Goal: Transaction & Acquisition: Book appointment/travel/reservation

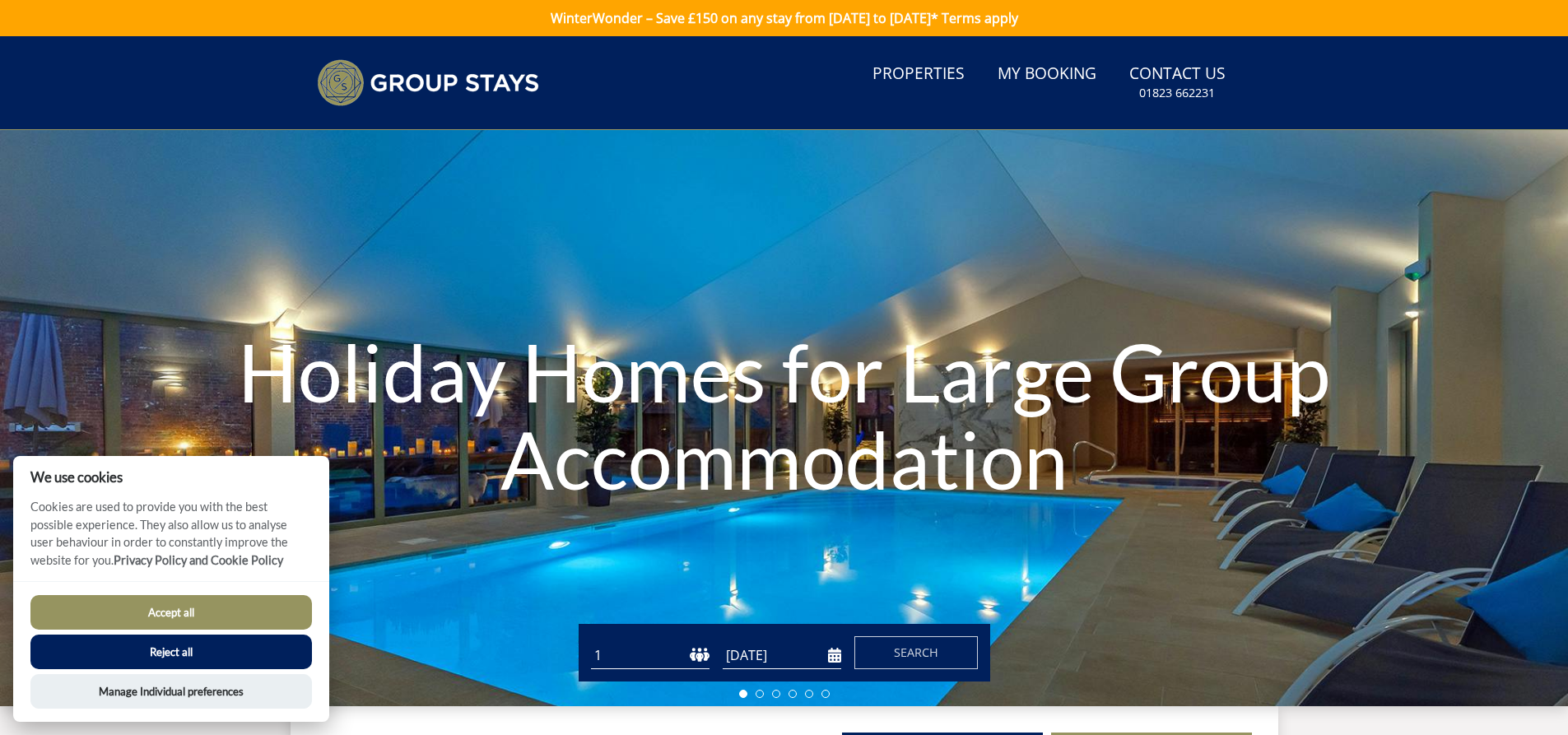
click at [217, 656] on button "Reject all" at bounding box center [171, 651] width 281 height 34
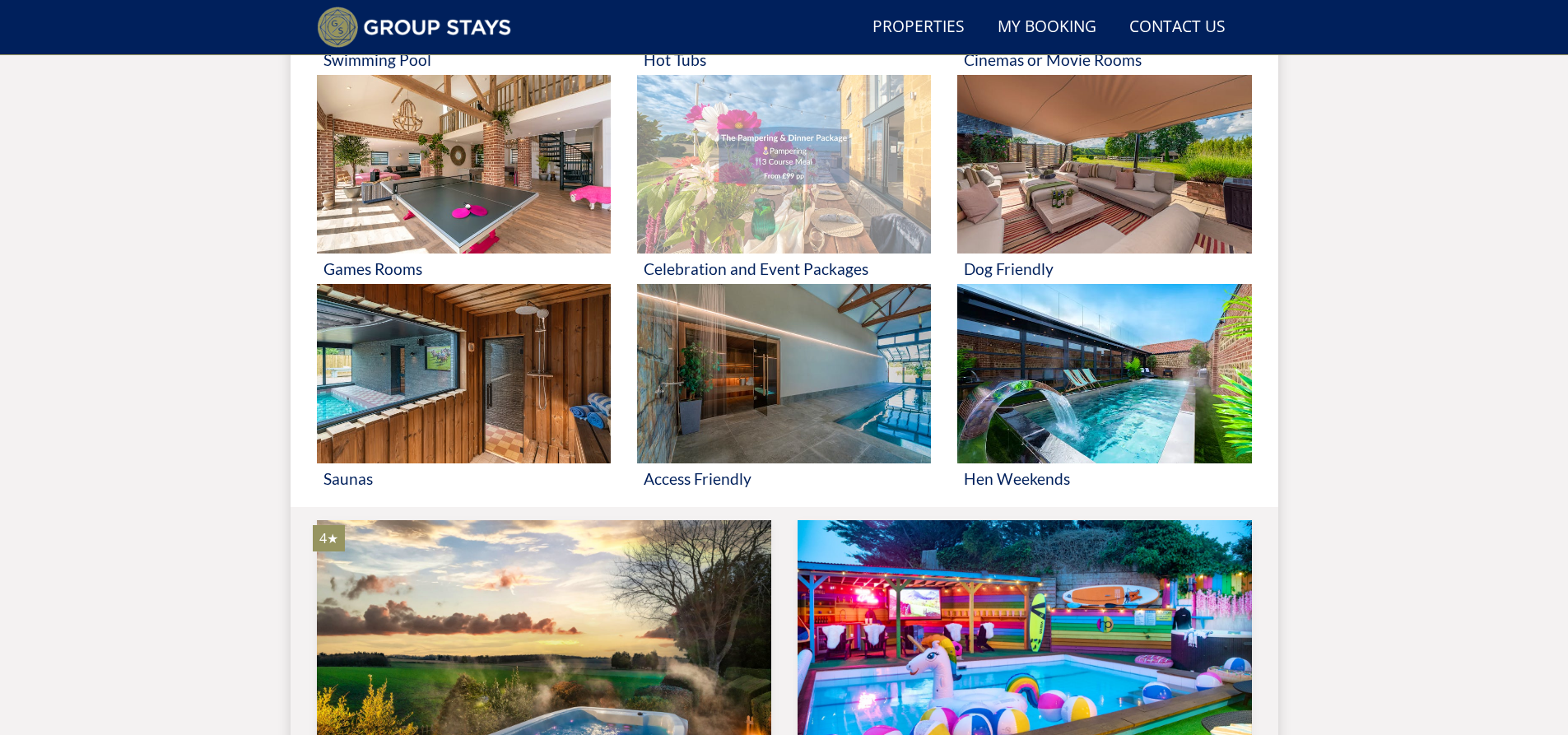
scroll to position [867, 0]
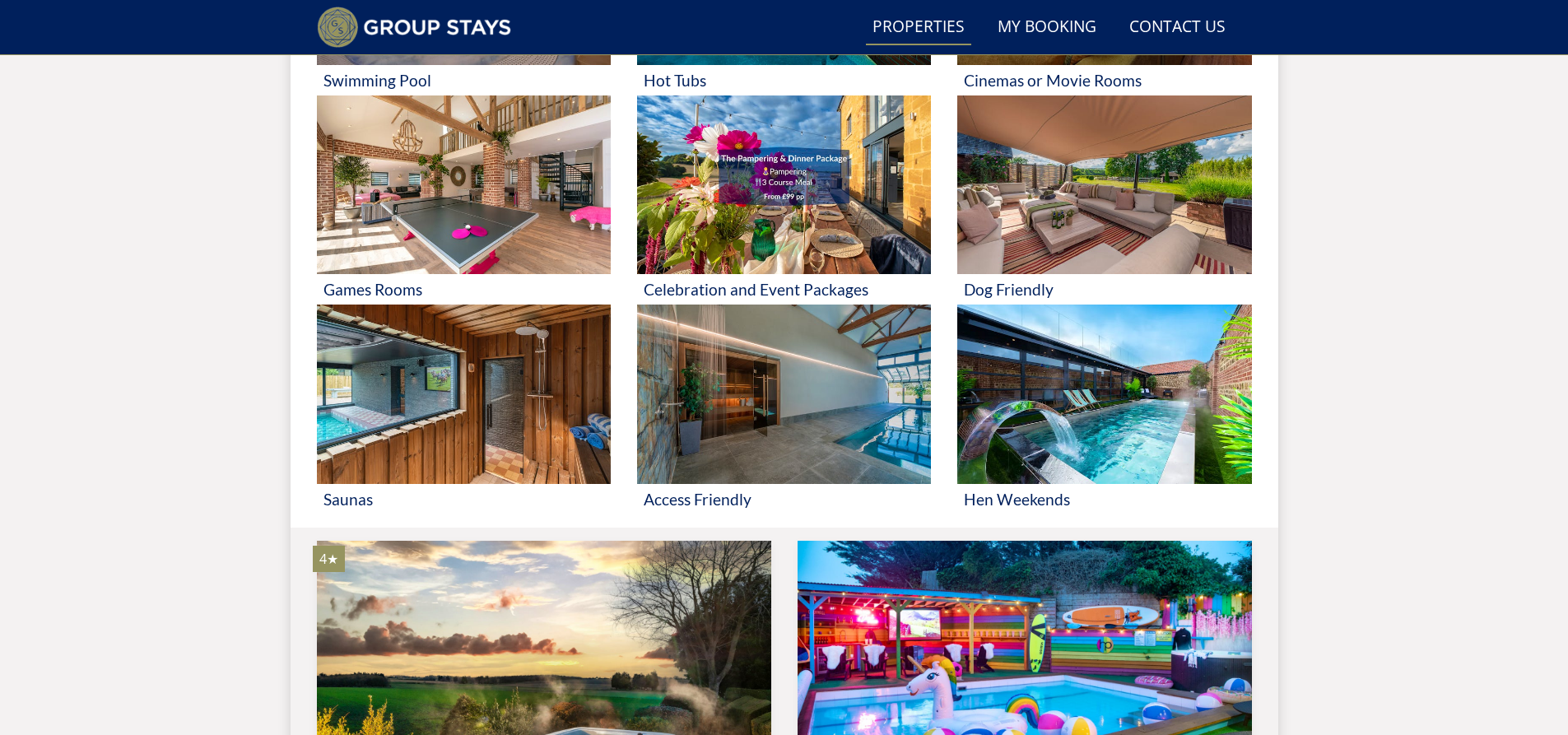
click at [902, 23] on link "Properties" at bounding box center [918, 27] width 105 height 37
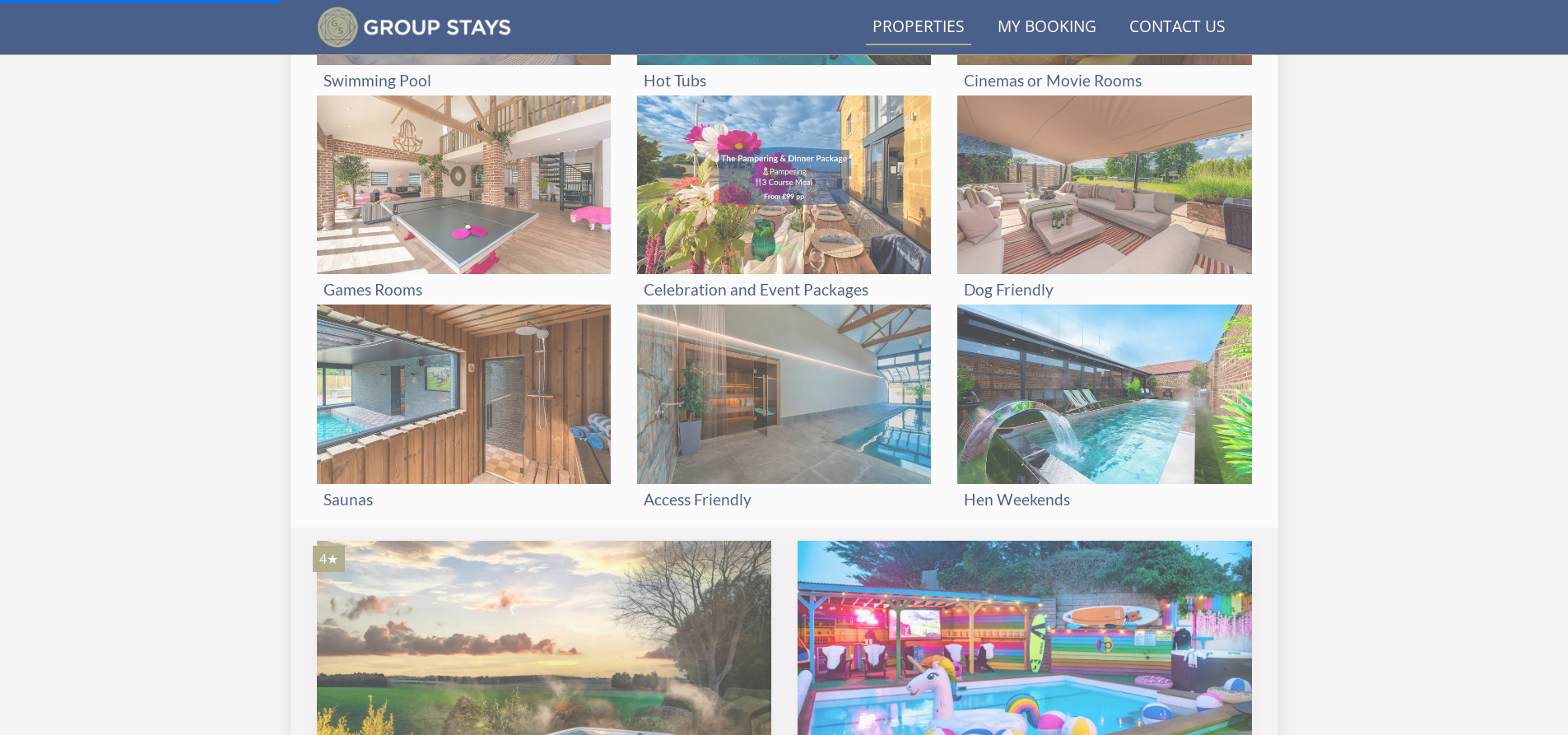
click at [934, 19] on link "Properties" at bounding box center [918, 27] width 105 height 37
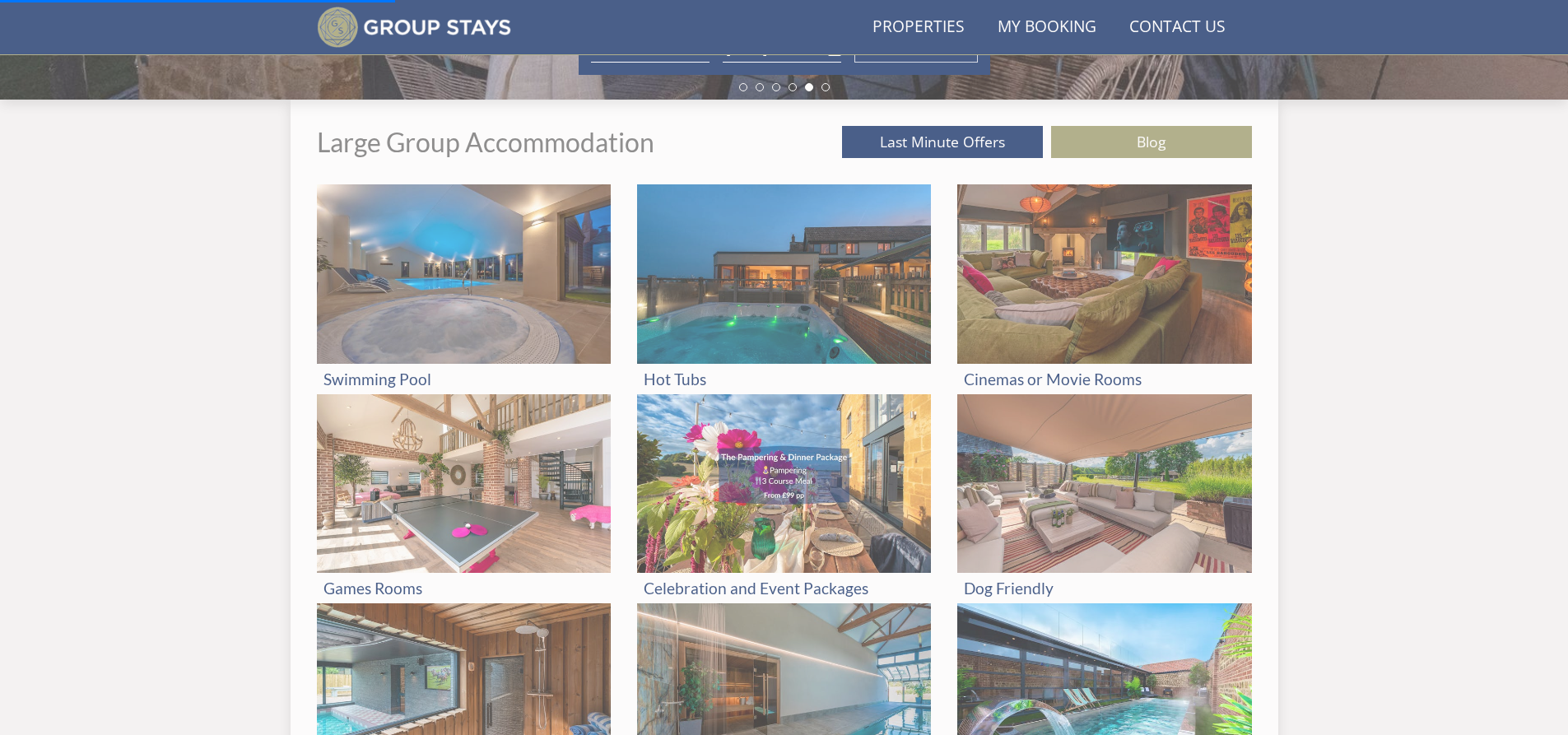
scroll to position [538, 0]
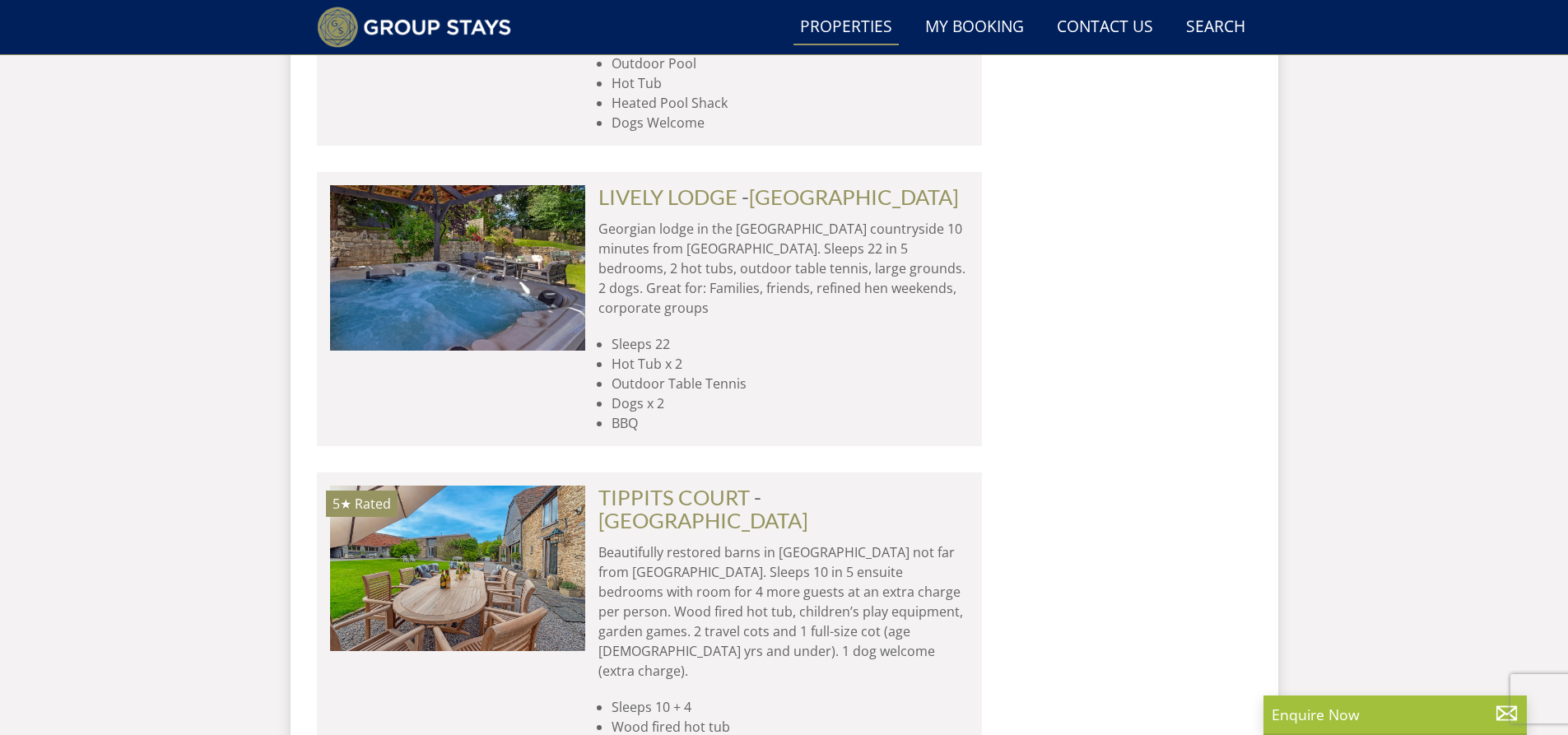
scroll to position [1550, 0]
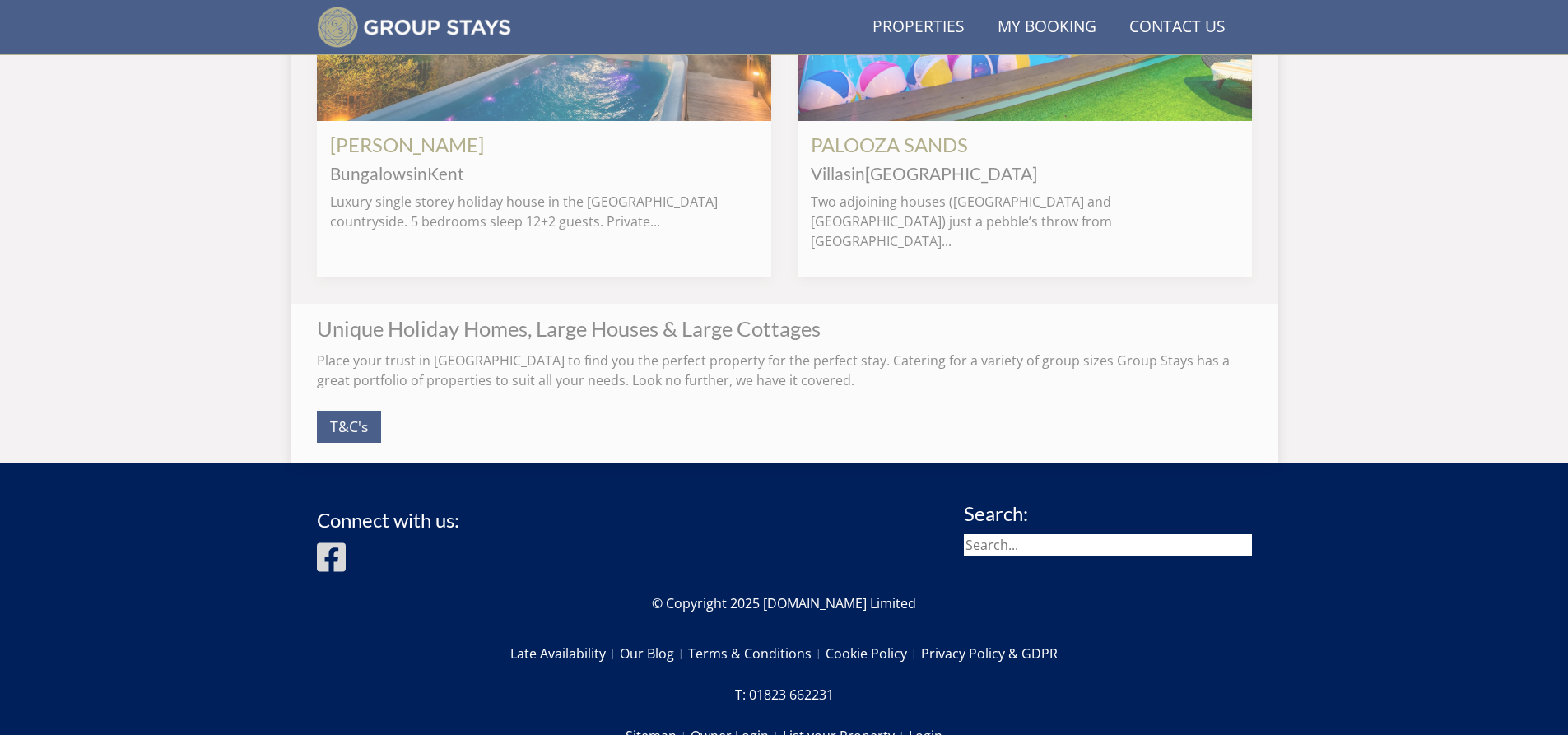
scroll to position [538, 0]
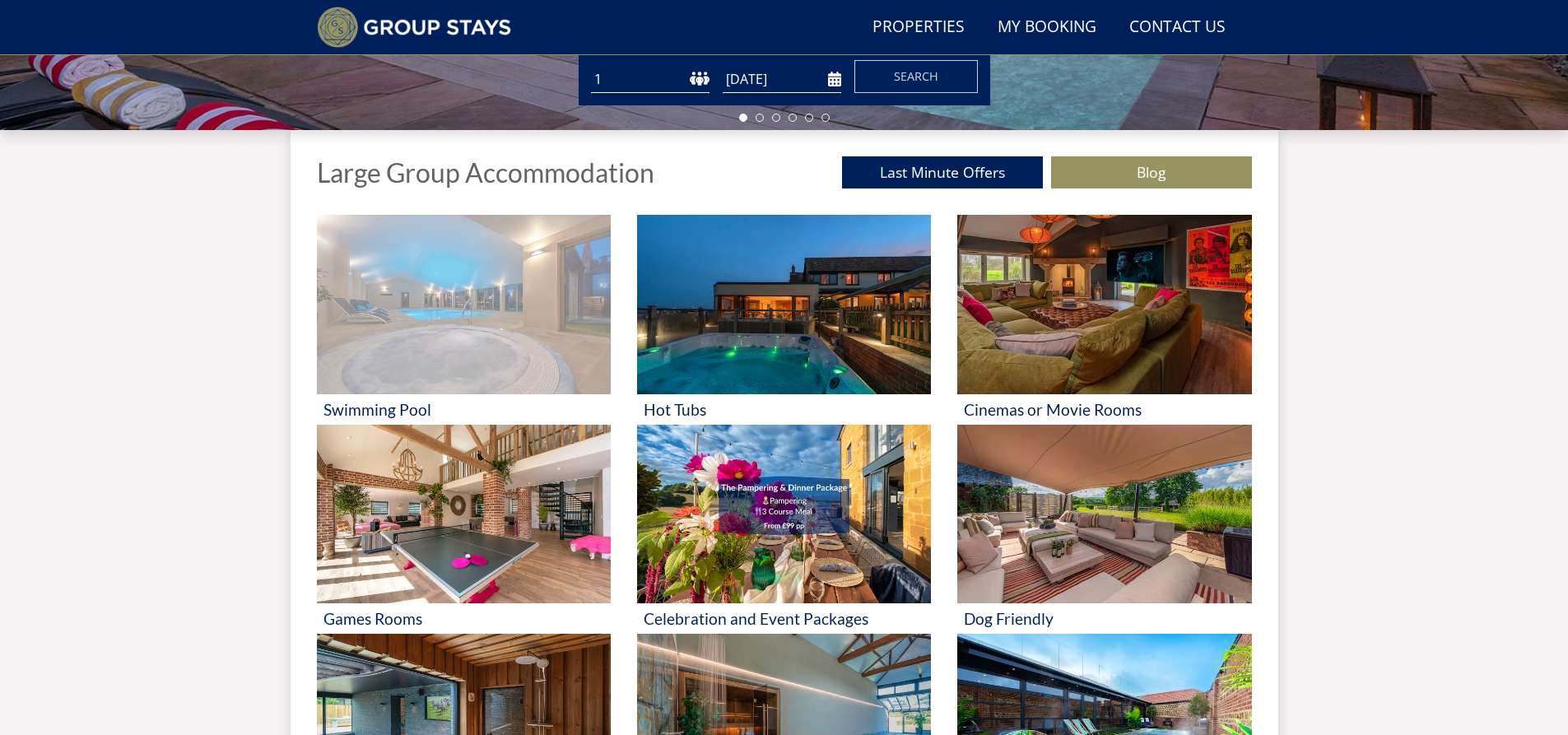
click at [469, 344] on img at bounding box center [464, 304] width 294 height 179
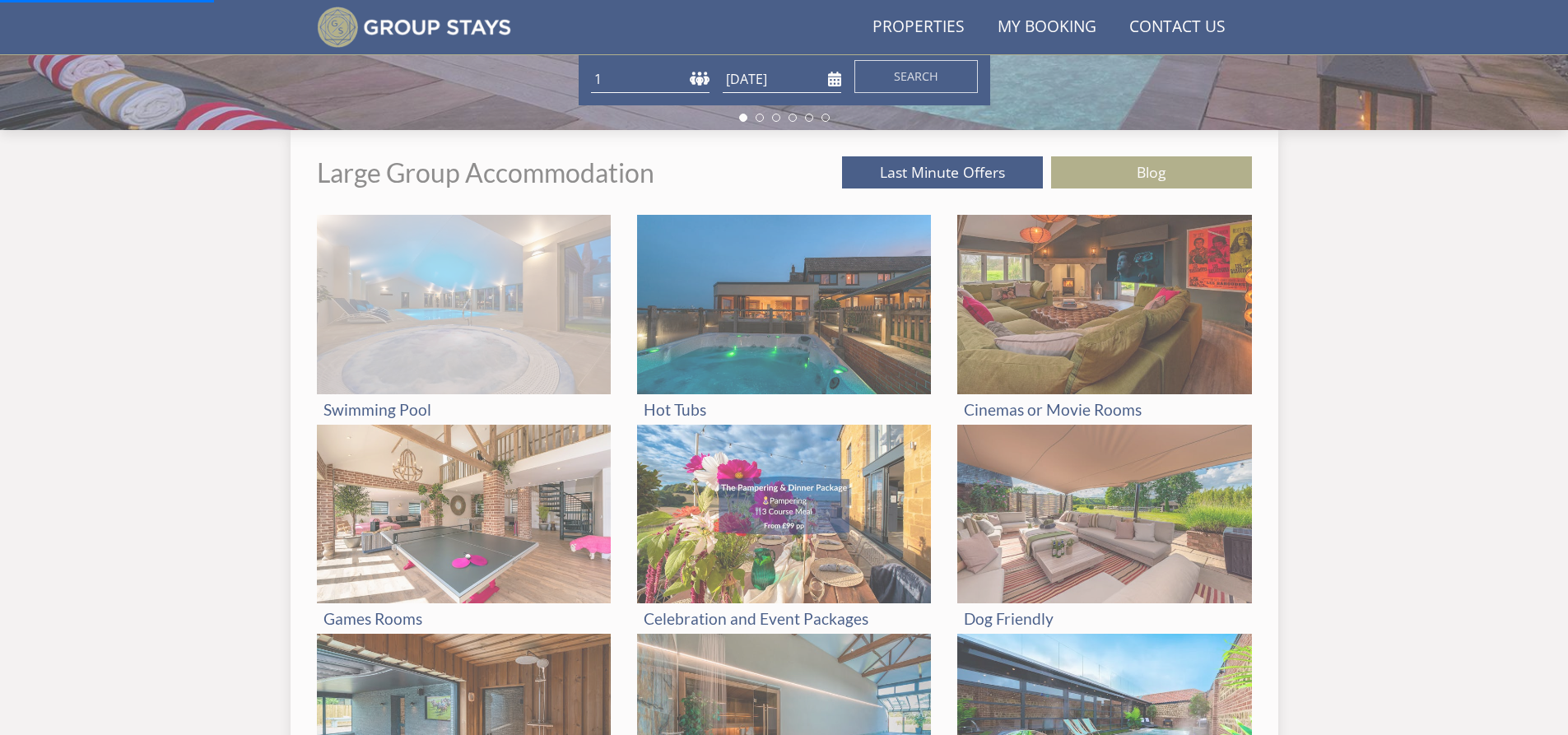
click at [475, 319] on img at bounding box center [464, 304] width 294 height 179
click at [359, 409] on h3 "Swimming Pool" at bounding box center [463, 409] width 280 height 17
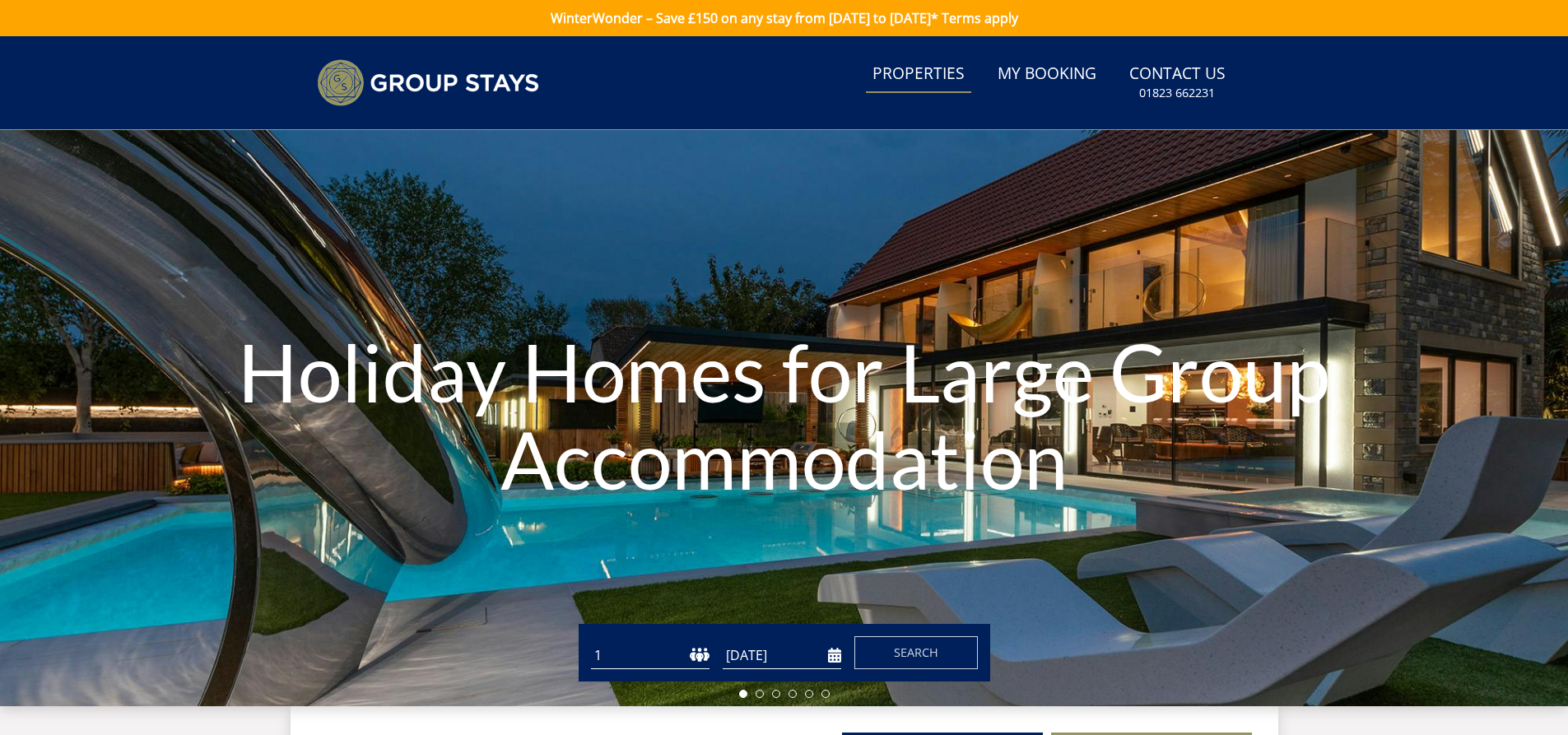
click at [911, 74] on link "Properties" at bounding box center [918, 74] width 105 height 37
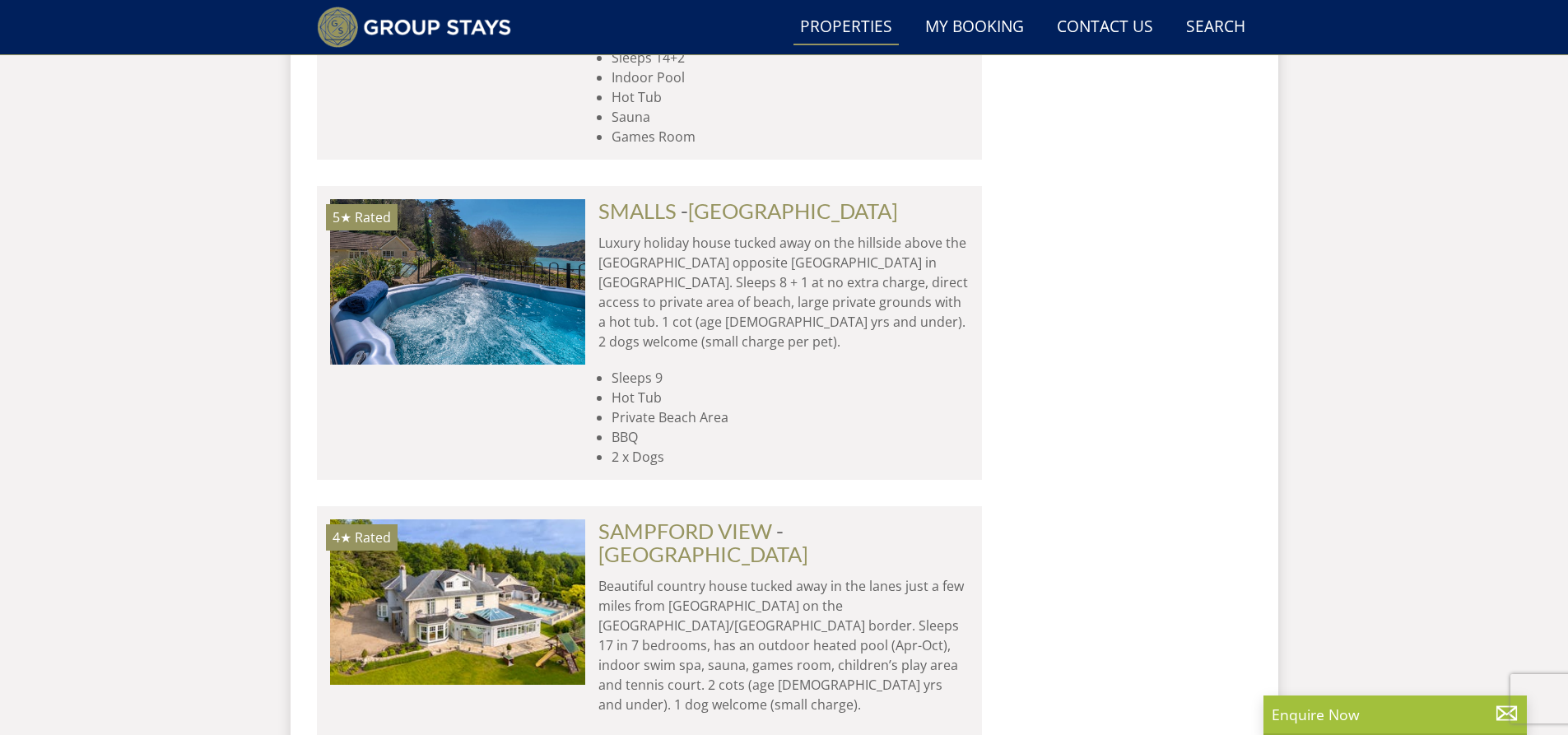
scroll to position [7059, 0]
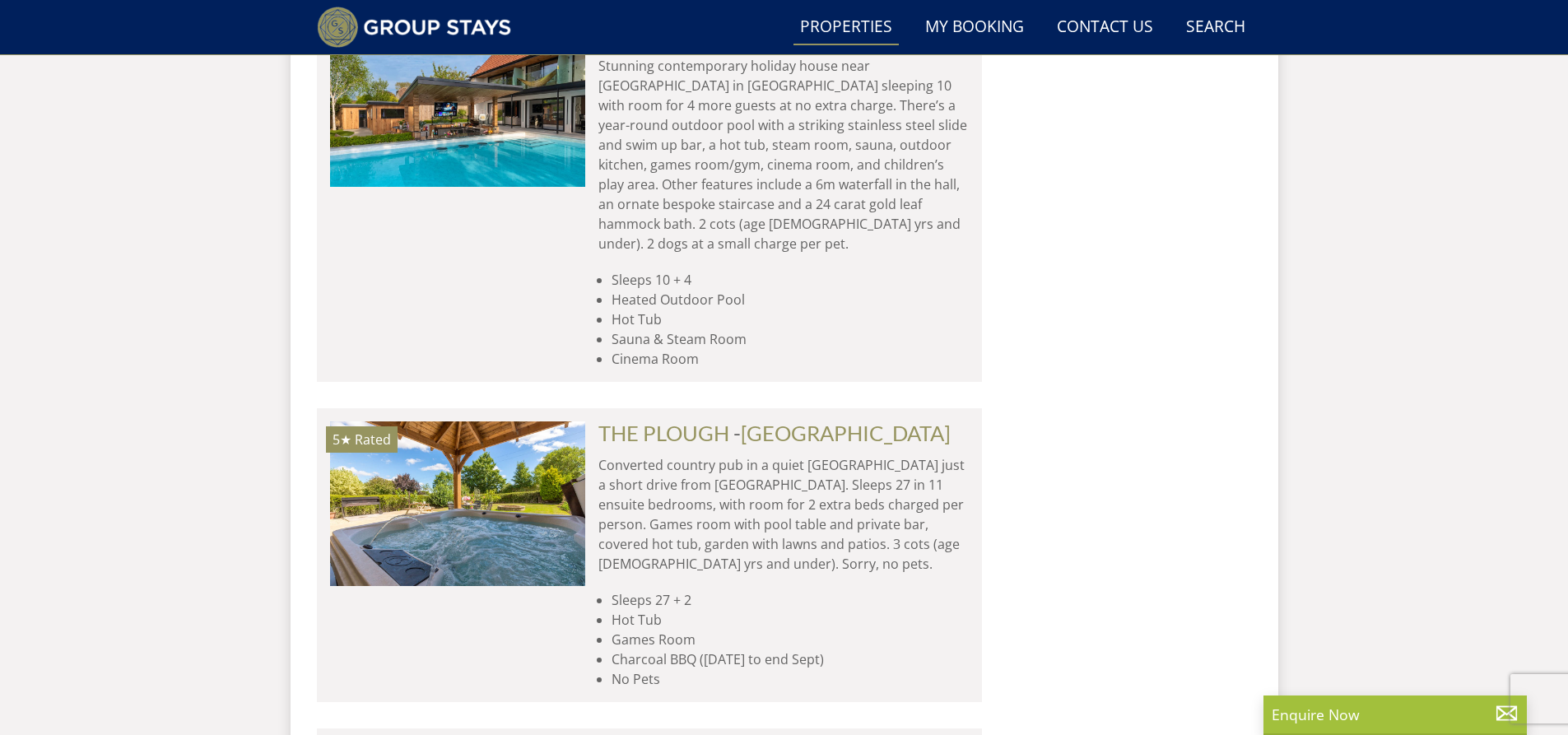
scroll to position [13312, 0]
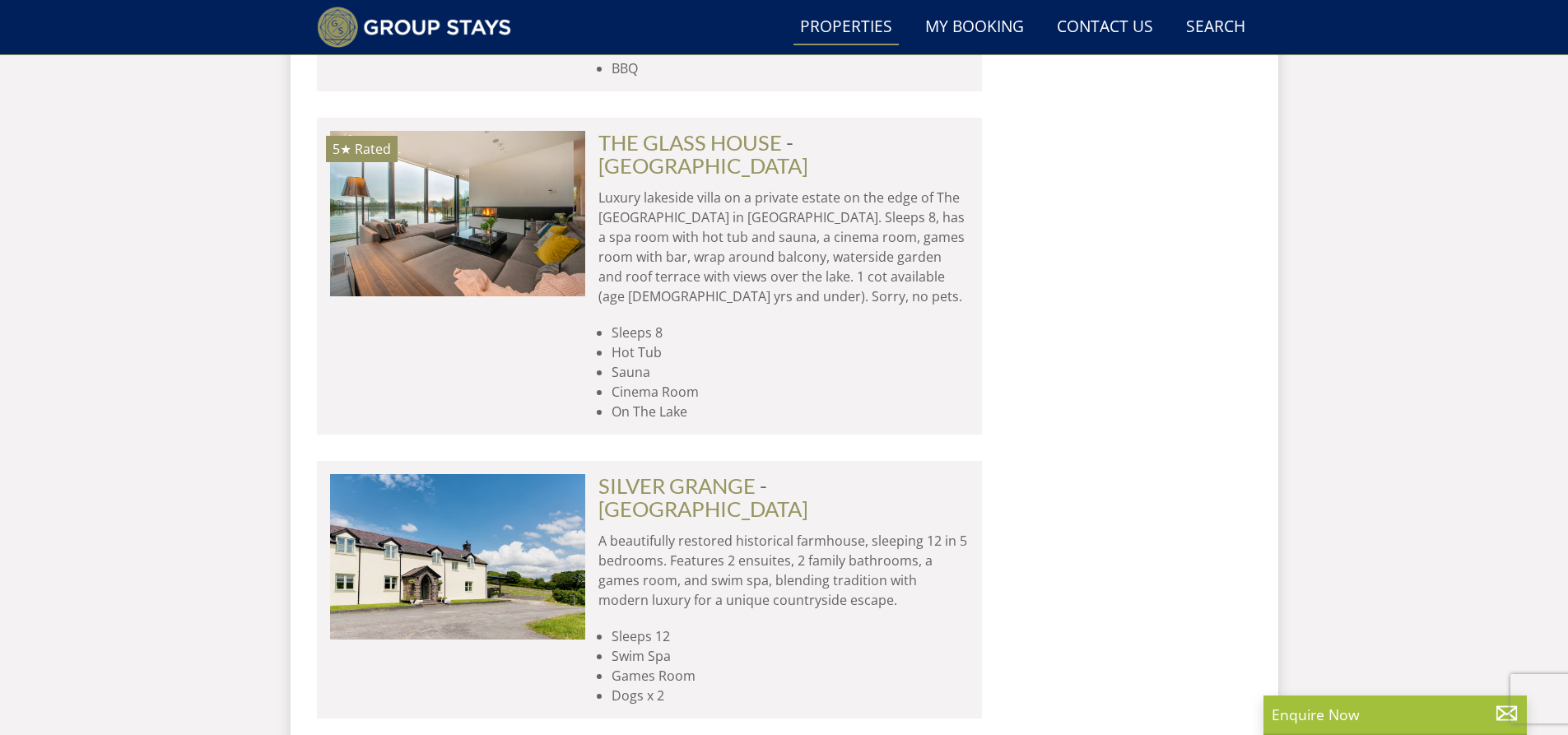
scroll to position [19975, 0]
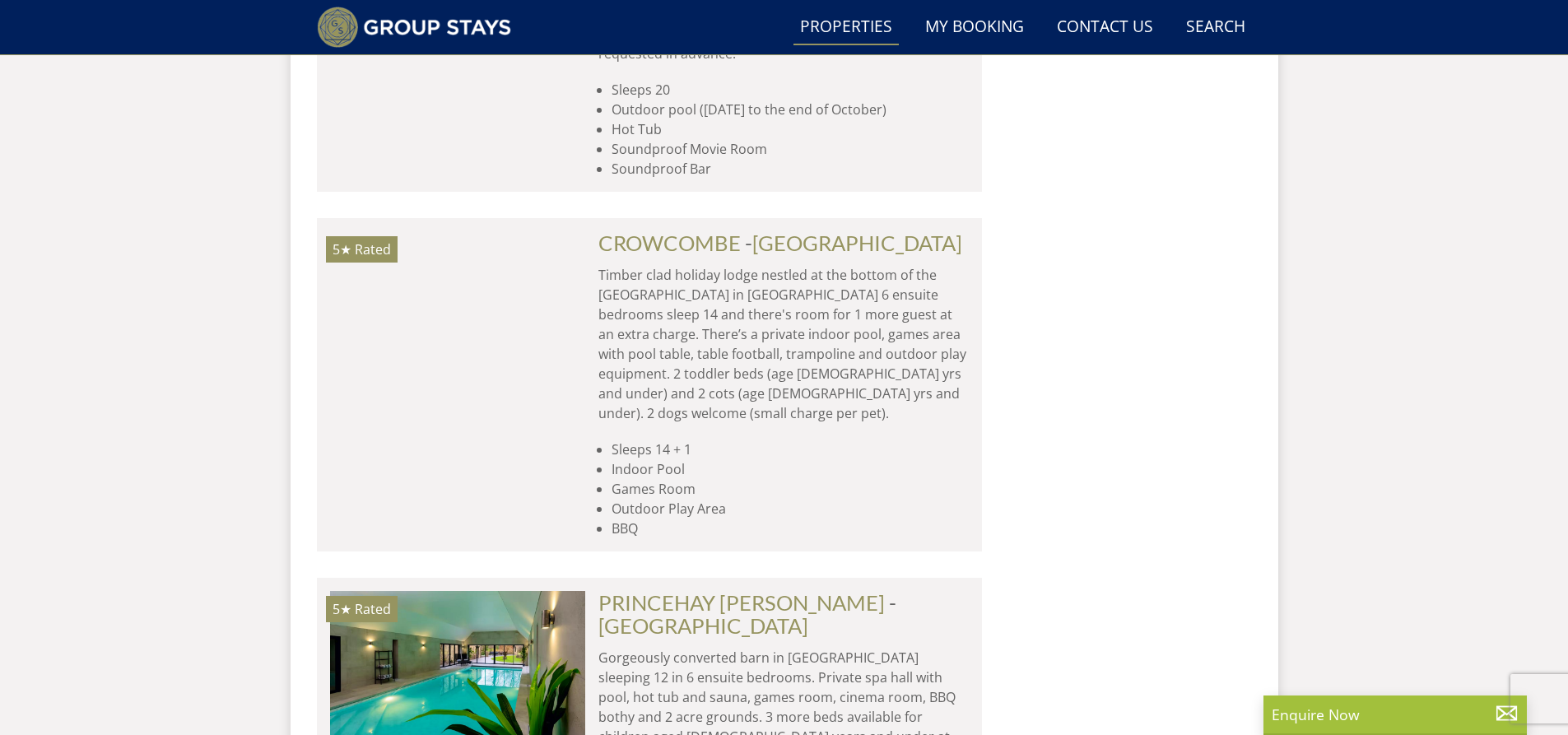
scroll to position [26639, 0]
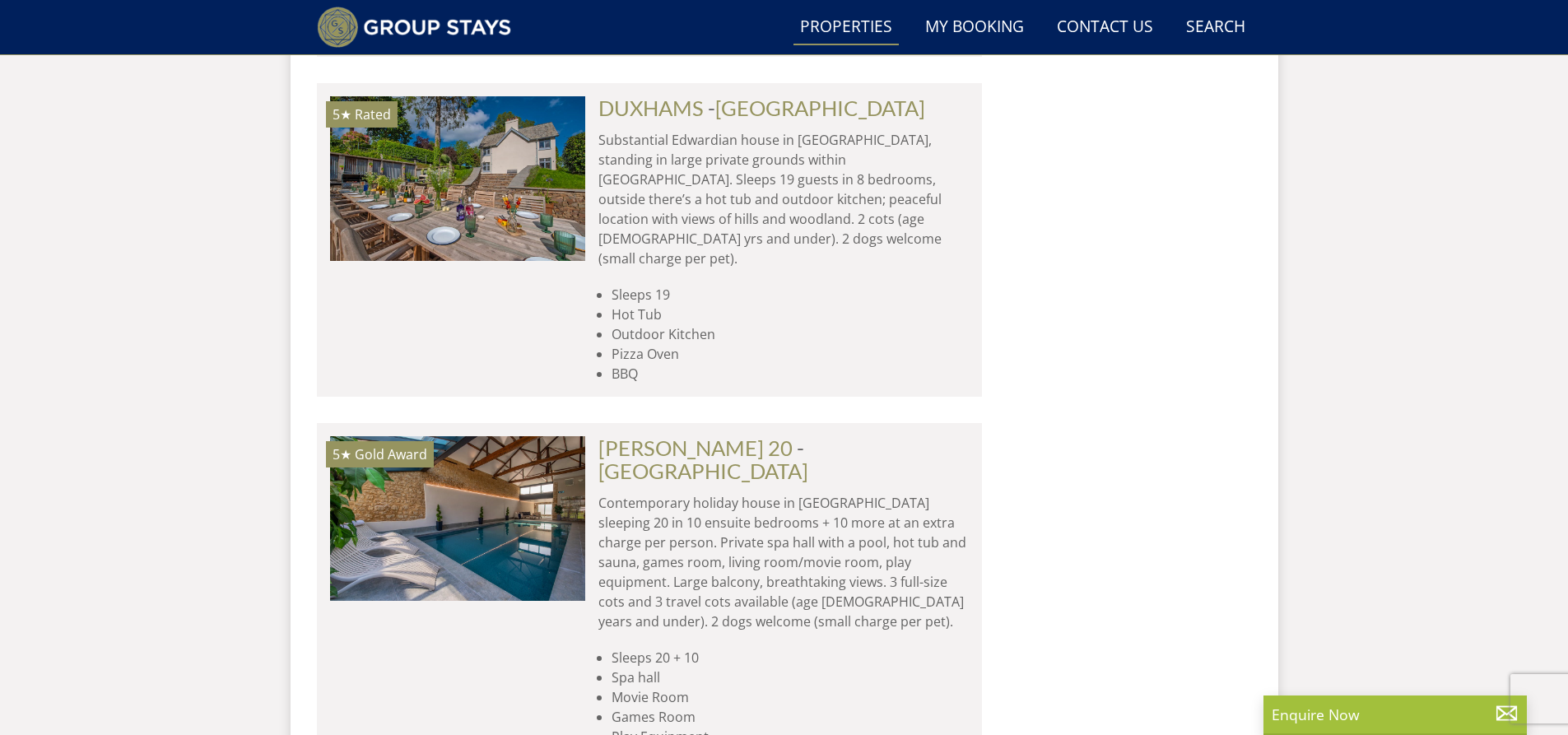
scroll to position [3358, 0]
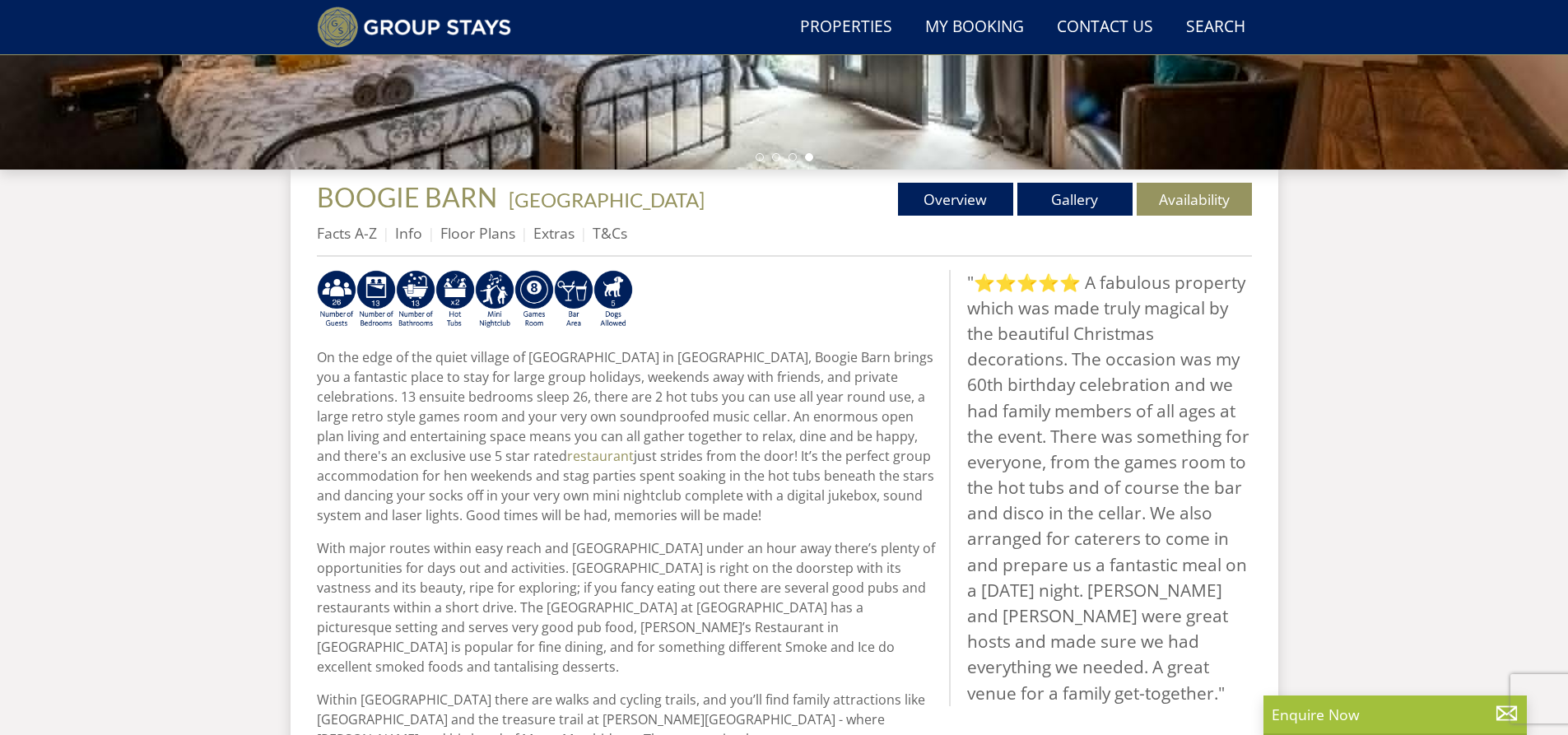
scroll to position [455, 0]
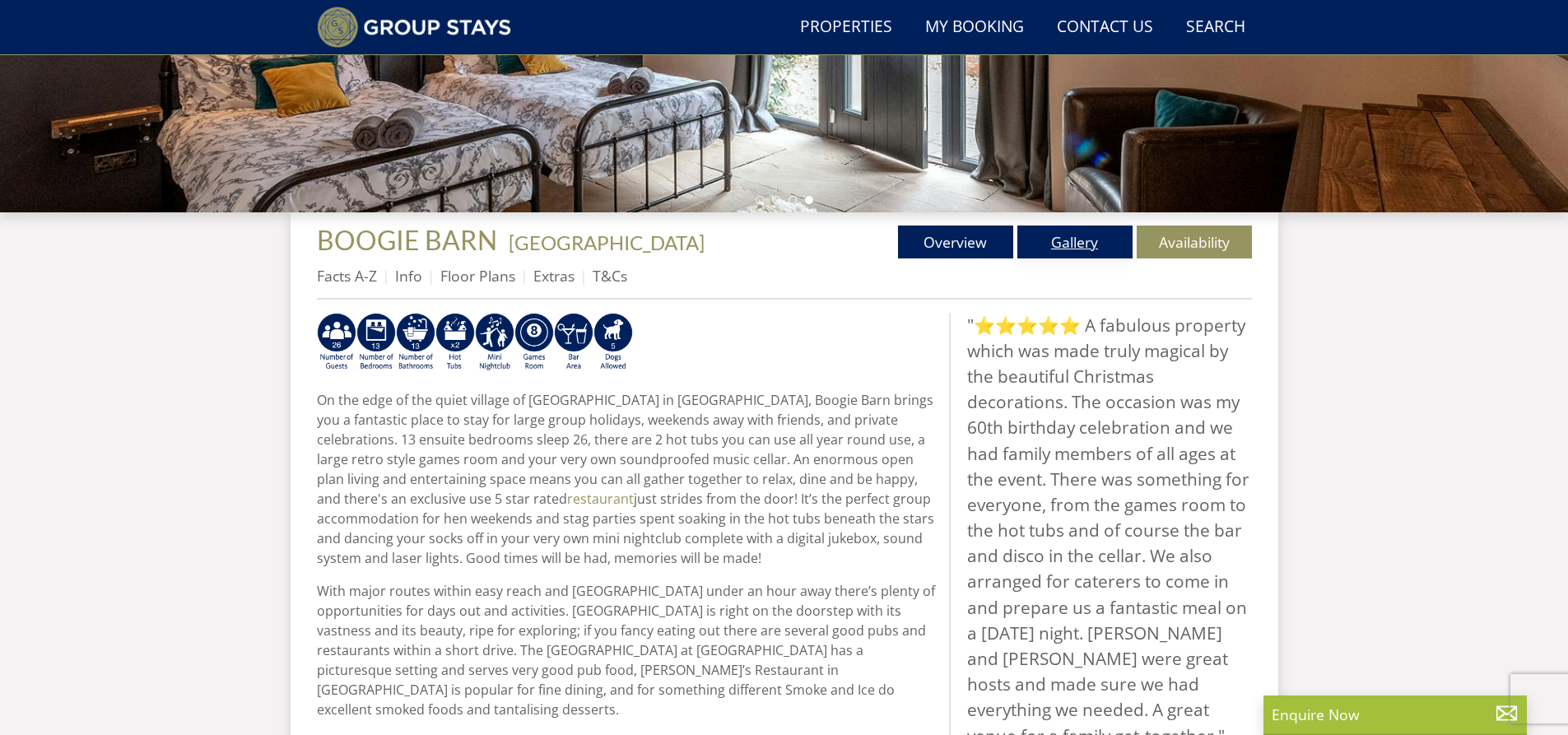
click at [1074, 244] on link "Gallery" at bounding box center [1075, 242] width 115 height 33
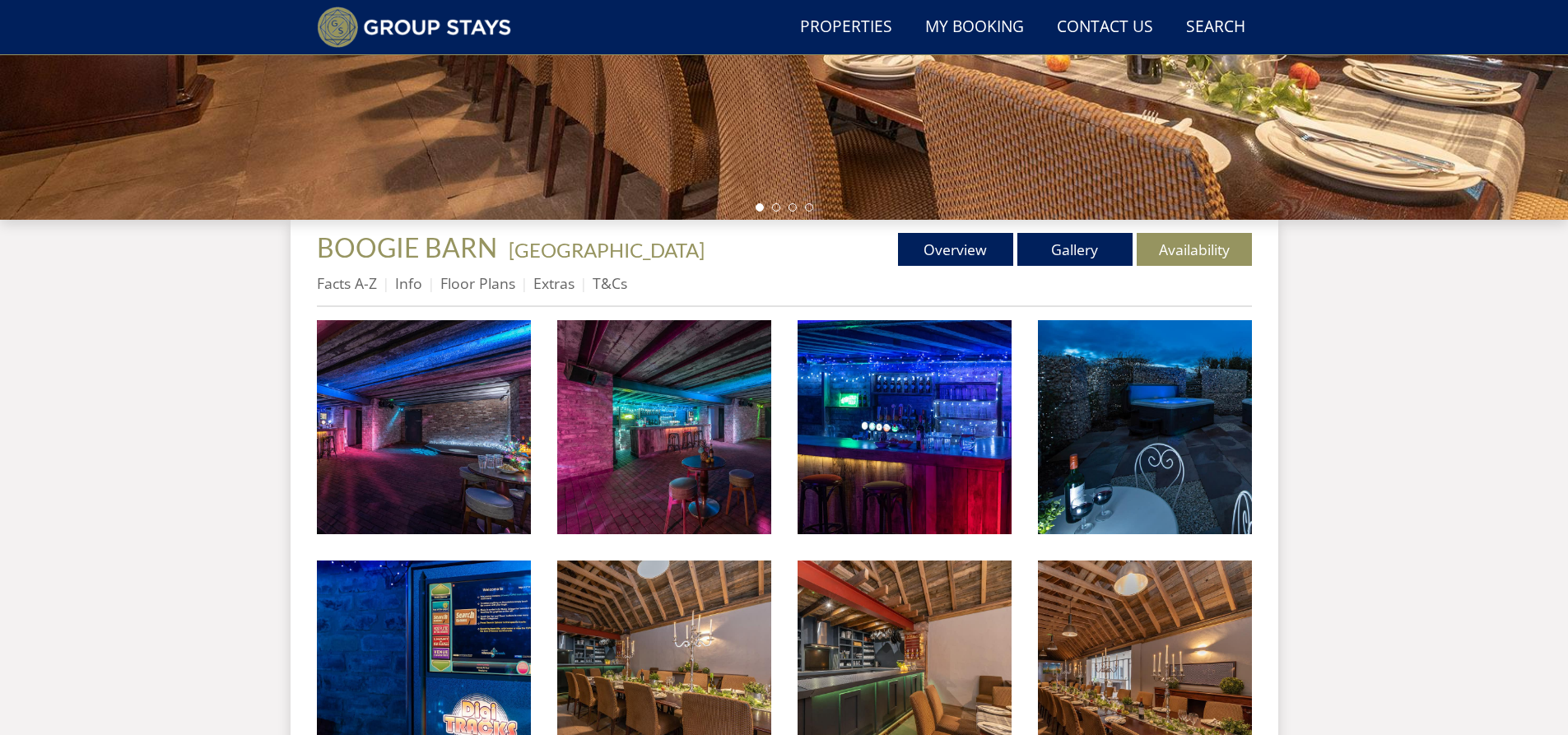
scroll to position [455, 0]
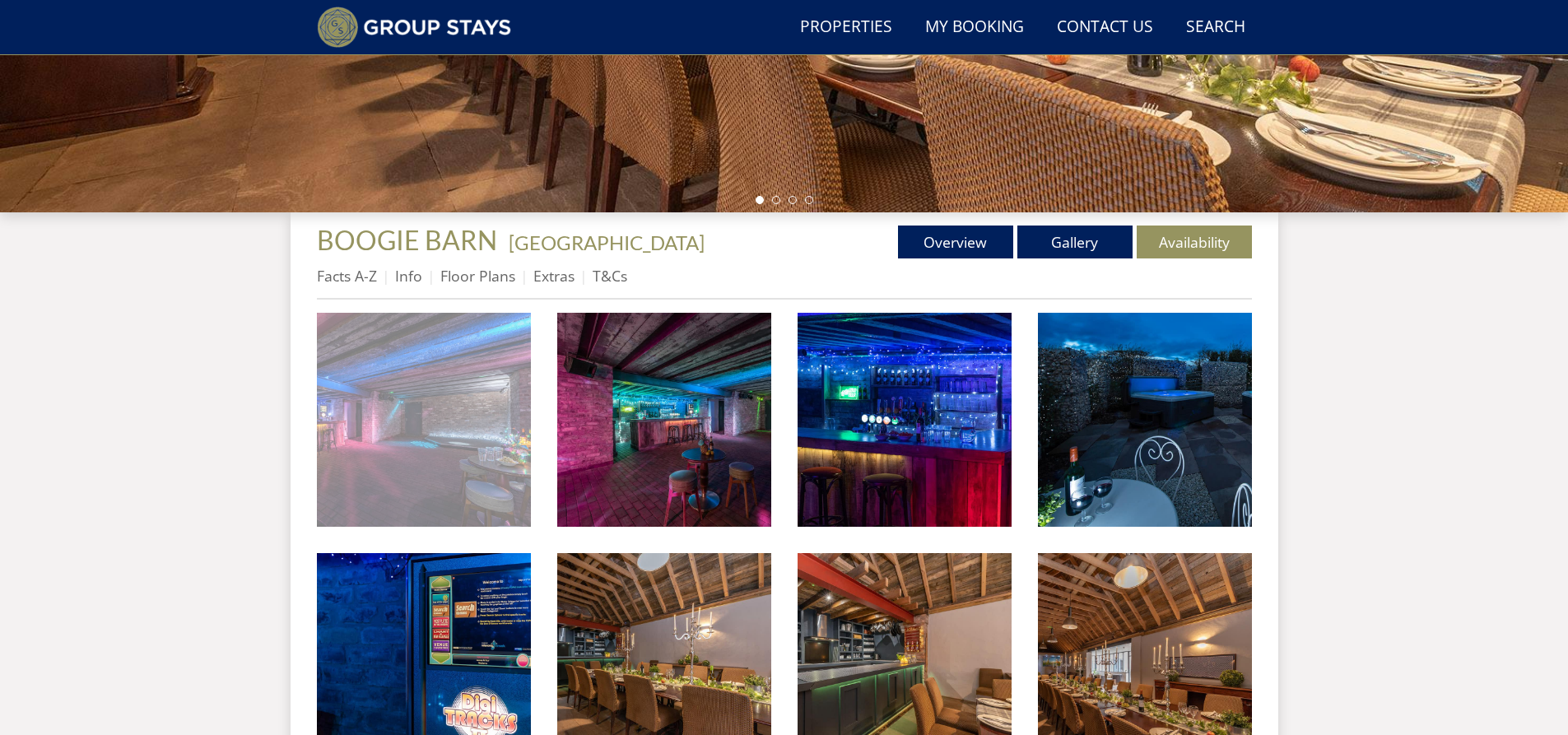
click at [434, 444] on img at bounding box center [424, 420] width 214 height 214
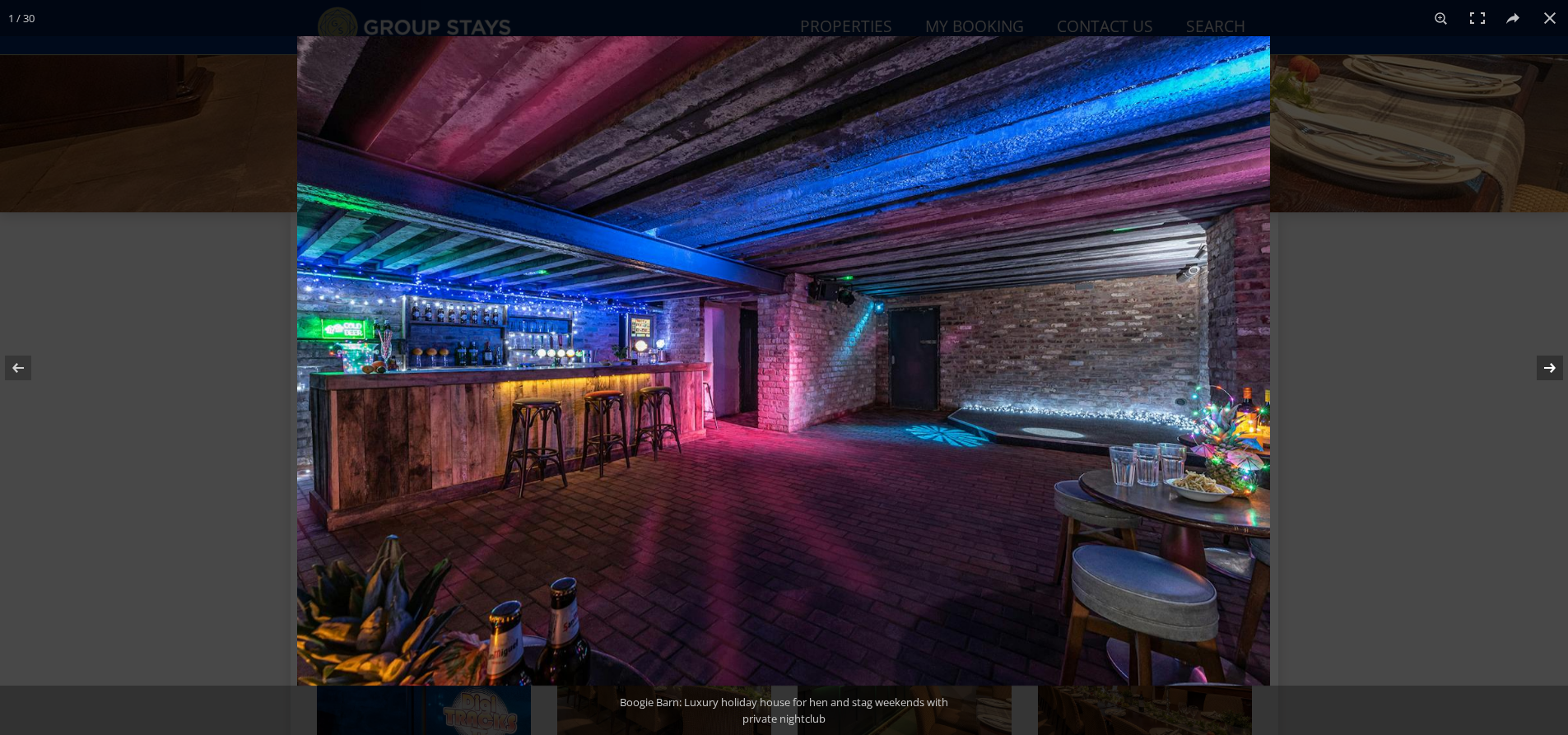
click at [1548, 373] on button at bounding box center [1538, 368] width 57 height 82
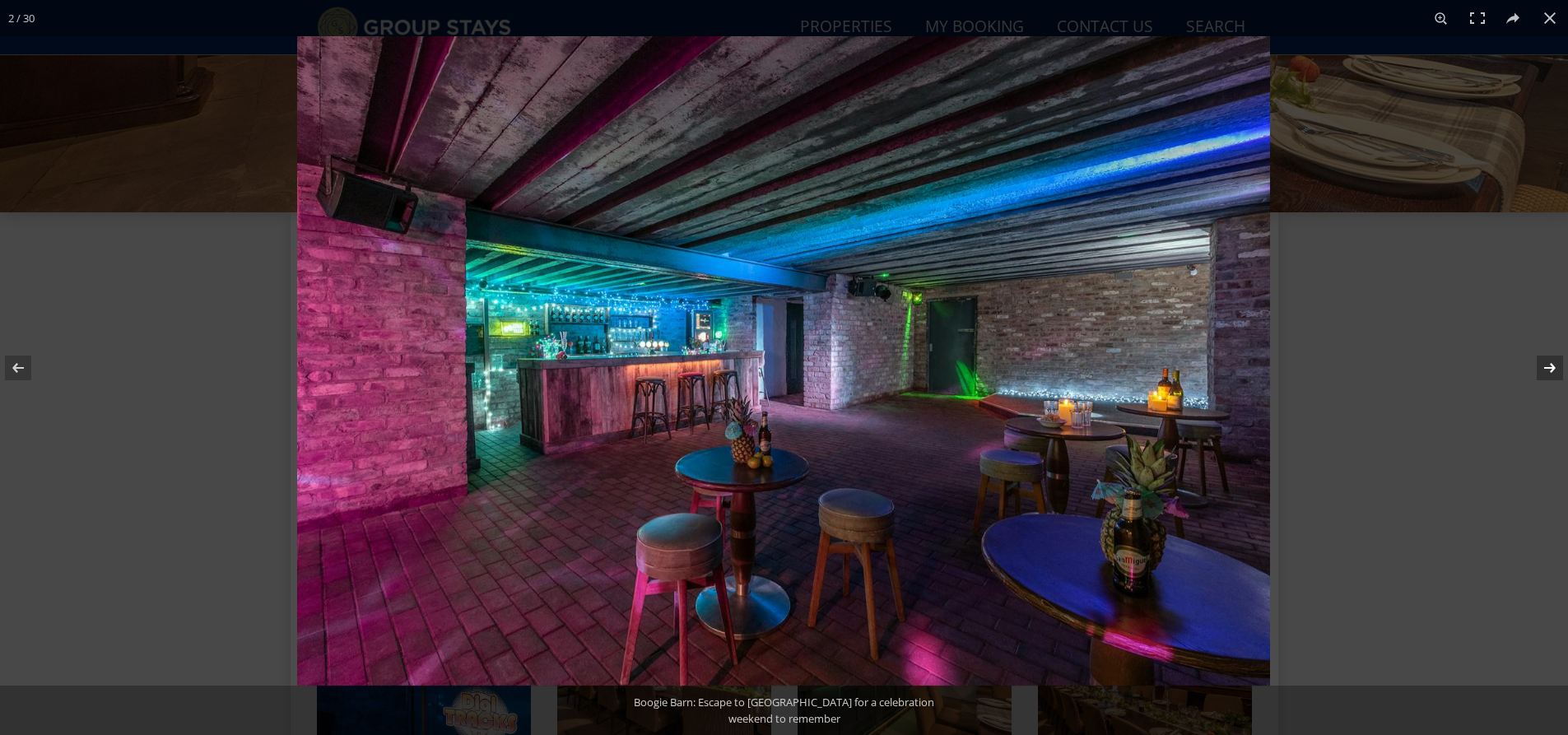
click at [1548, 373] on button at bounding box center [1538, 368] width 57 height 82
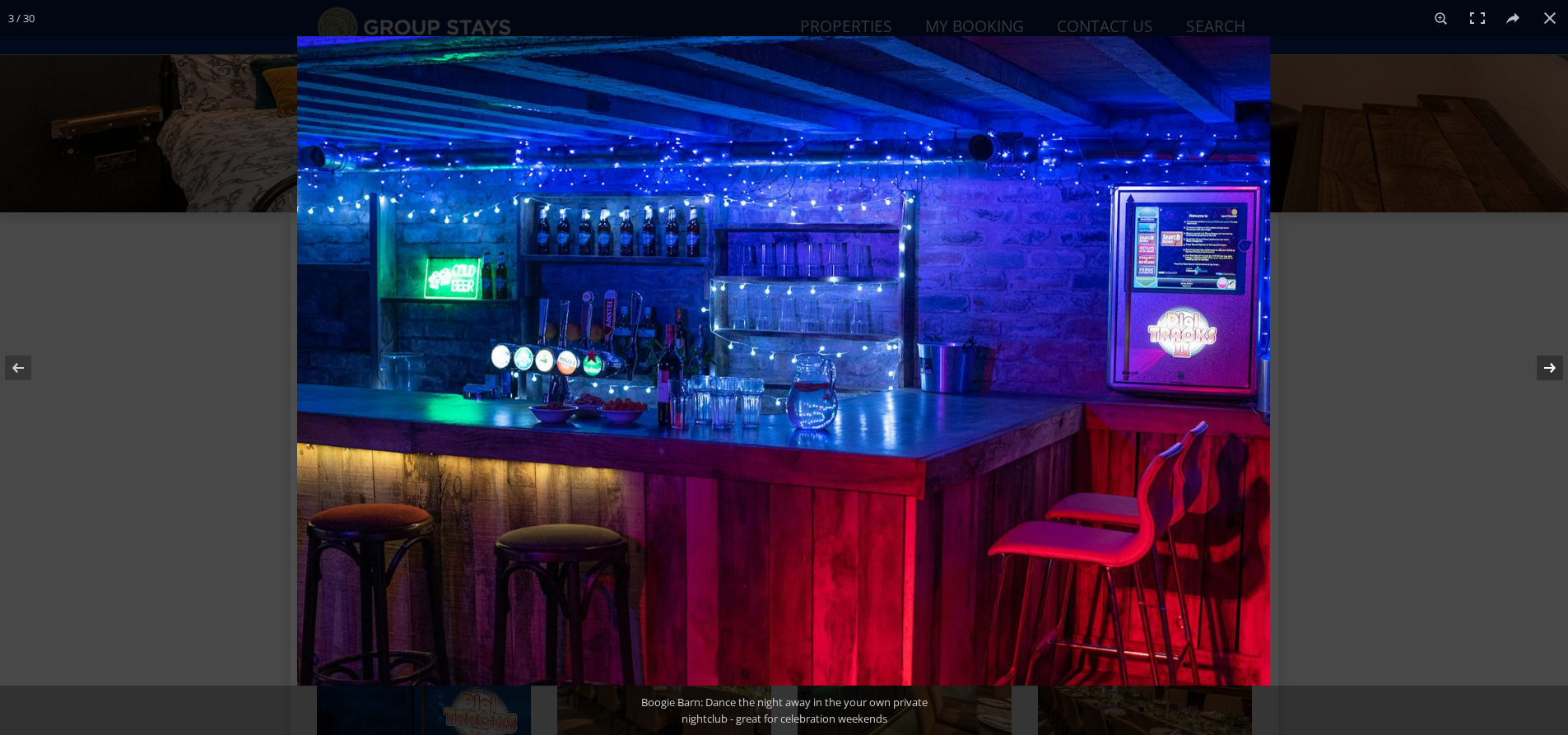
click at [1548, 373] on button at bounding box center [1538, 368] width 57 height 82
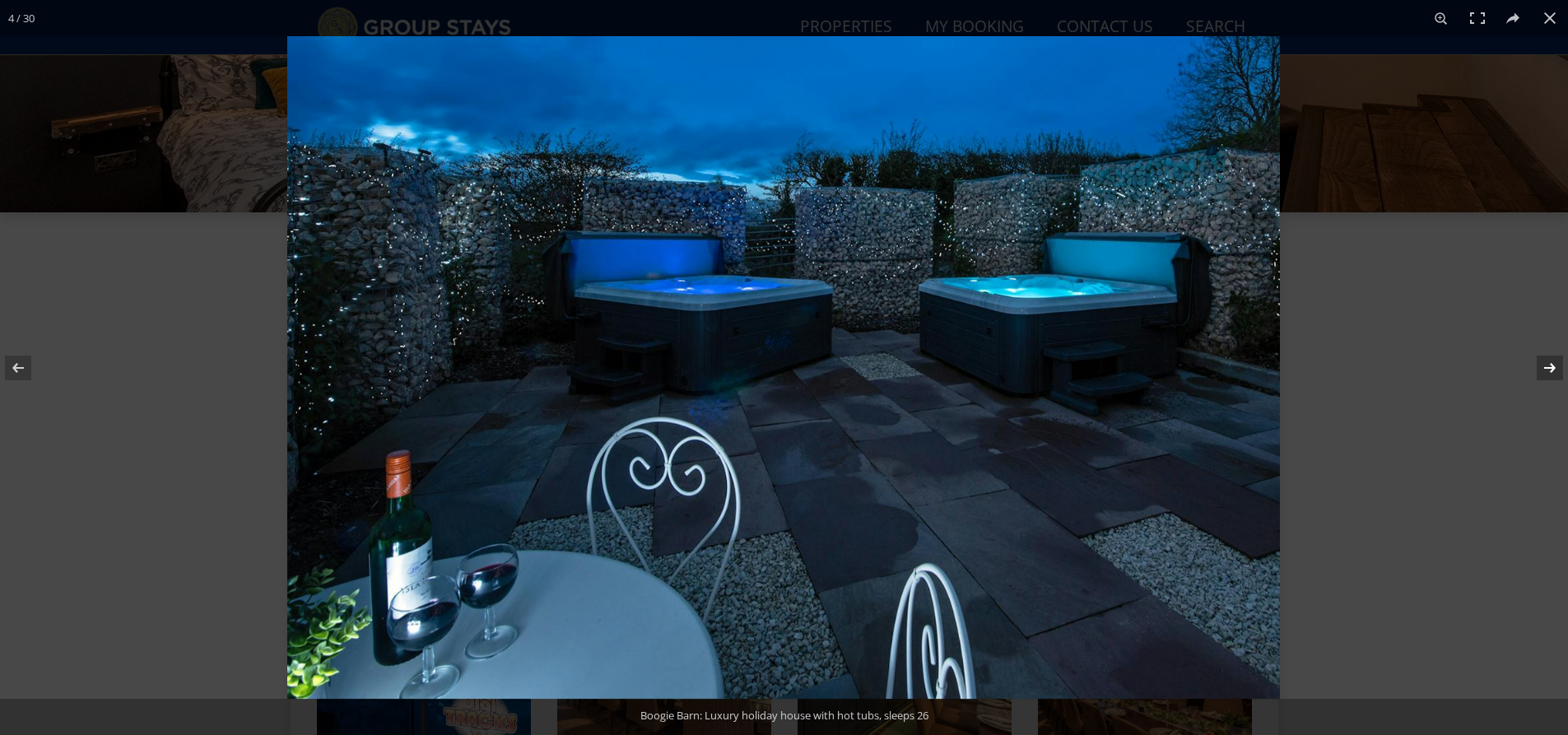
click at [1548, 373] on button at bounding box center [1538, 368] width 57 height 82
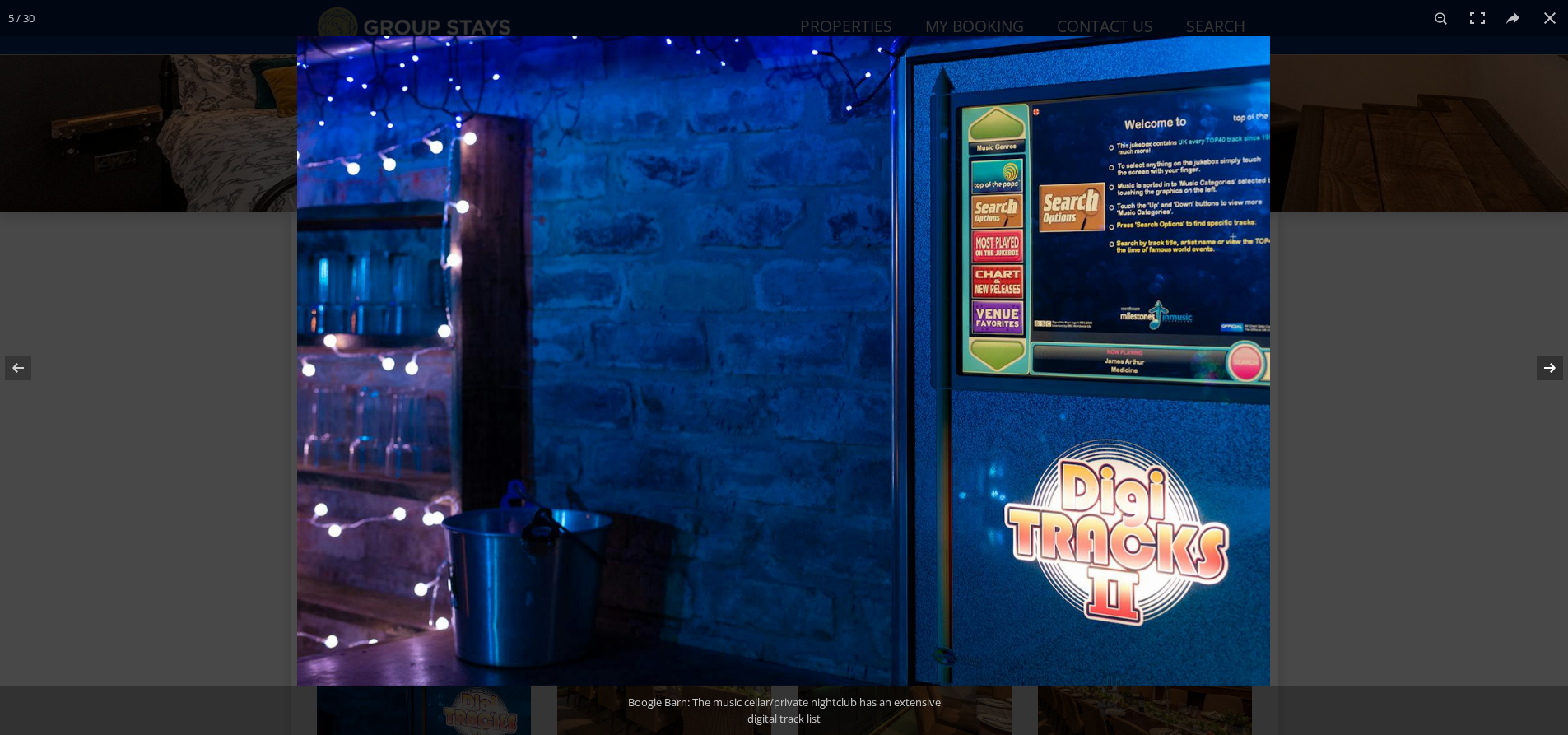
click at [1548, 373] on button at bounding box center [1538, 368] width 57 height 82
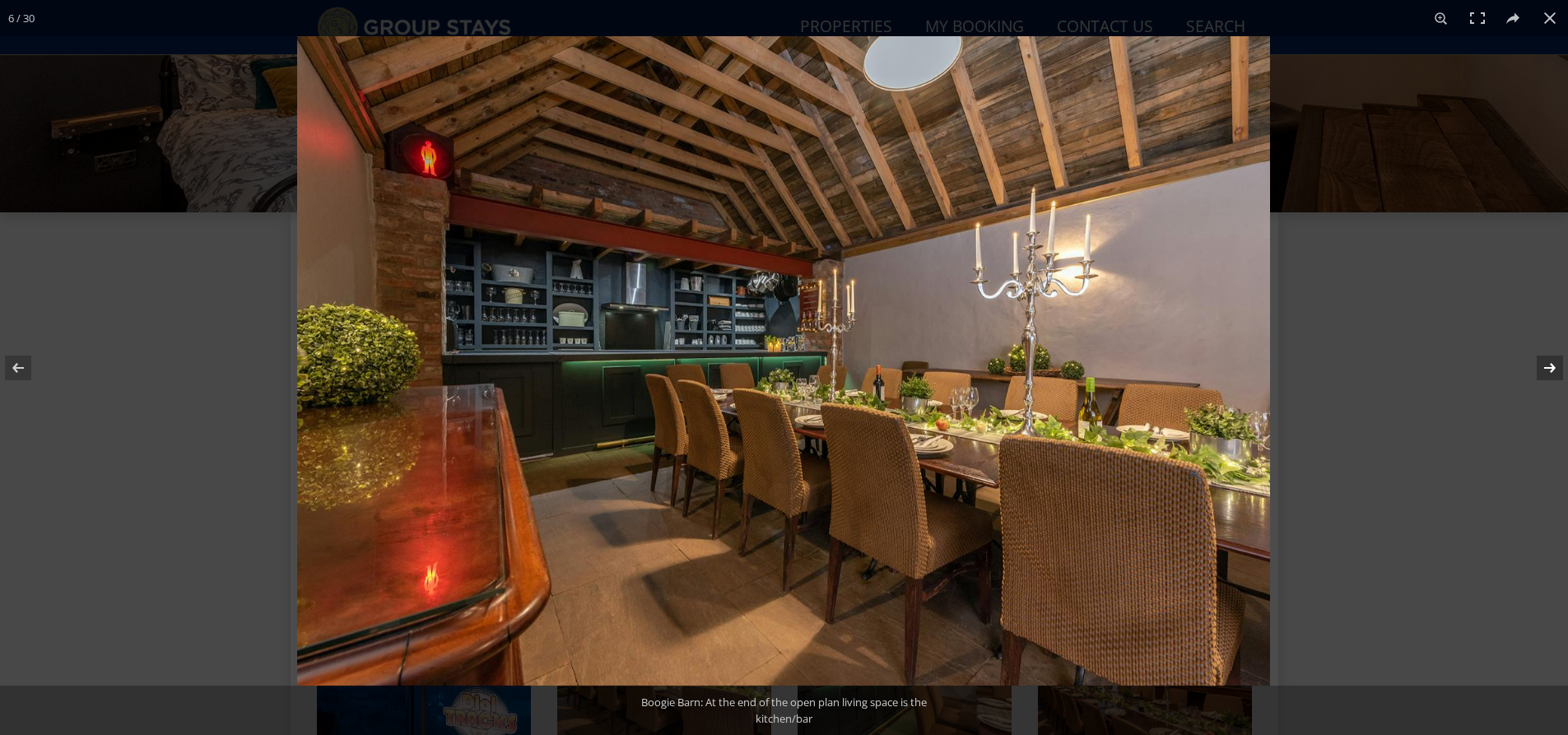
click at [1548, 373] on button at bounding box center [1538, 368] width 57 height 82
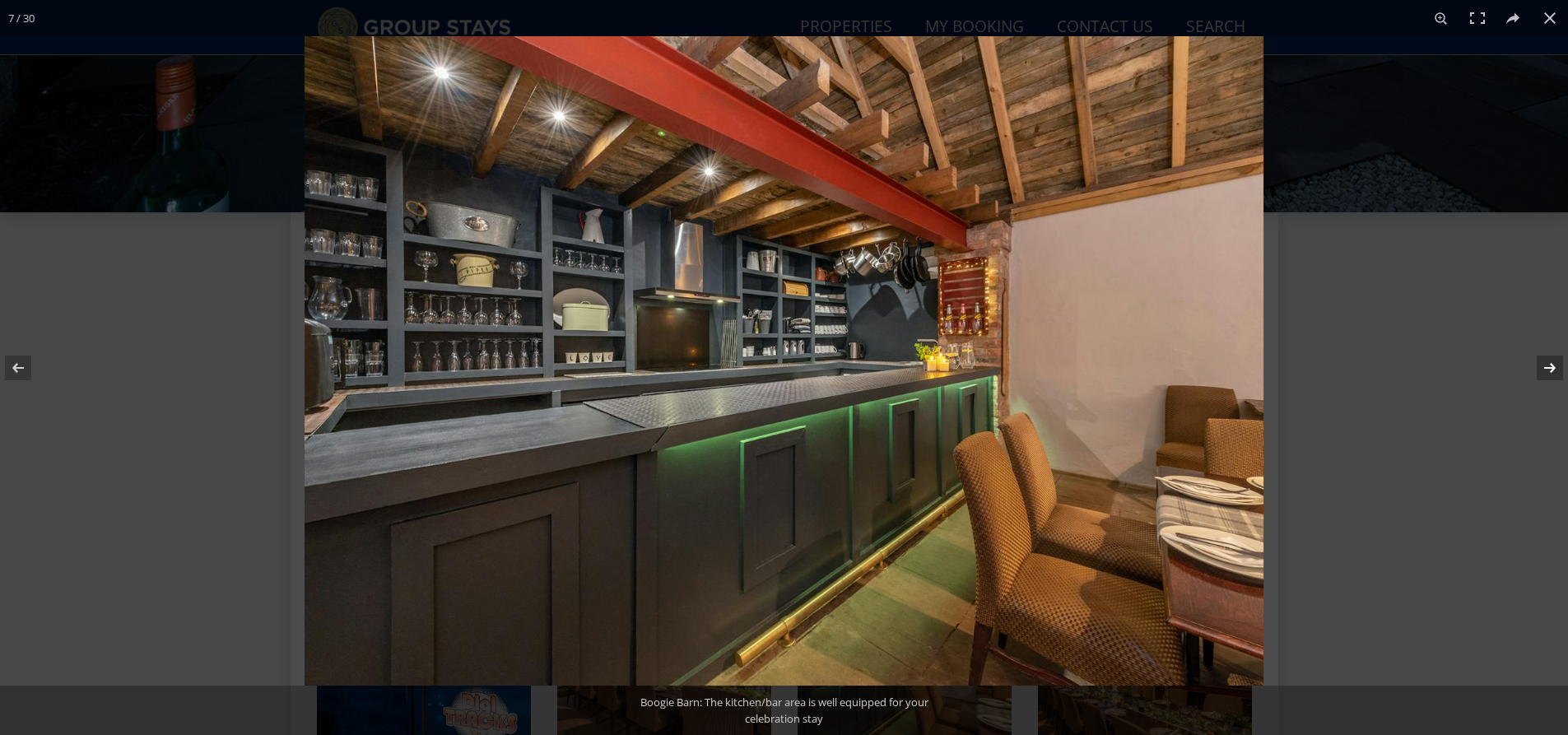
click at [1548, 373] on button at bounding box center [1538, 368] width 57 height 82
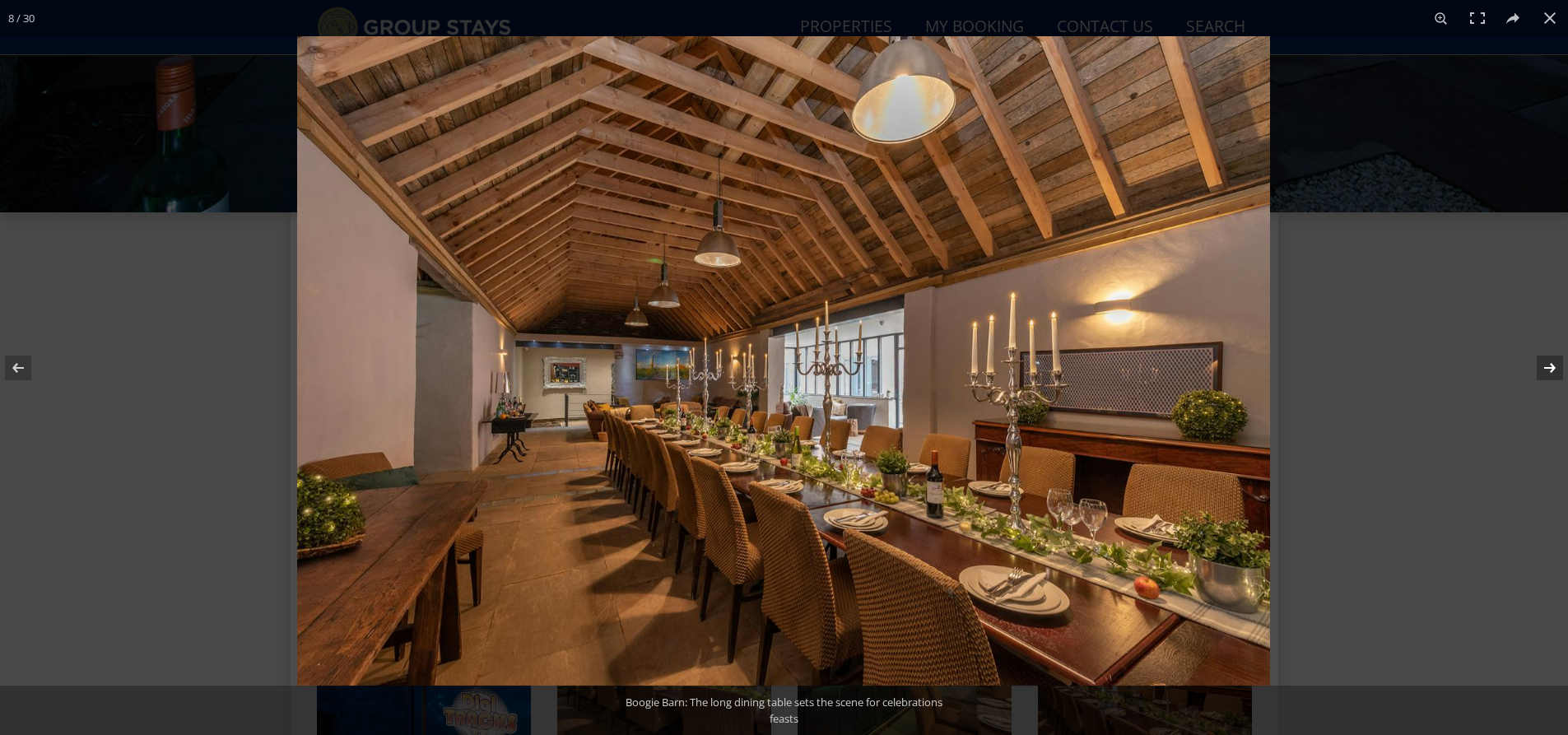
click at [1548, 373] on button at bounding box center [1538, 368] width 57 height 82
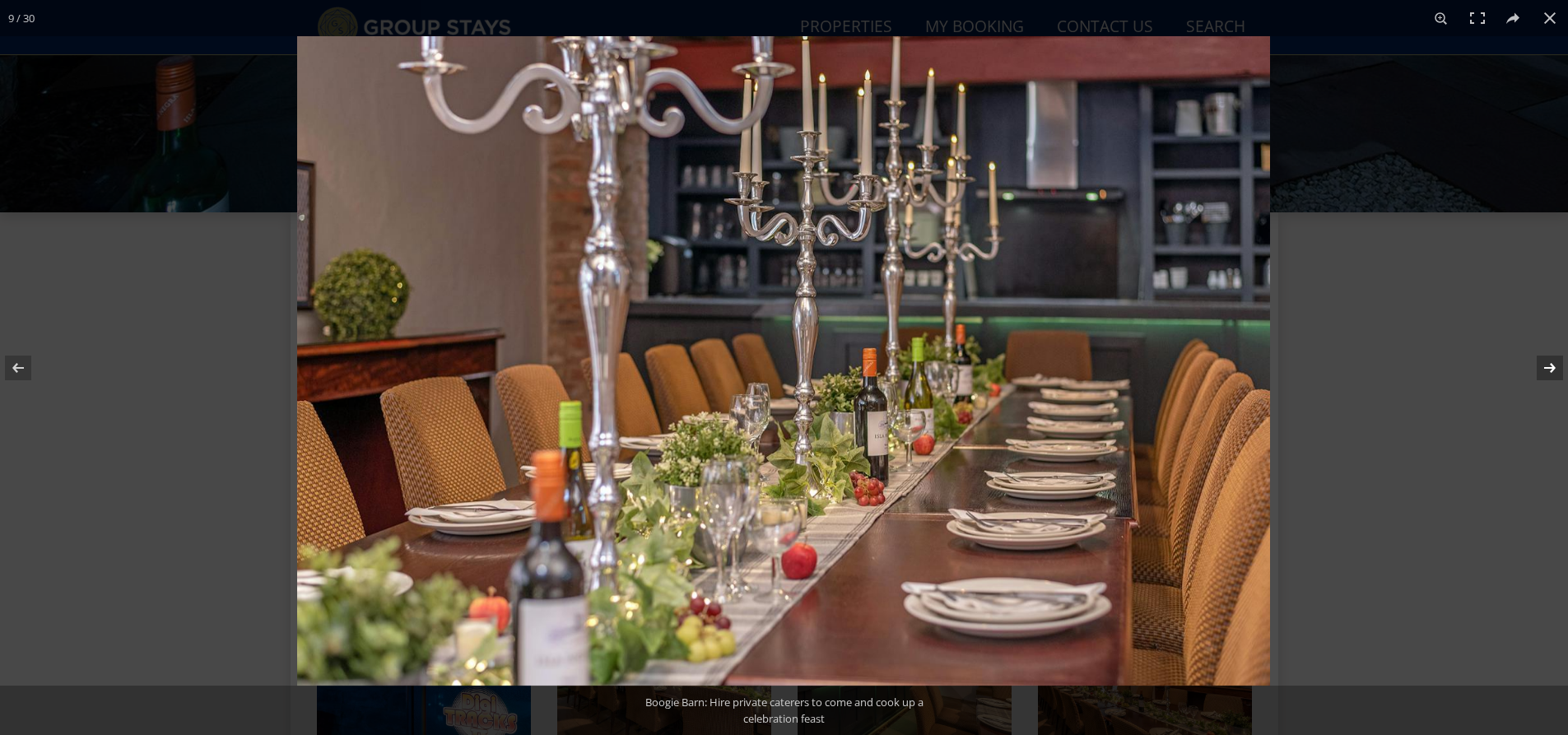
click at [1548, 373] on button at bounding box center [1538, 368] width 57 height 82
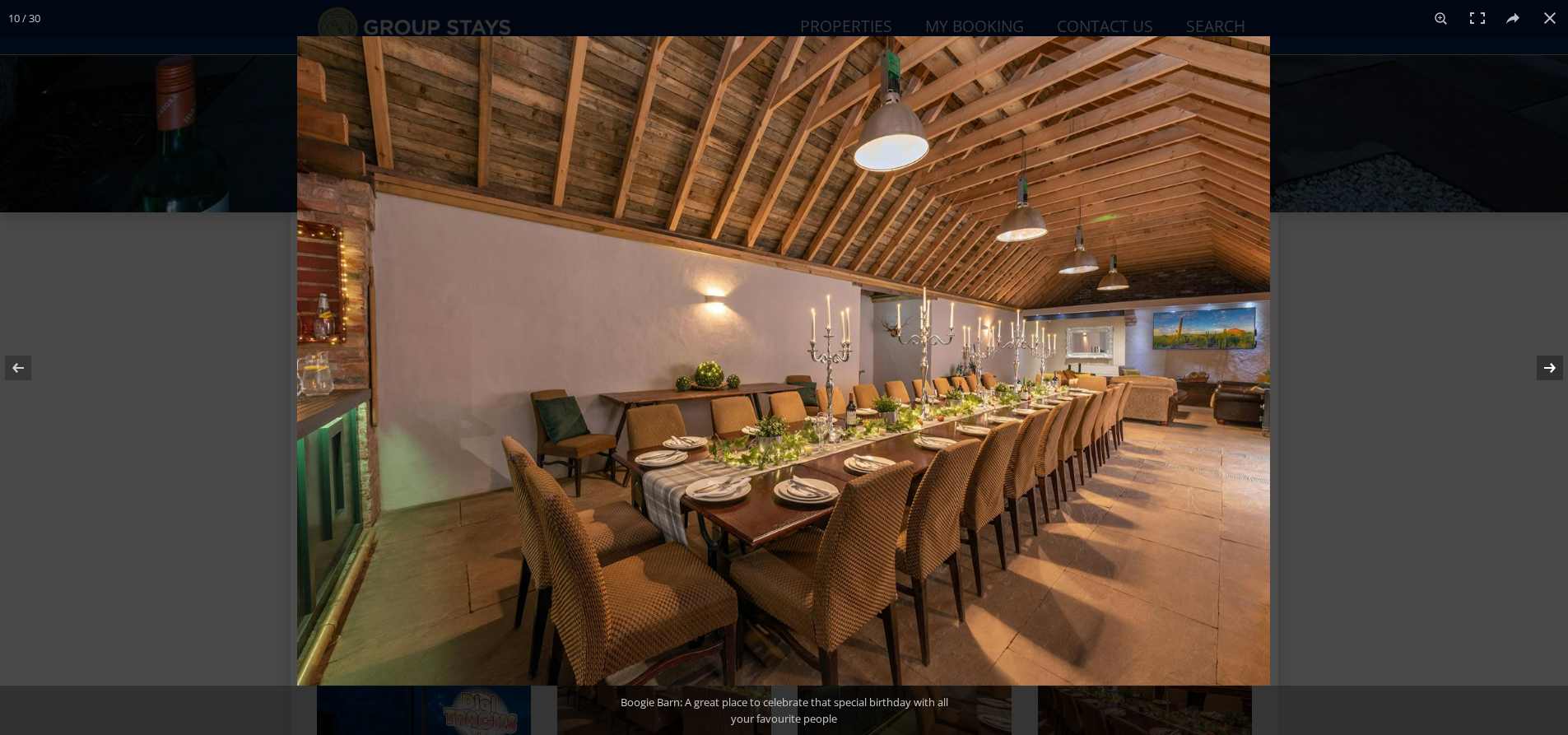
click at [1548, 373] on button at bounding box center [1538, 368] width 57 height 82
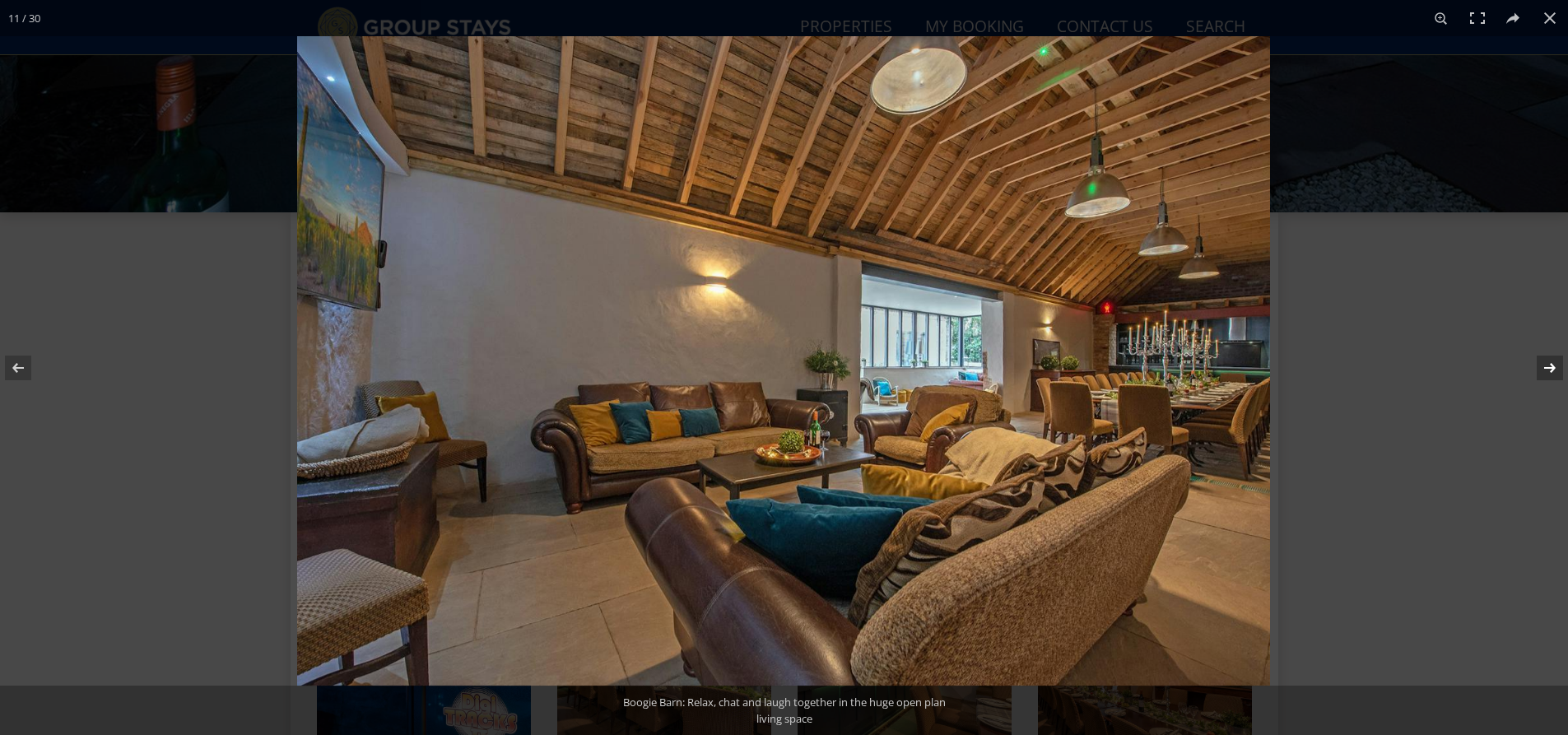
click at [1548, 373] on button at bounding box center [1538, 368] width 57 height 82
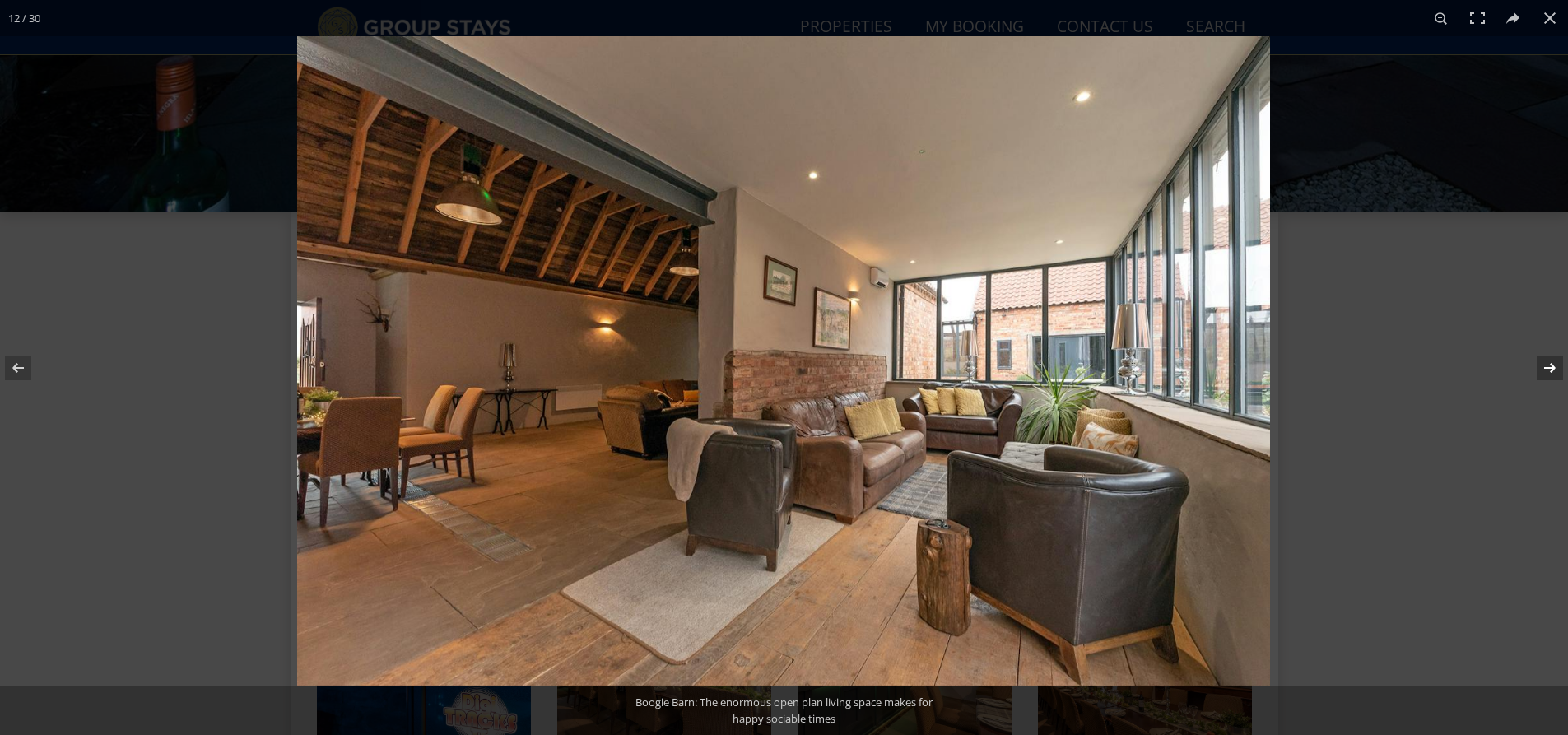
click at [1548, 373] on button at bounding box center [1538, 368] width 57 height 82
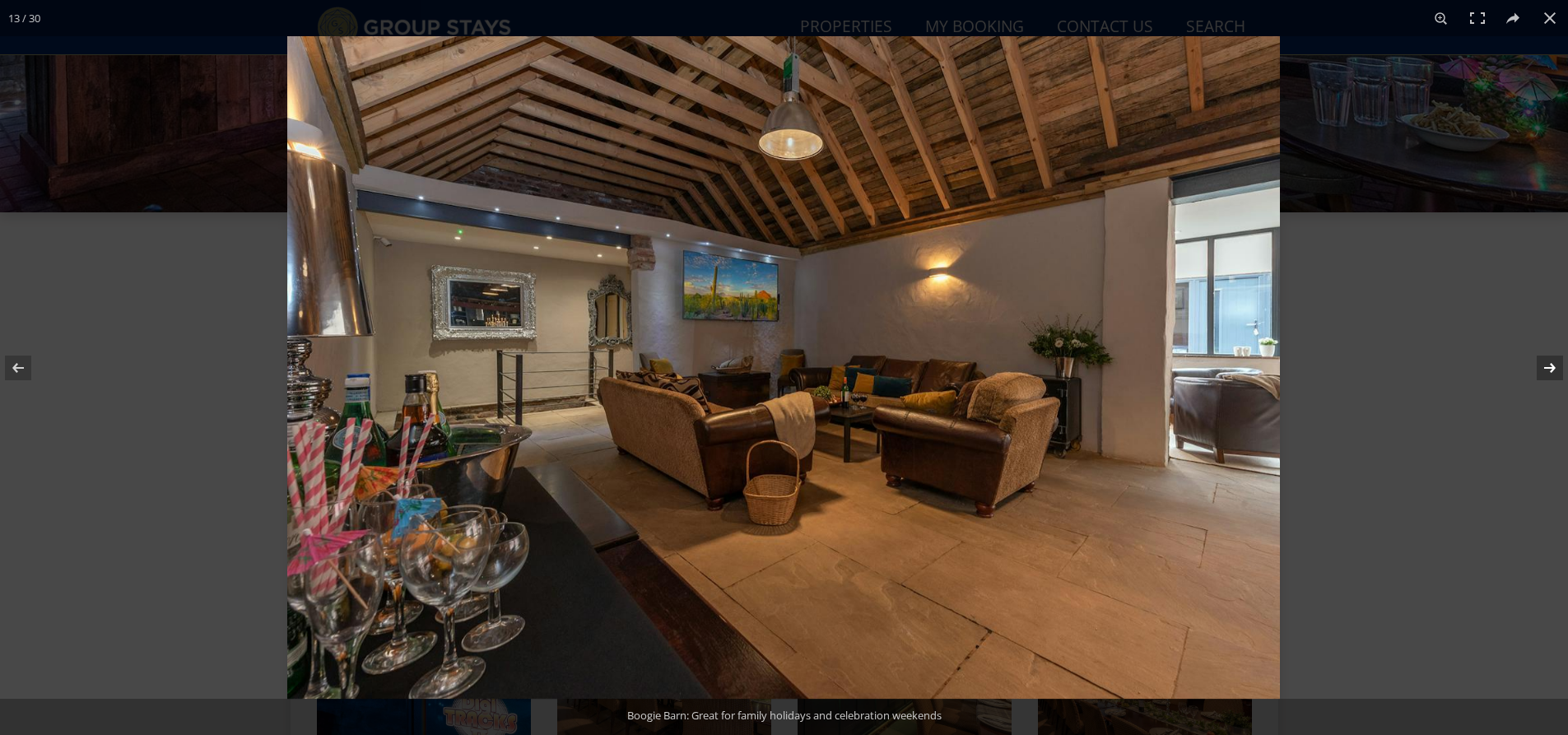
click at [1548, 373] on button at bounding box center [1538, 368] width 57 height 82
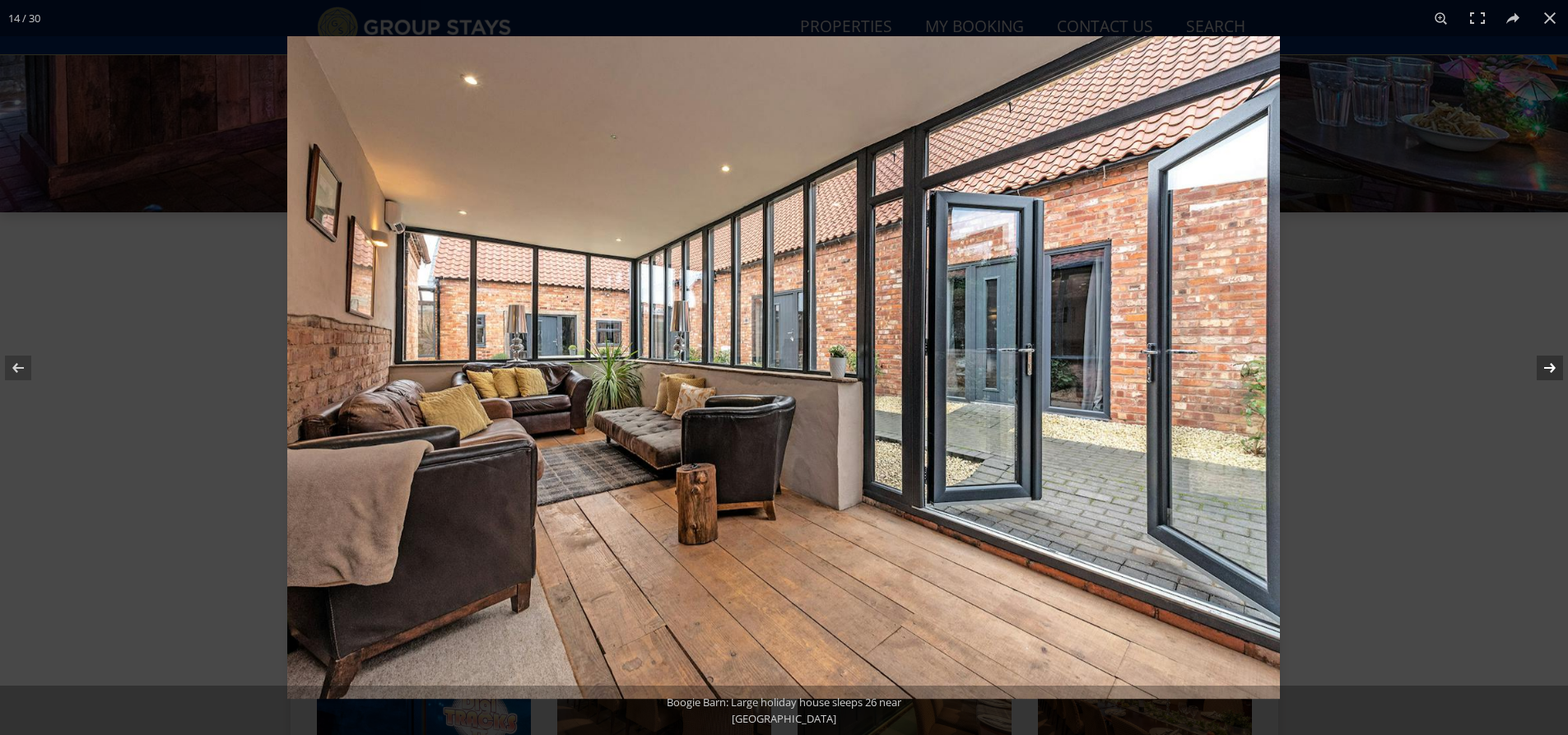
click at [1548, 373] on button at bounding box center [1538, 368] width 57 height 82
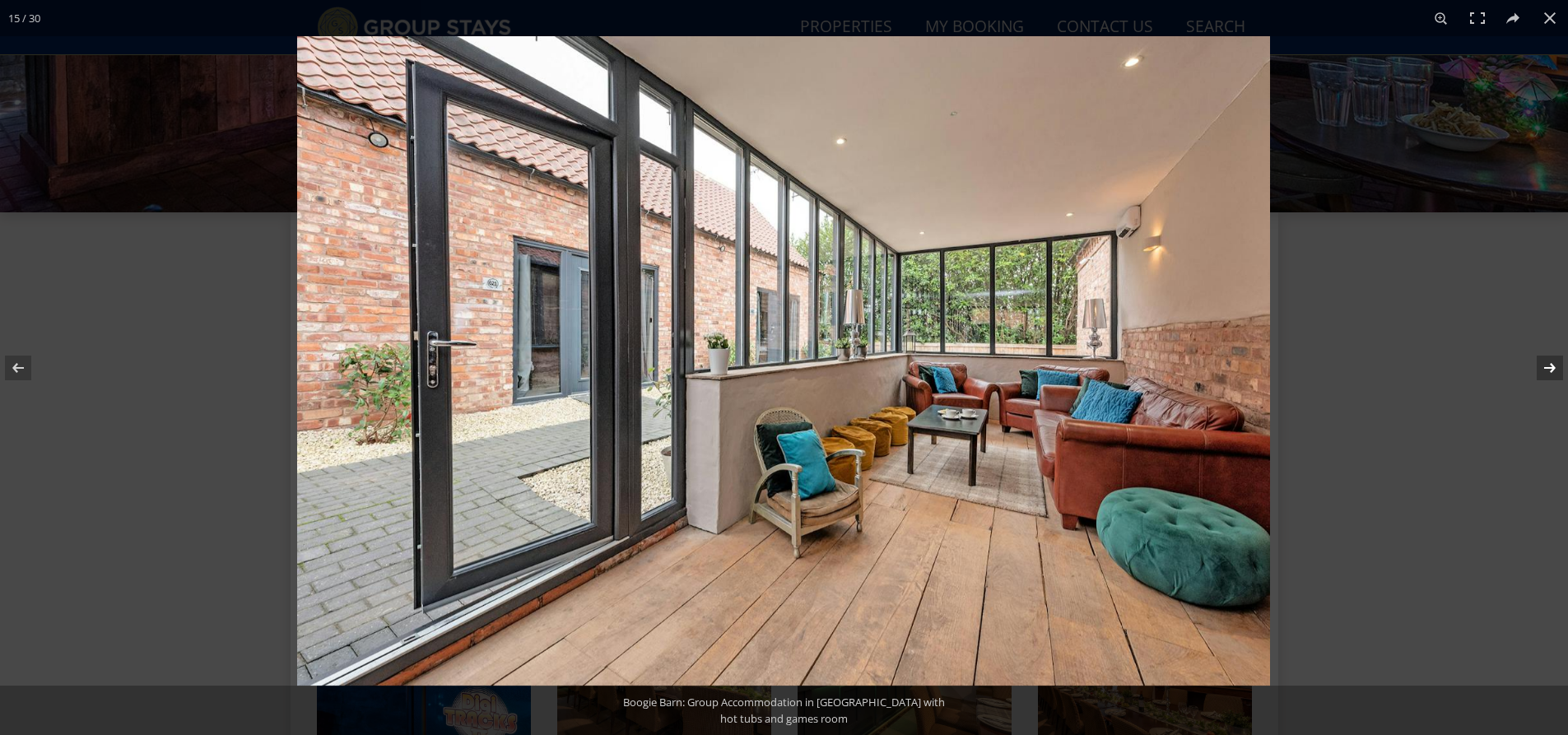
click at [1548, 373] on button at bounding box center [1538, 368] width 57 height 82
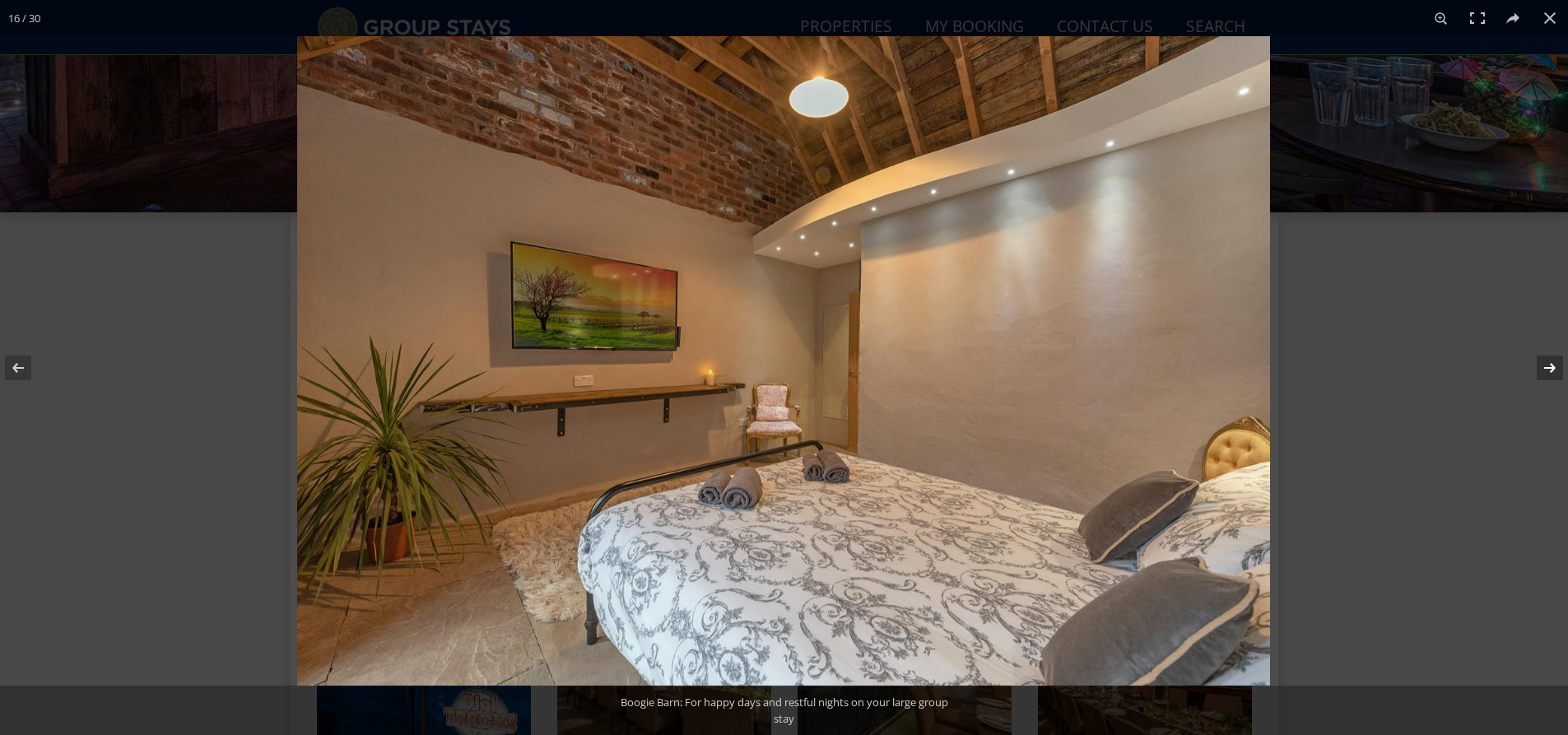
click at [1548, 373] on button at bounding box center [1538, 368] width 57 height 82
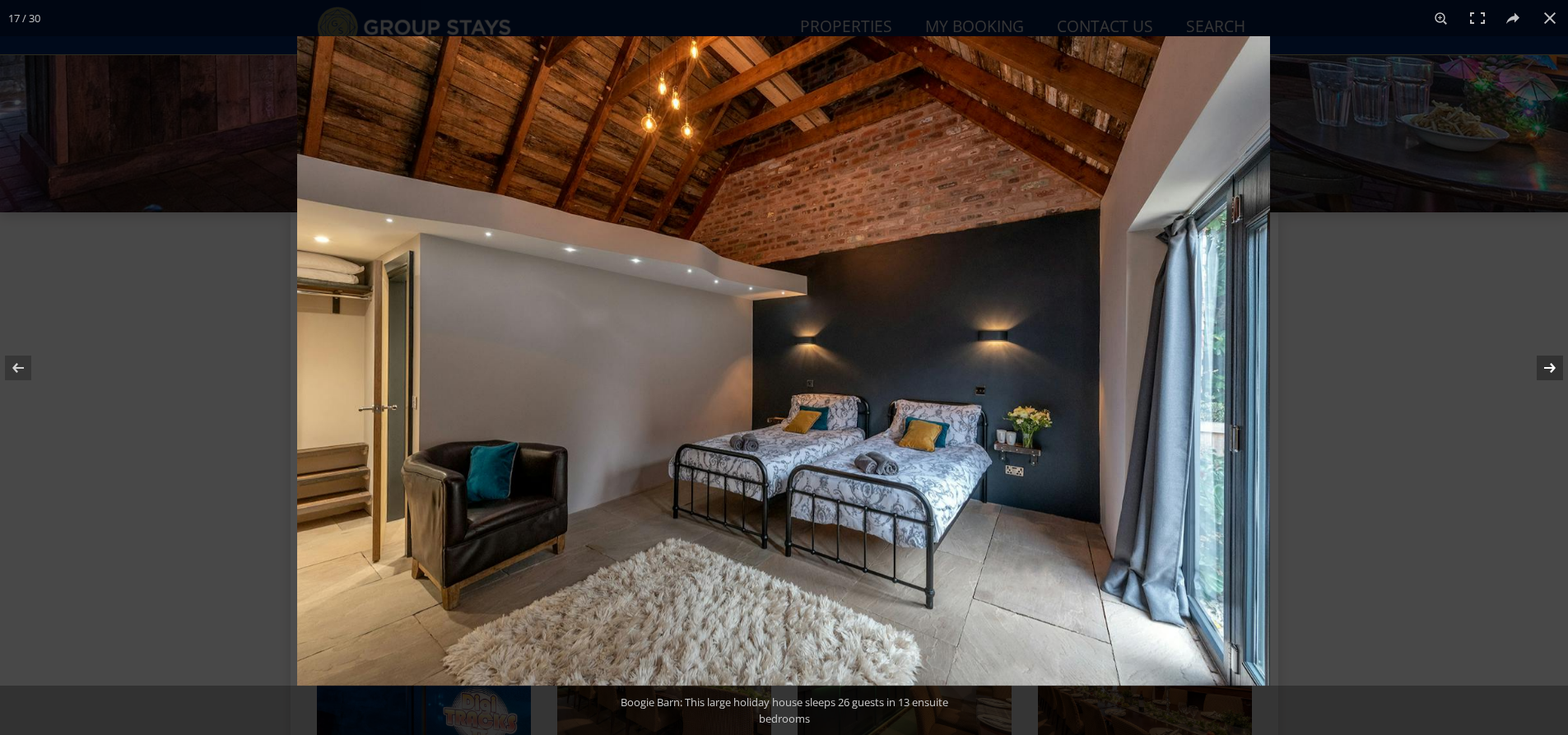
click at [1548, 373] on button at bounding box center [1538, 368] width 57 height 82
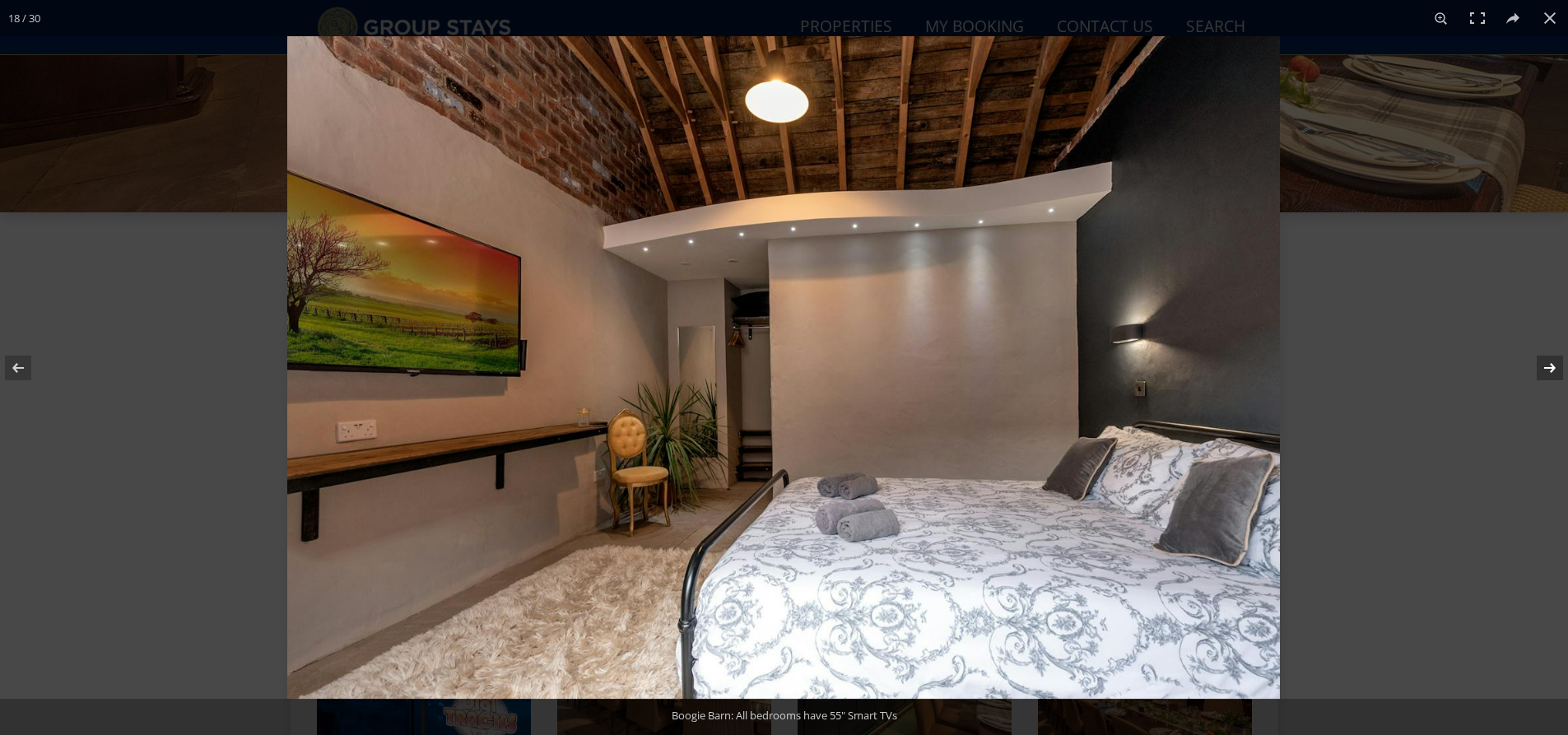
click at [1548, 373] on button at bounding box center [1538, 368] width 57 height 82
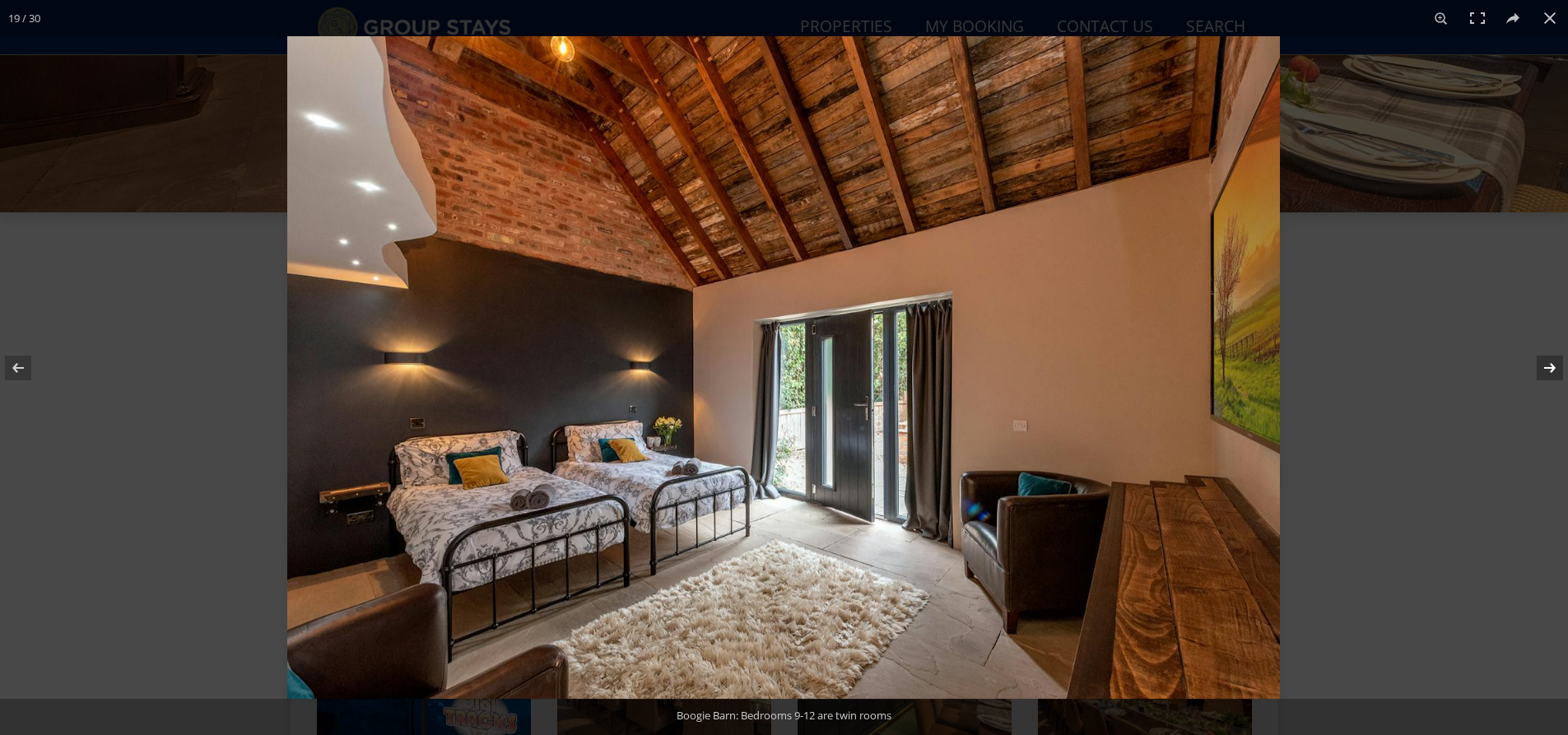
click at [1548, 373] on button at bounding box center [1538, 368] width 57 height 82
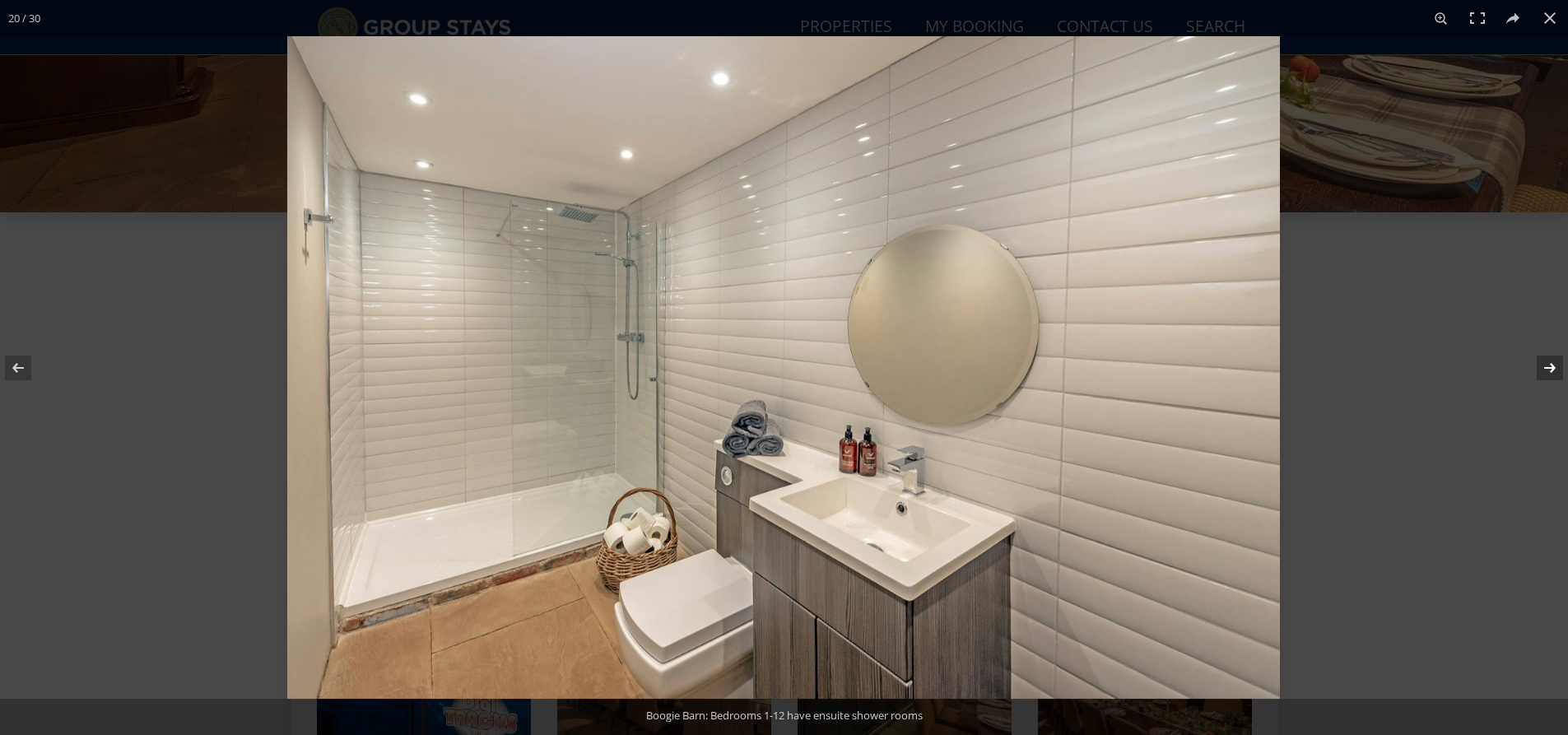
click at [1548, 373] on button at bounding box center [1538, 368] width 57 height 82
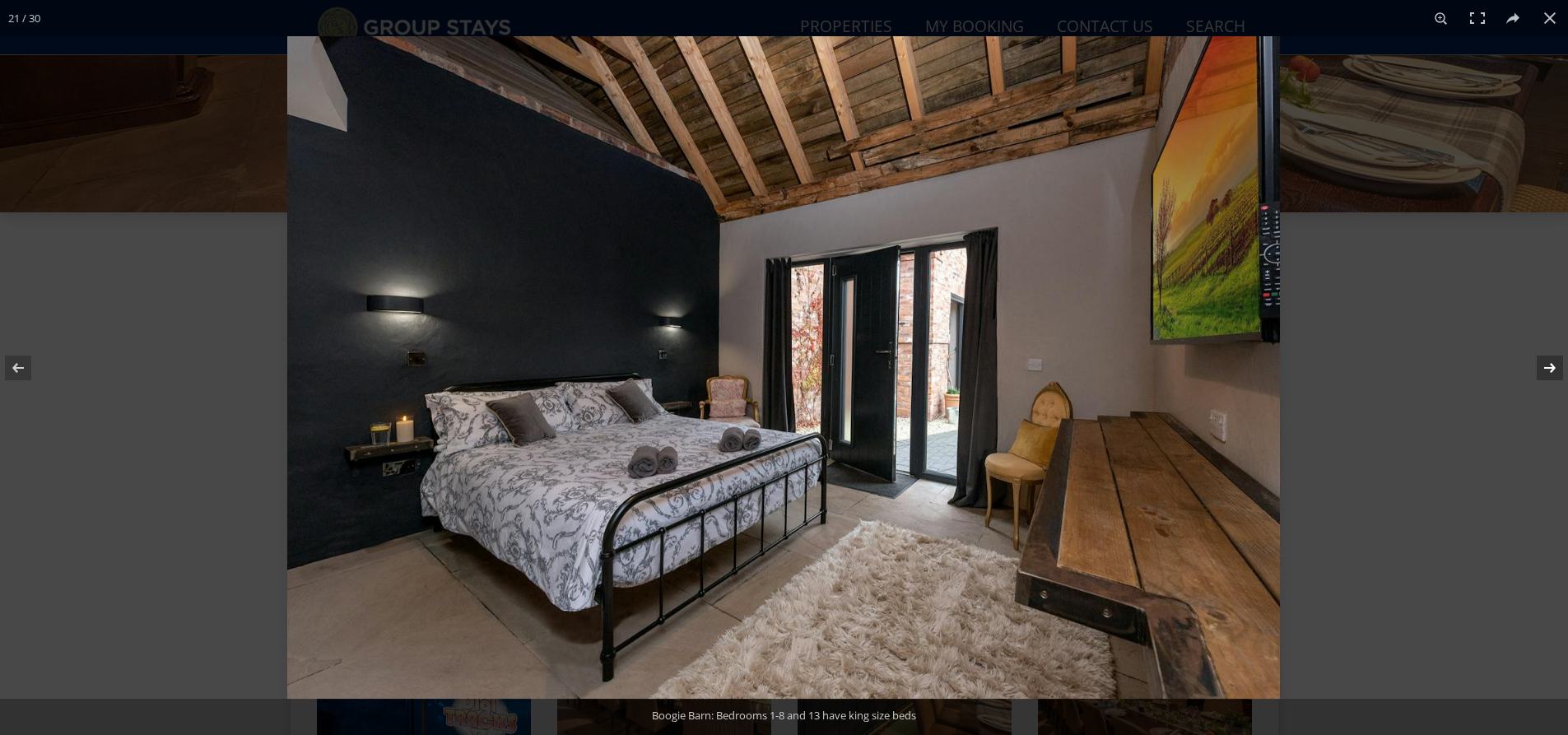
click at [1548, 373] on button at bounding box center [1538, 368] width 57 height 82
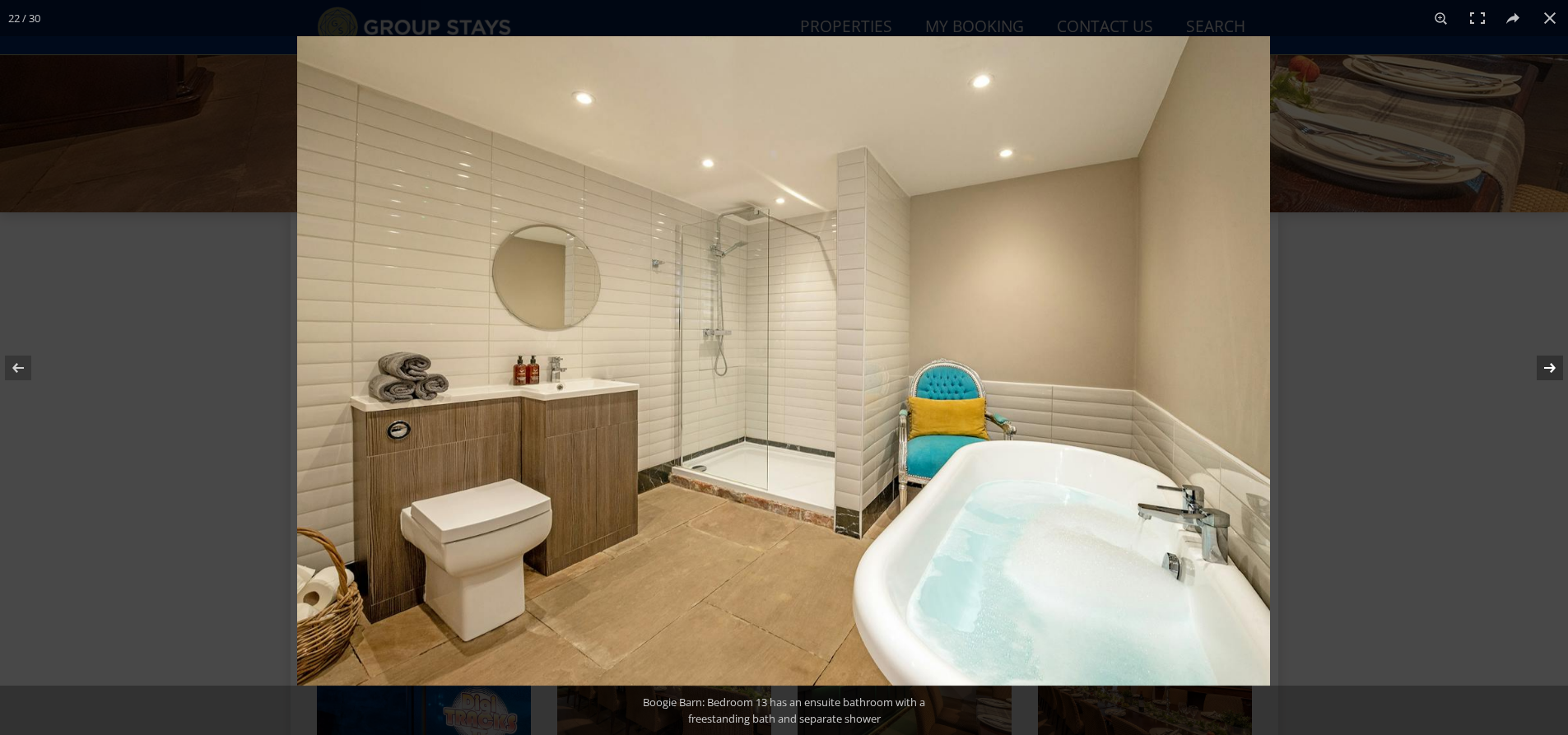
click at [1548, 373] on button at bounding box center [1538, 368] width 57 height 82
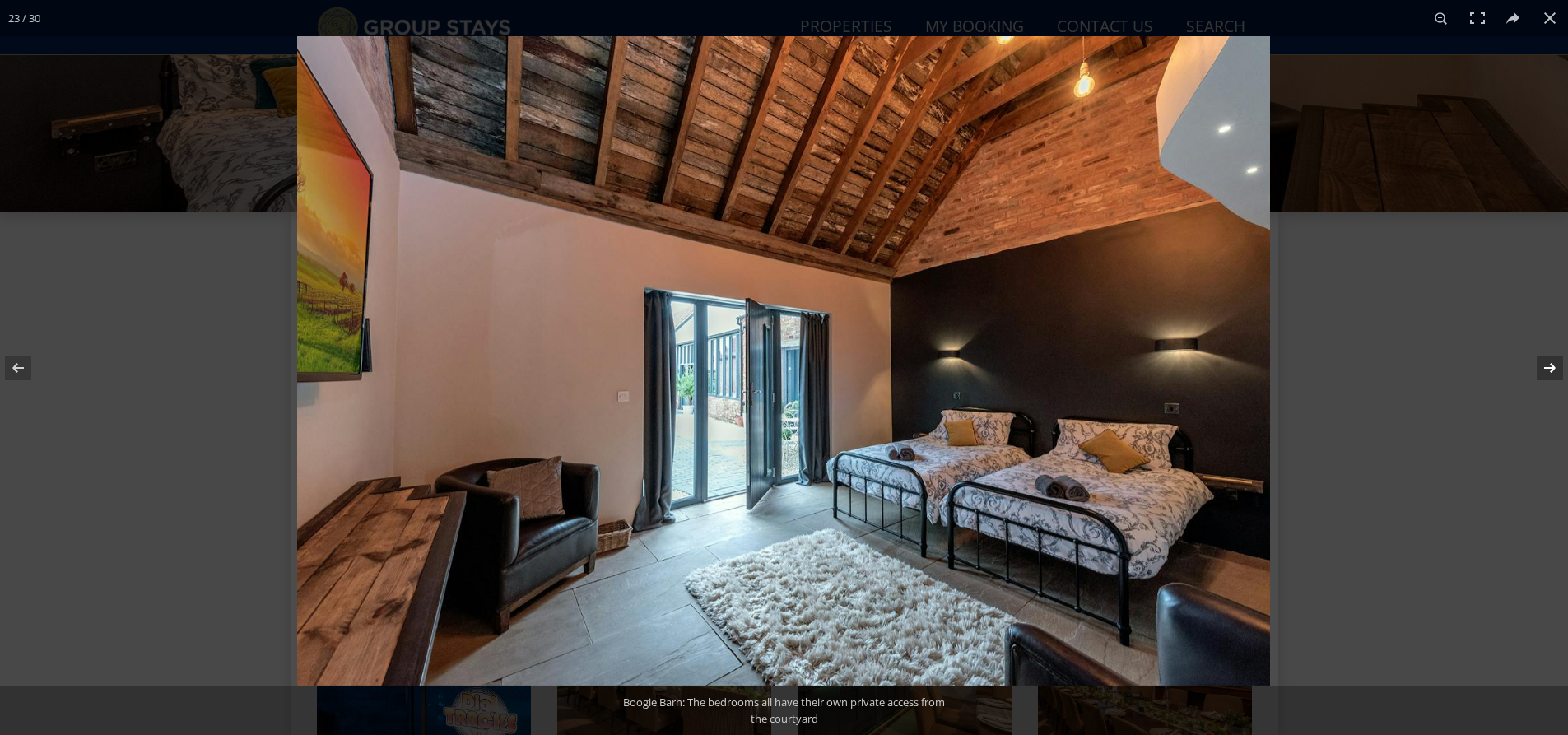
click at [1548, 373] on button at bounding box center [1538, 368] width 57 height 82
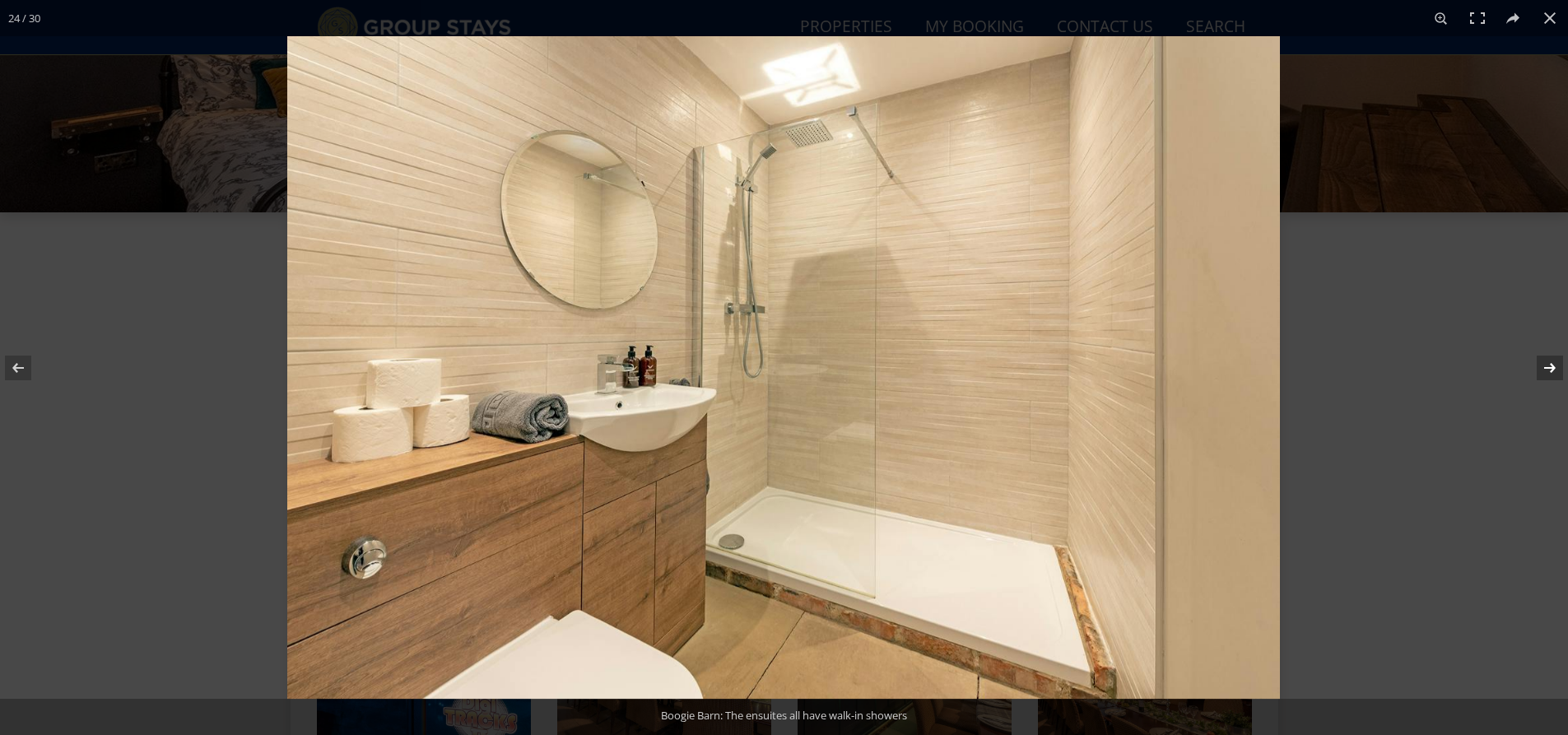
click at [1548, 373] on button at bounding box center [1538, 368] width 57 height 82
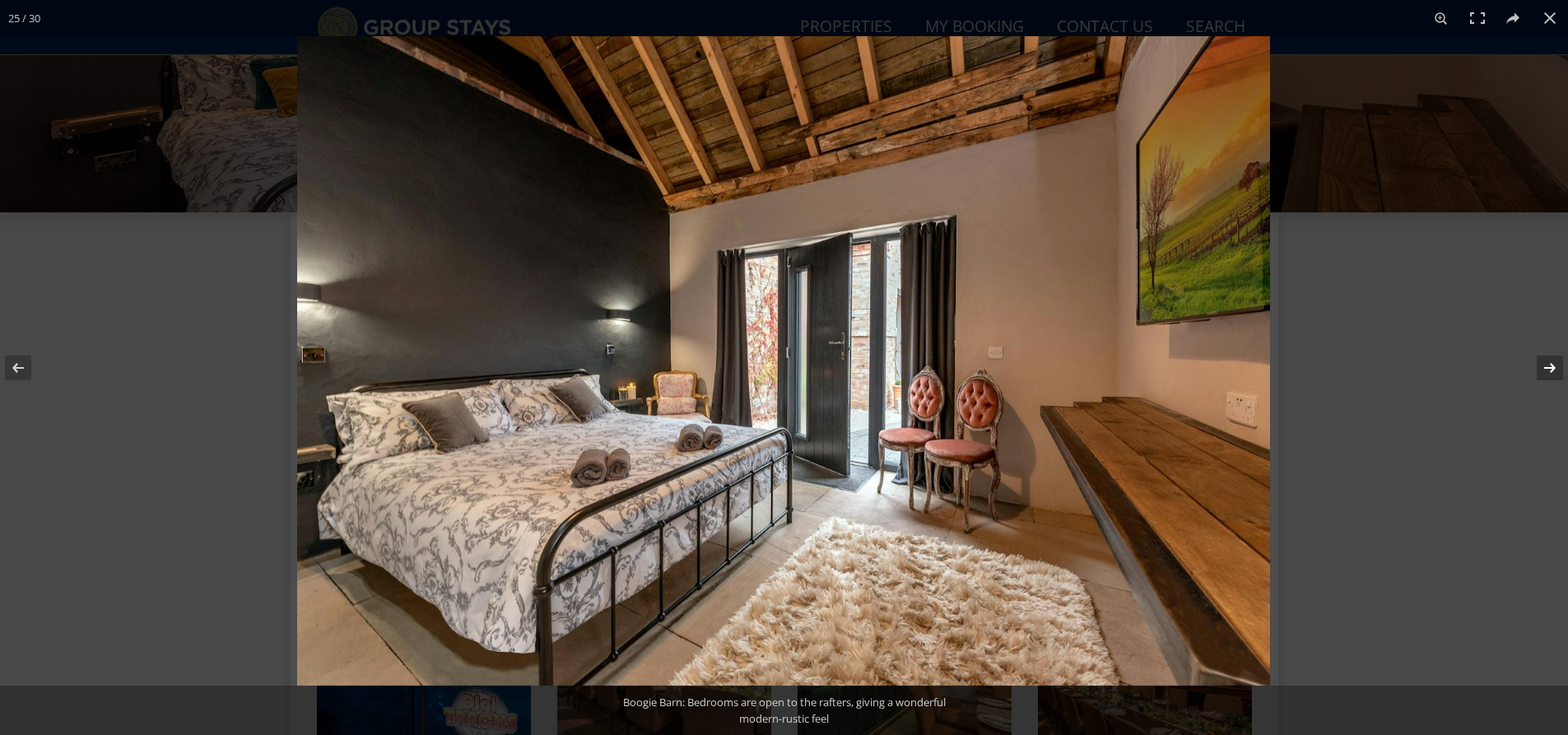
click at [1548, 373] on button at bounding box center [1538, 368] width 57 height 82
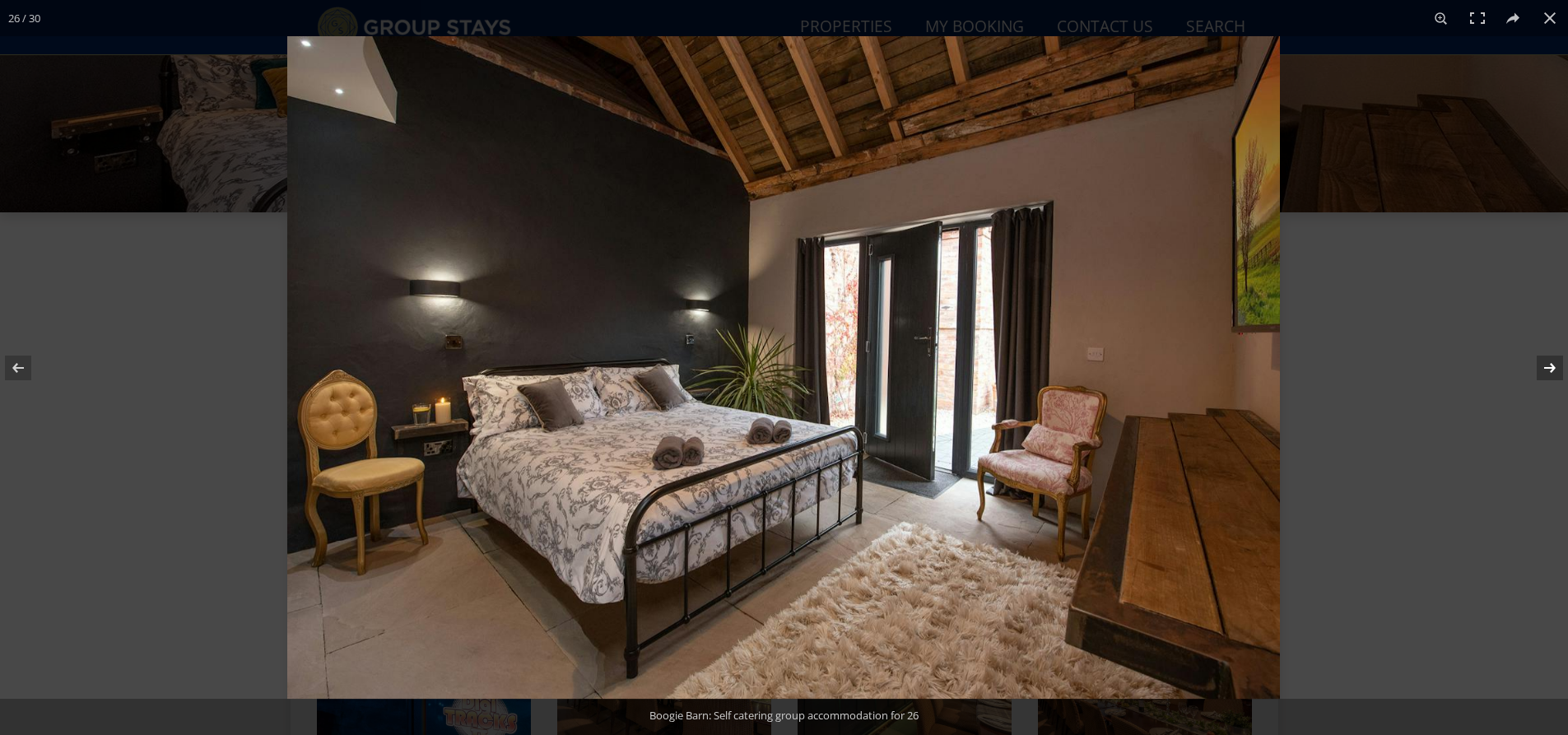
click at [1548, 373] on button at bounding box center [1538, 368] width 57 height 82
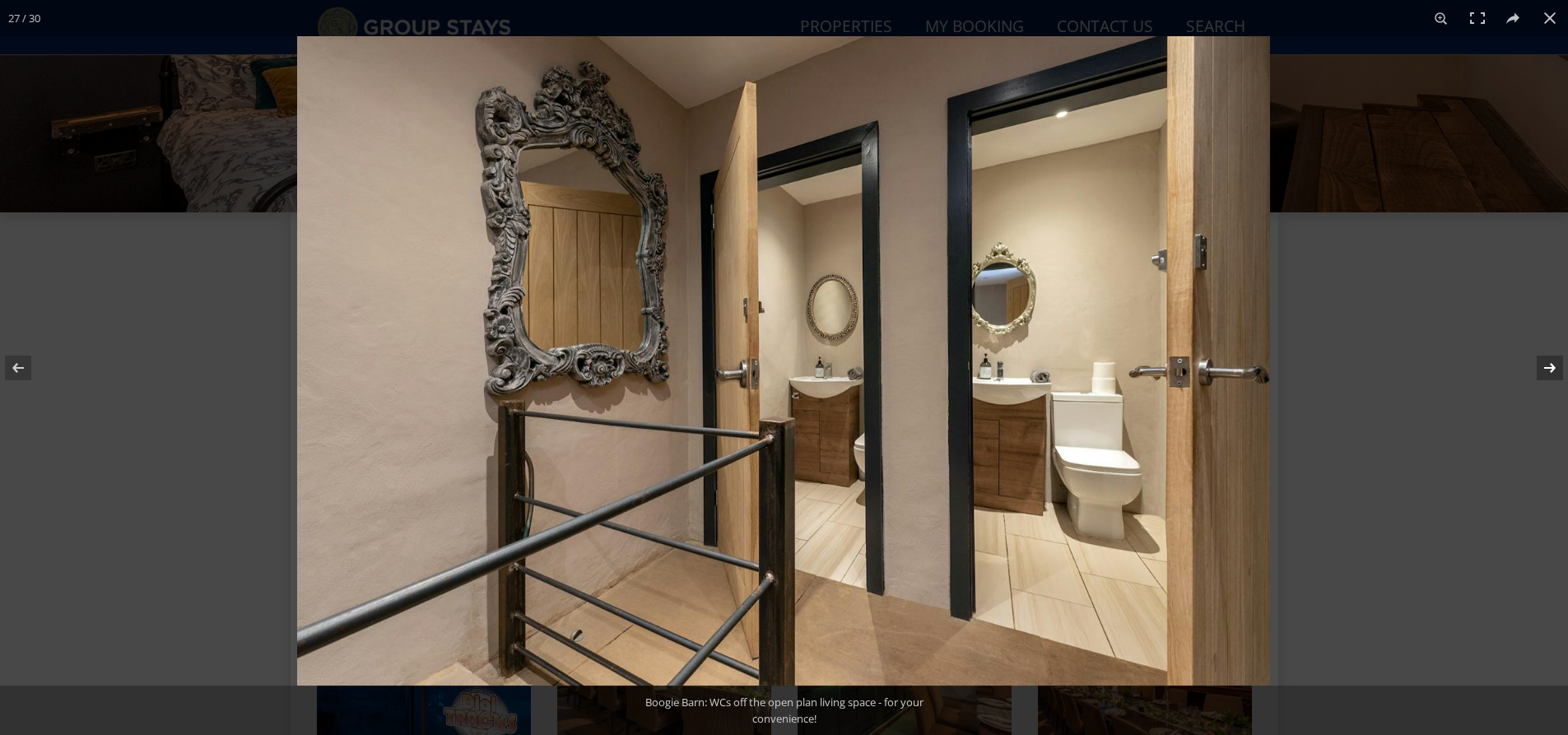
click at [1548, 373] on button at bounding box center [1538, 368] width 57 height 82
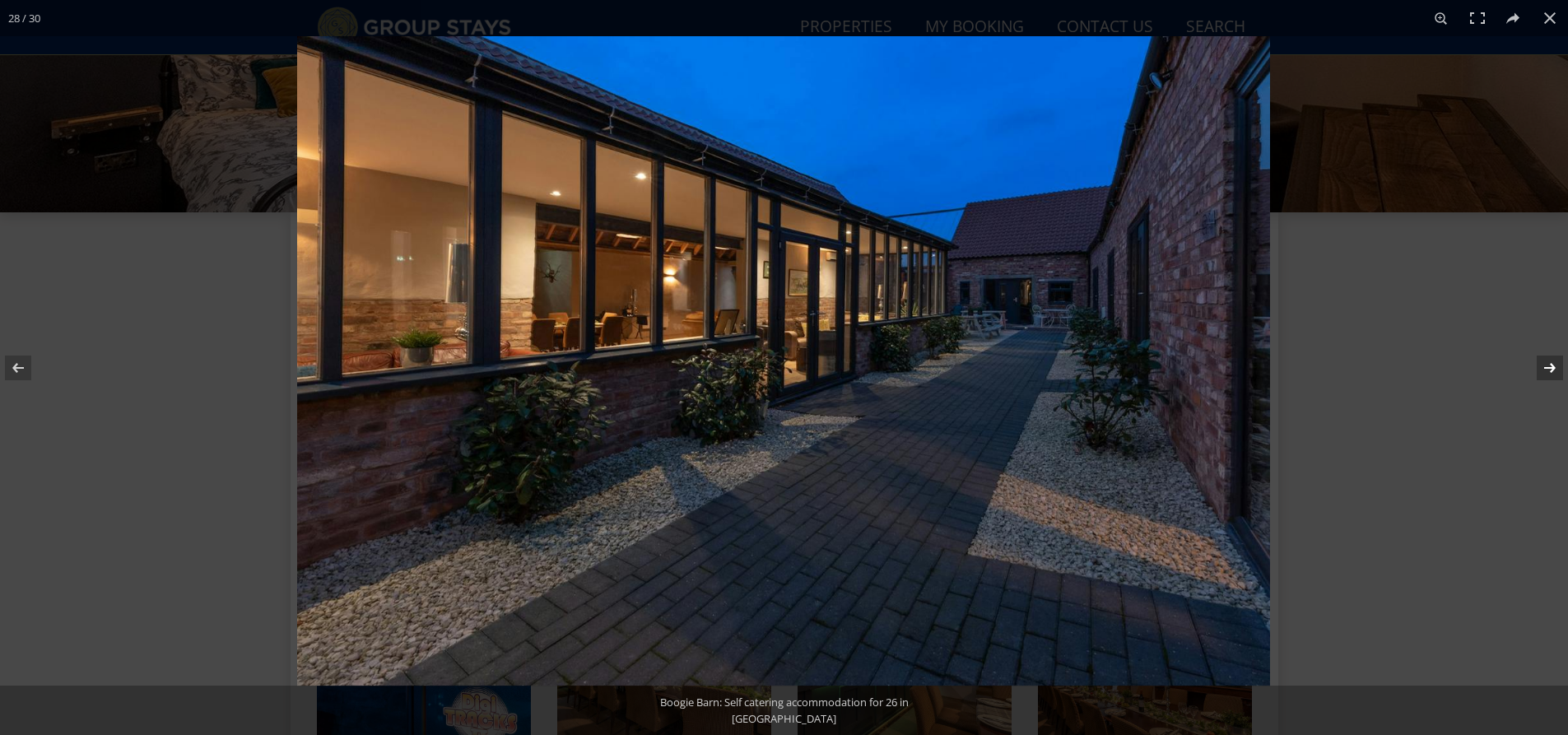
click at [1548, 373] on button at bounding box center [1538, 368] width 57 height 82
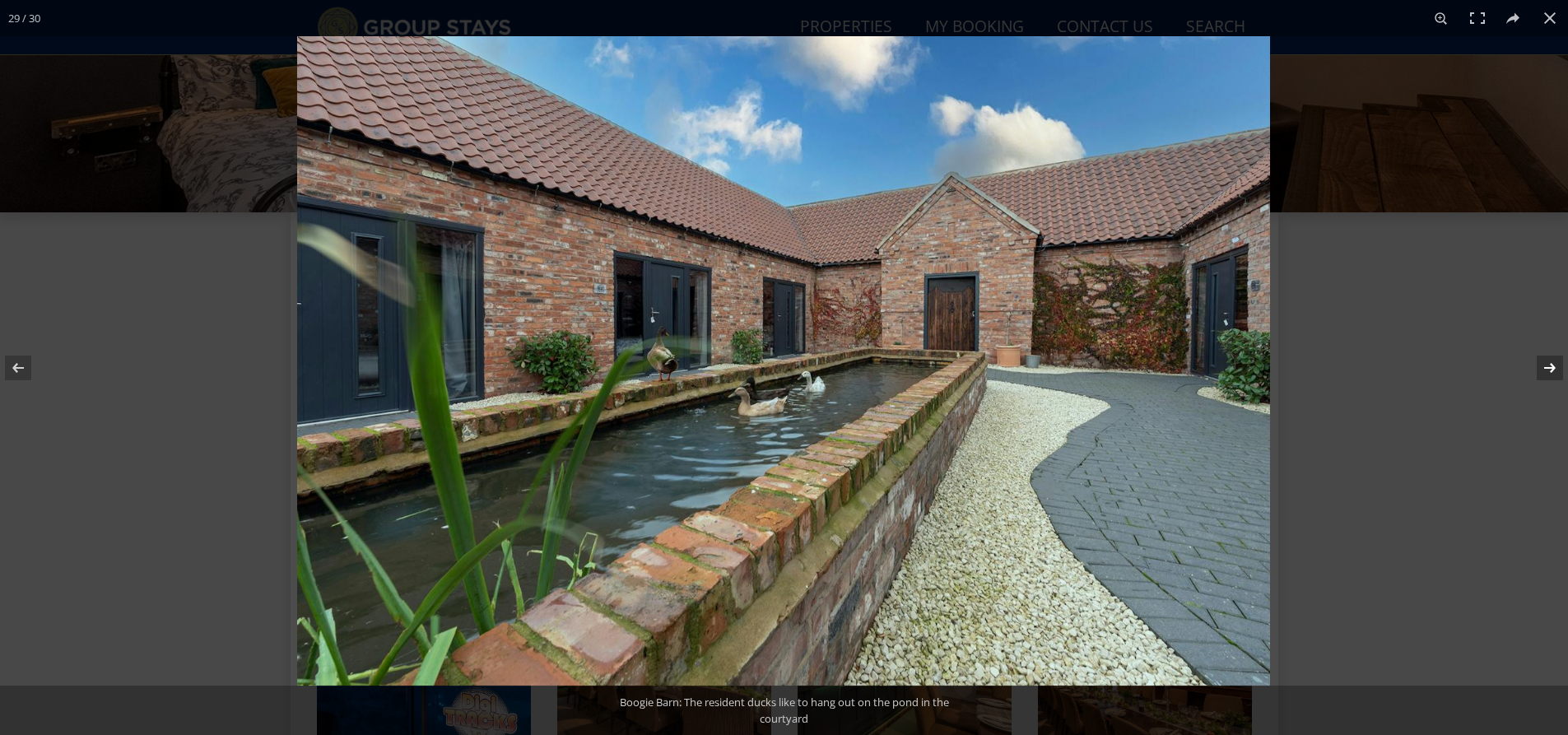
click at [1548, 373] on button at bounding box center [1538, 368] width 57 height 82
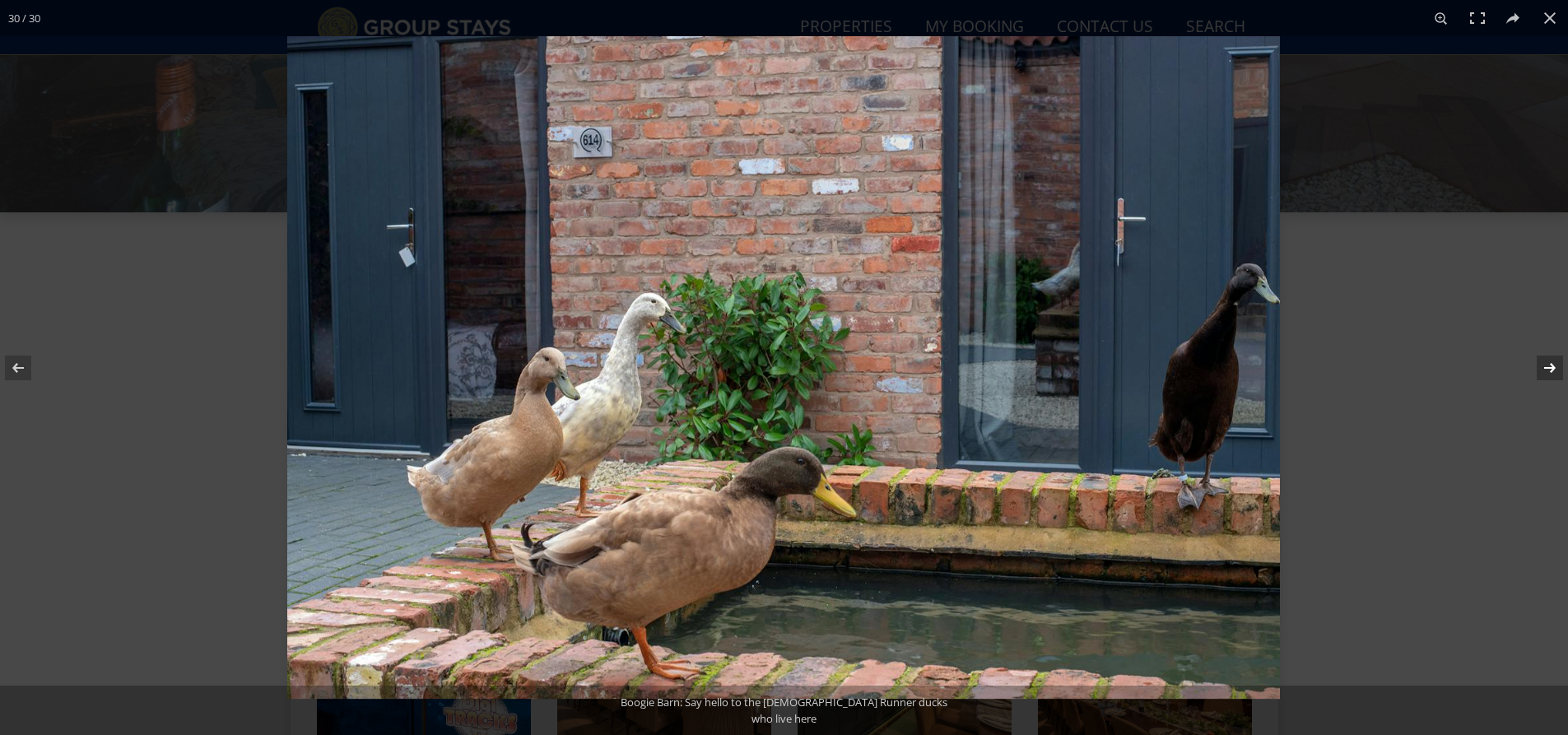
click at [1548, 373] on button at bounding box center [1538, 368] width 57 height 82
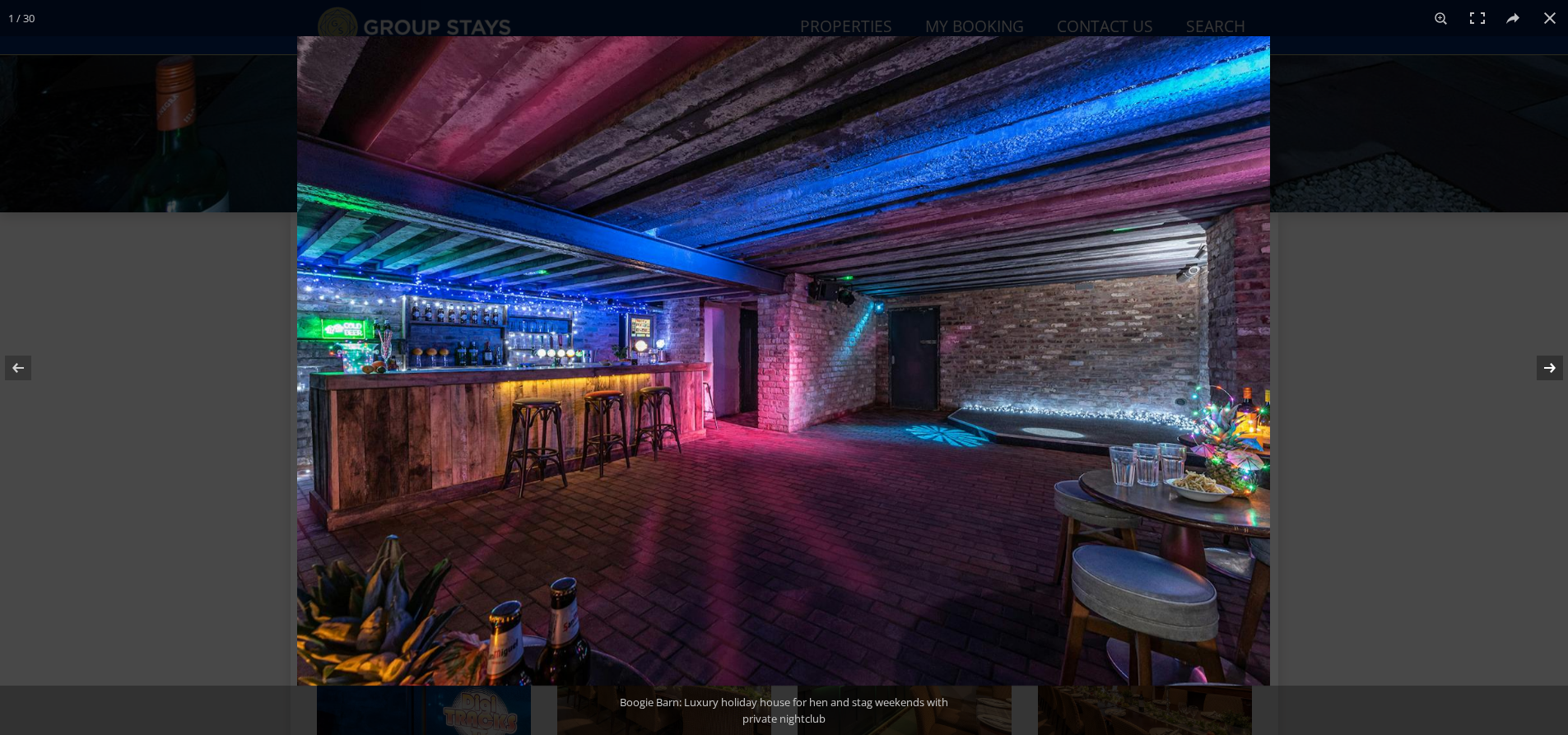
click at [1548, 373] on button at bounding box center [1538, 368] width 57 height 82
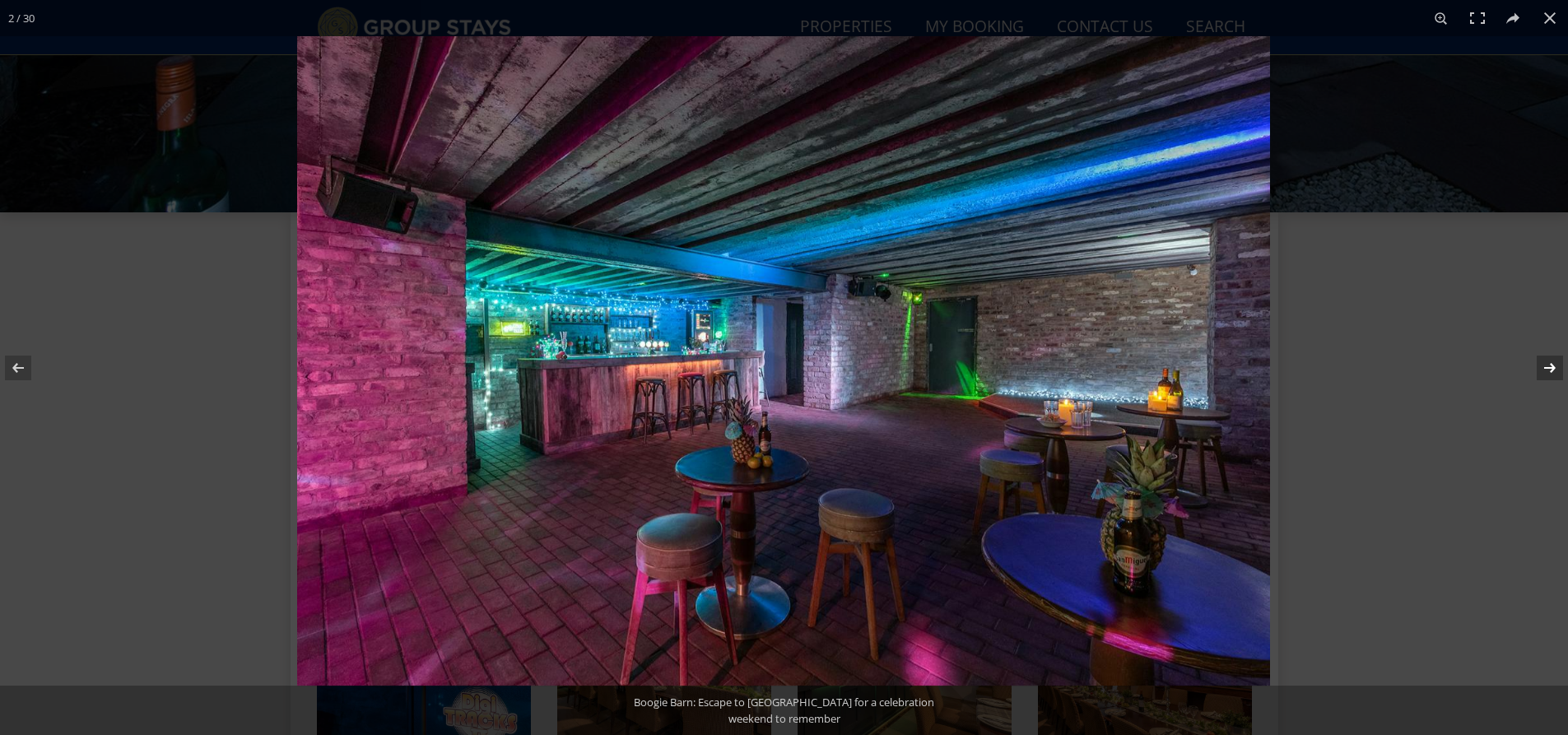
click at [1548, 373] on button at bounding box center [1538, 368] width 57 height 82
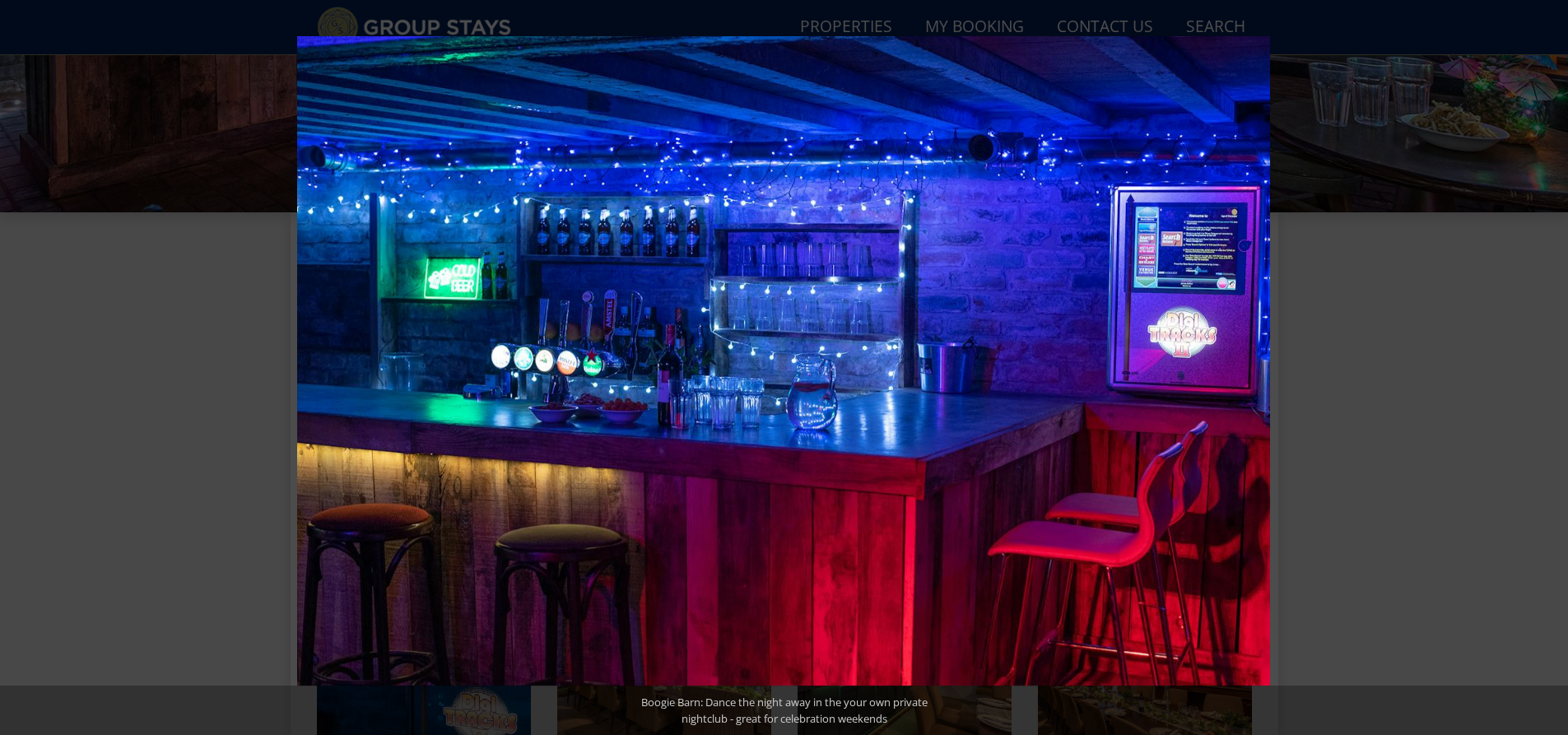
click at [1548, 373] on button at bounding box center [1538, 368] width 57 height 82
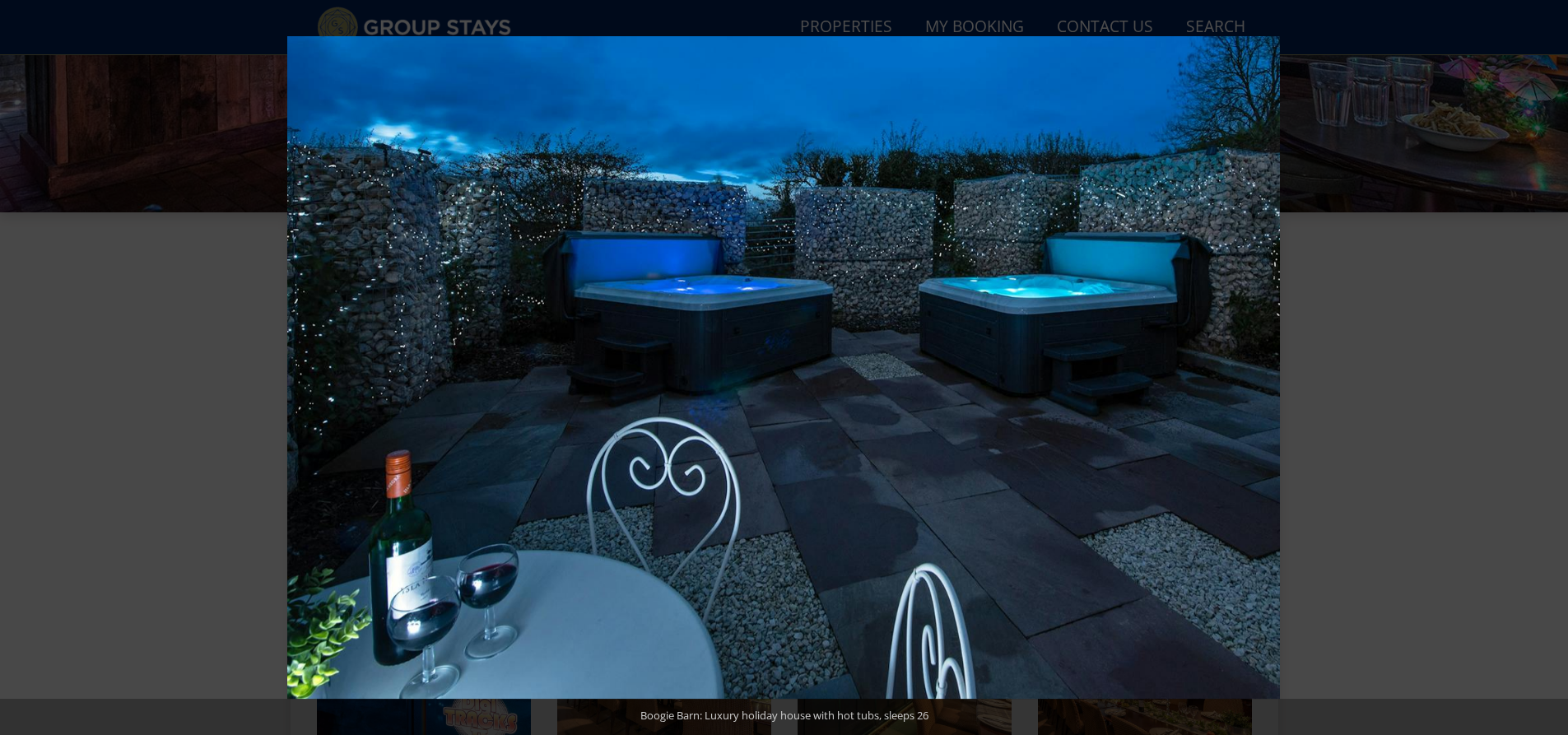
click at [1548, 373] on button at bounding box center [1538, 368] width 57 height 82
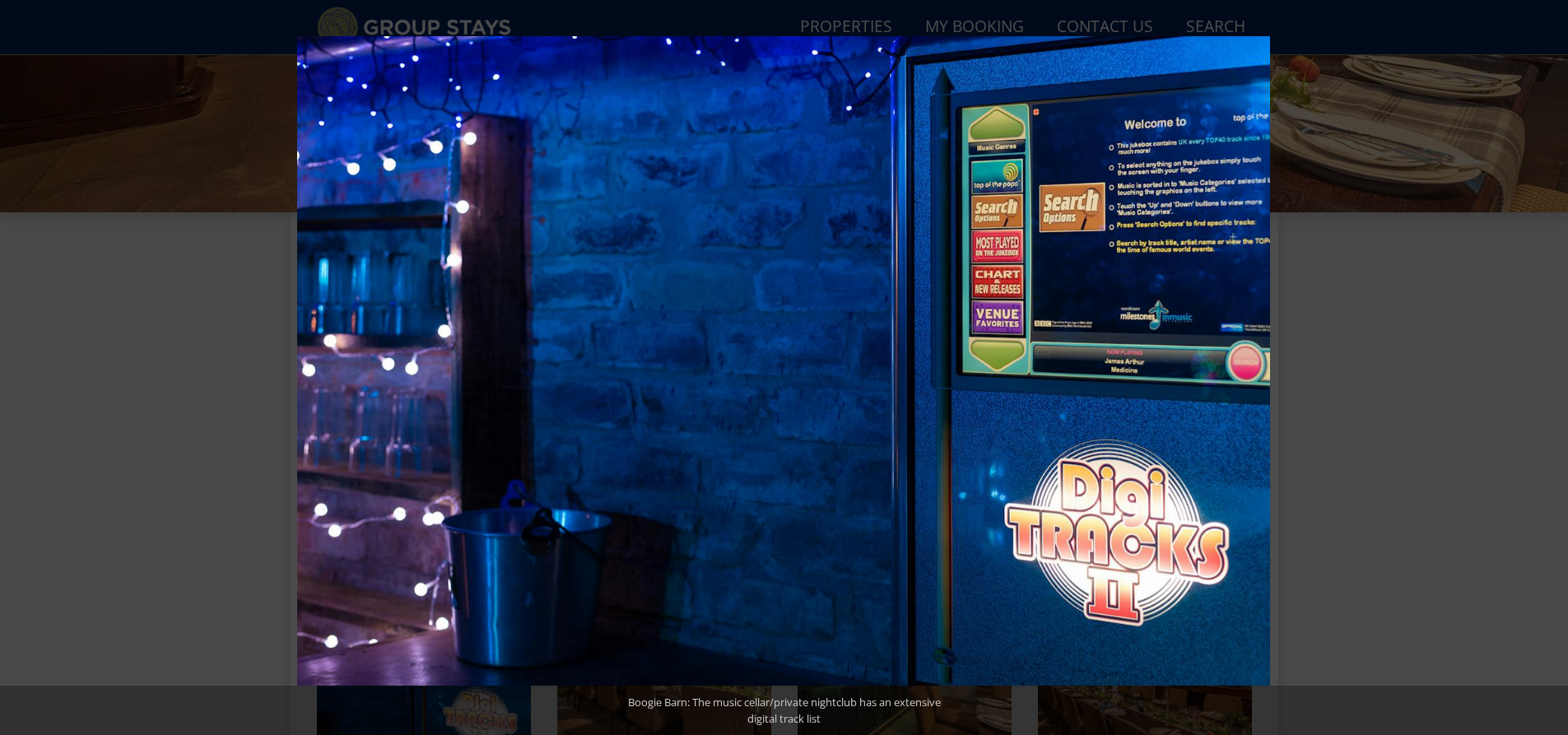
click at [1548, 373] on button at bounding box center [1538, 368] width 57 height 82
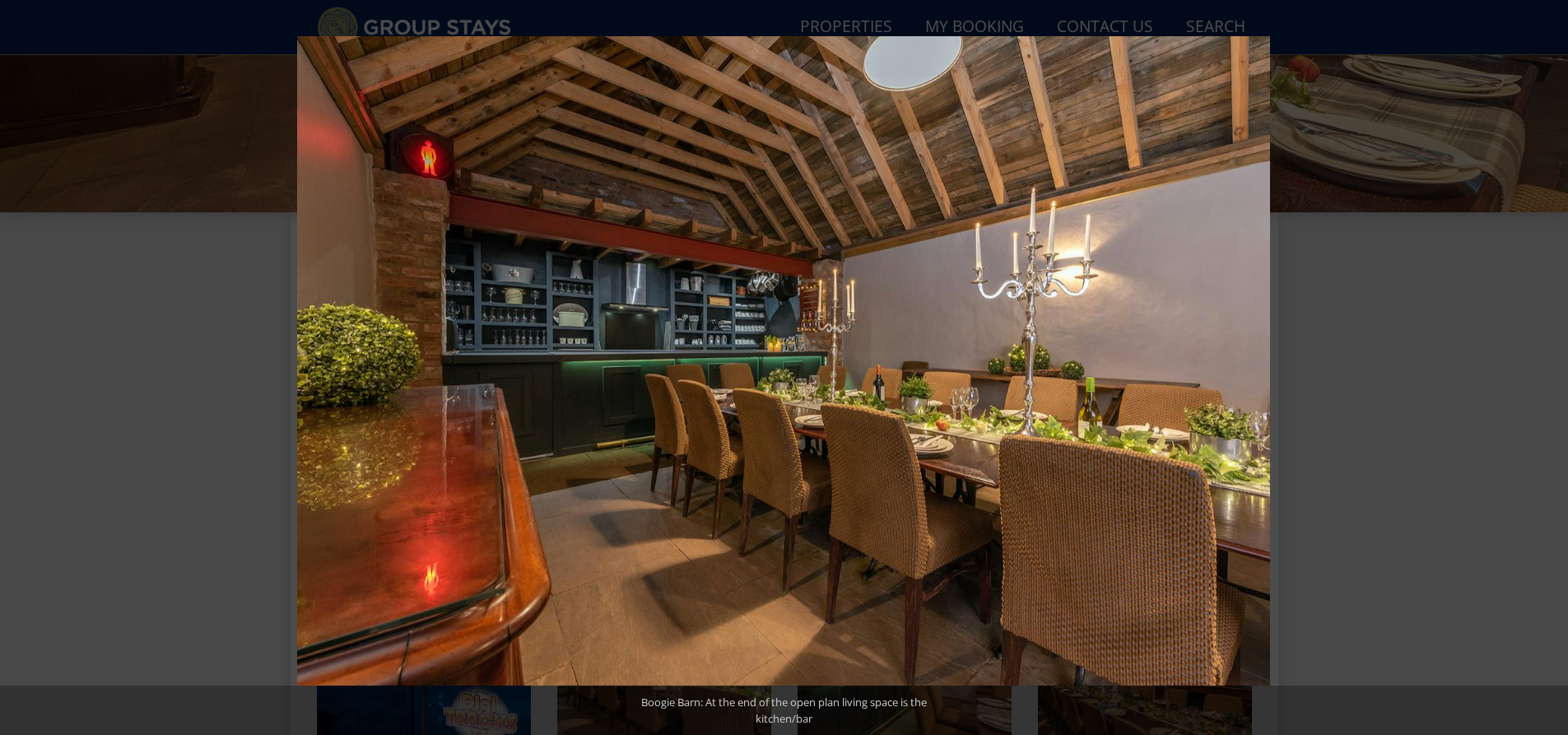
click at [1548, 373] on button at bounding box center [1538, 368] width 57 height 82
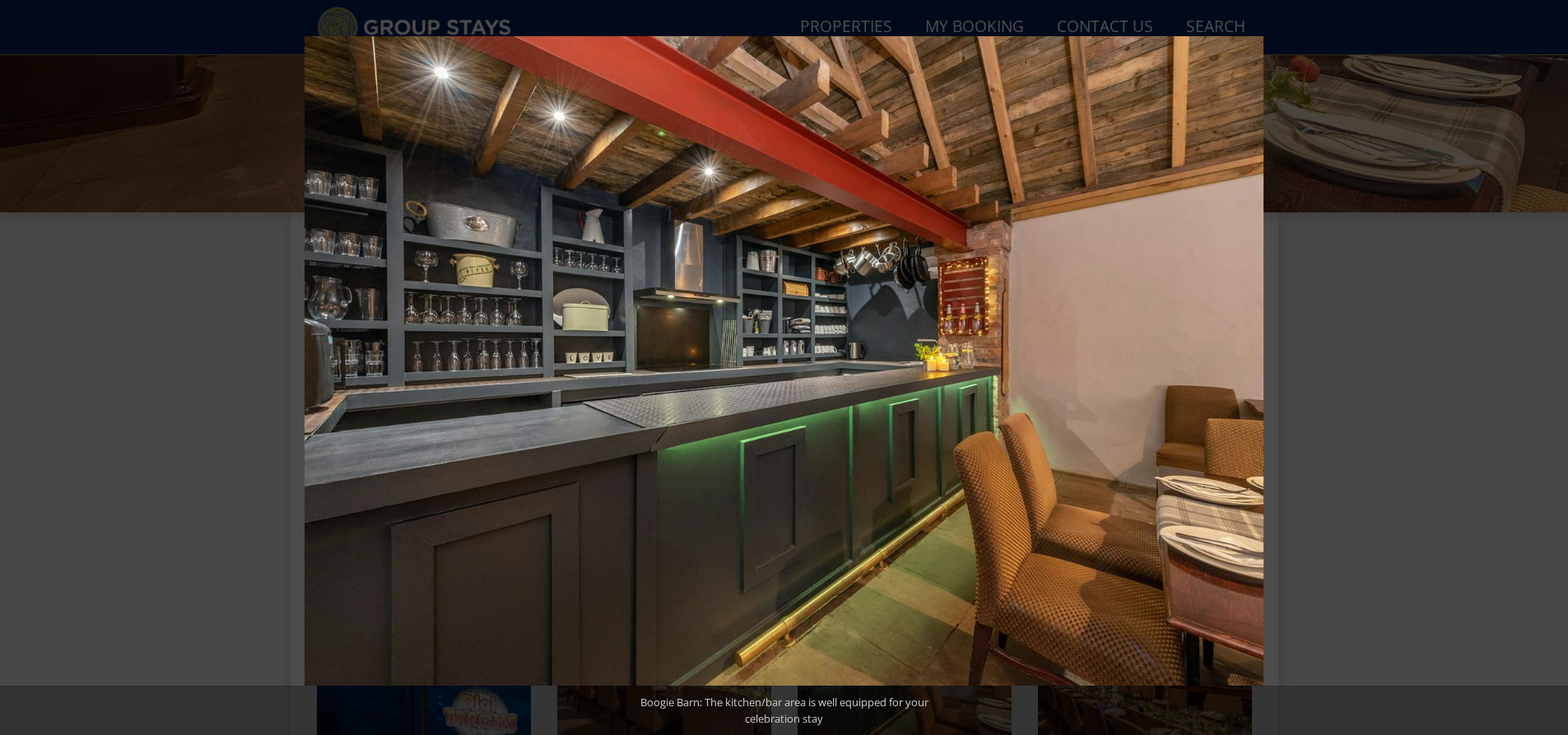
click at [1548, 373] on button at bounding box center [1538, 368] width 57 height 82
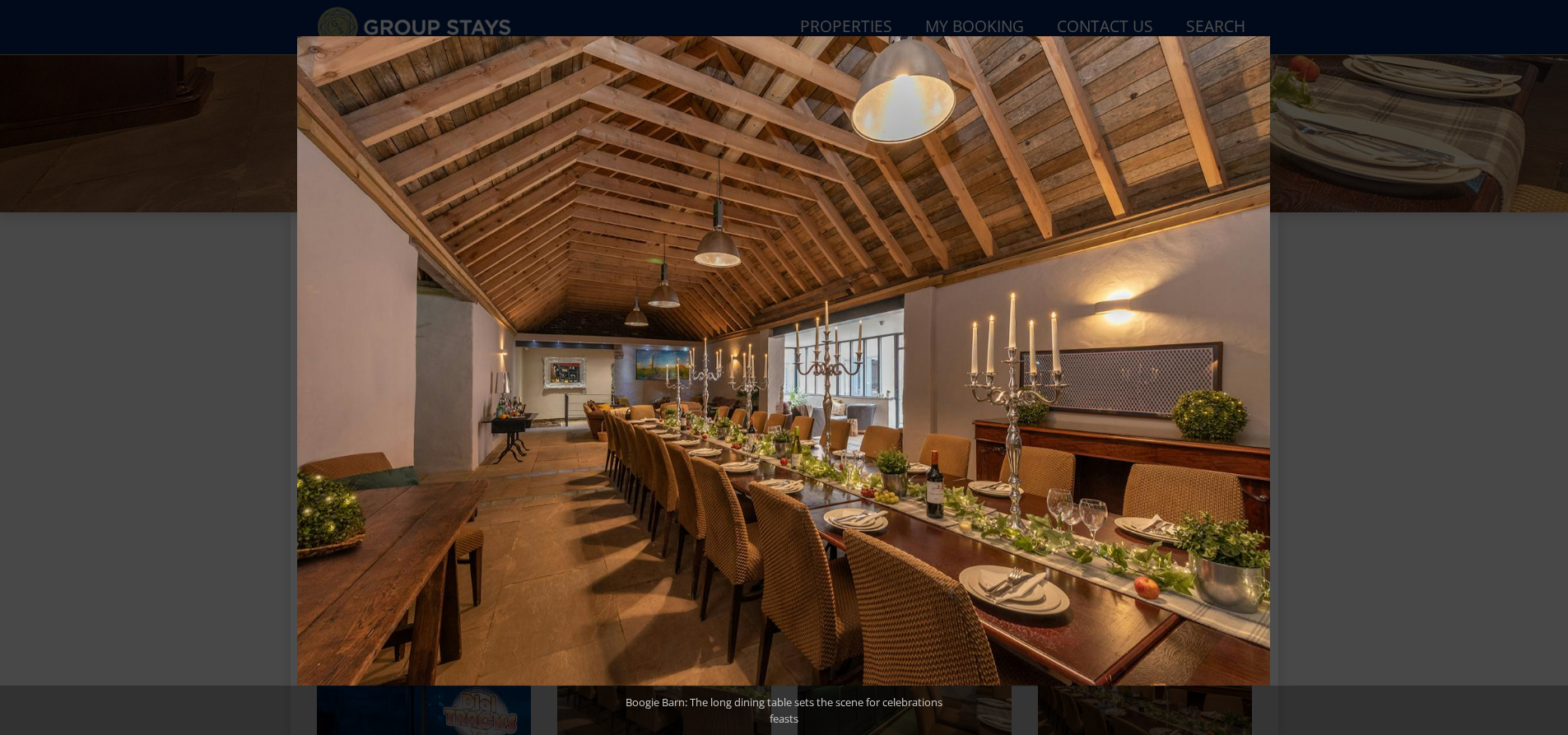
click at [1548, 373] on button at bounding box center [1538, 368] width 57 height 82
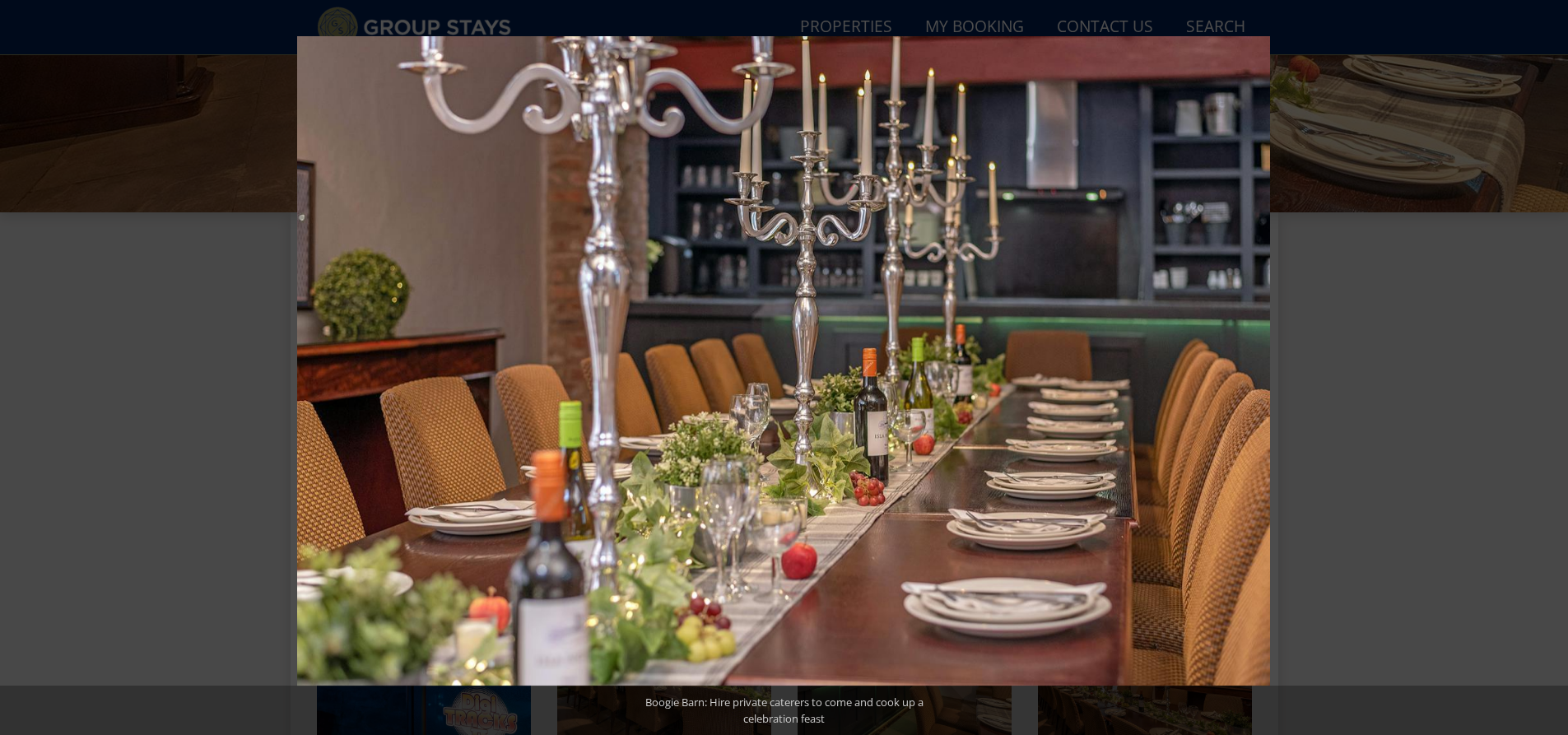
click at [1548, 373] on button at bounding box center [1538, 368] width 57 height 82
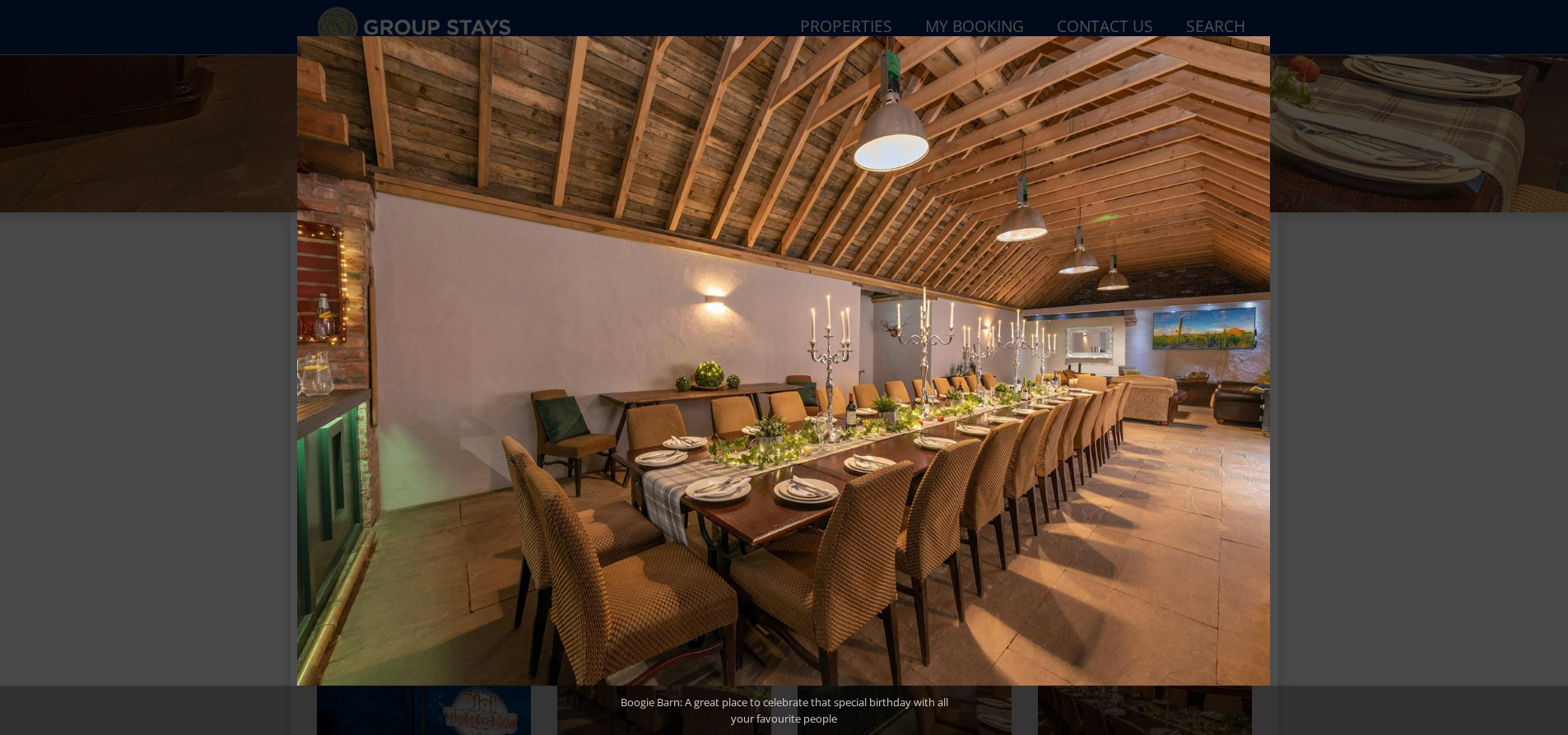
click at [1548, 373] on button at bounding box center [1538, 368] width 57 height 82
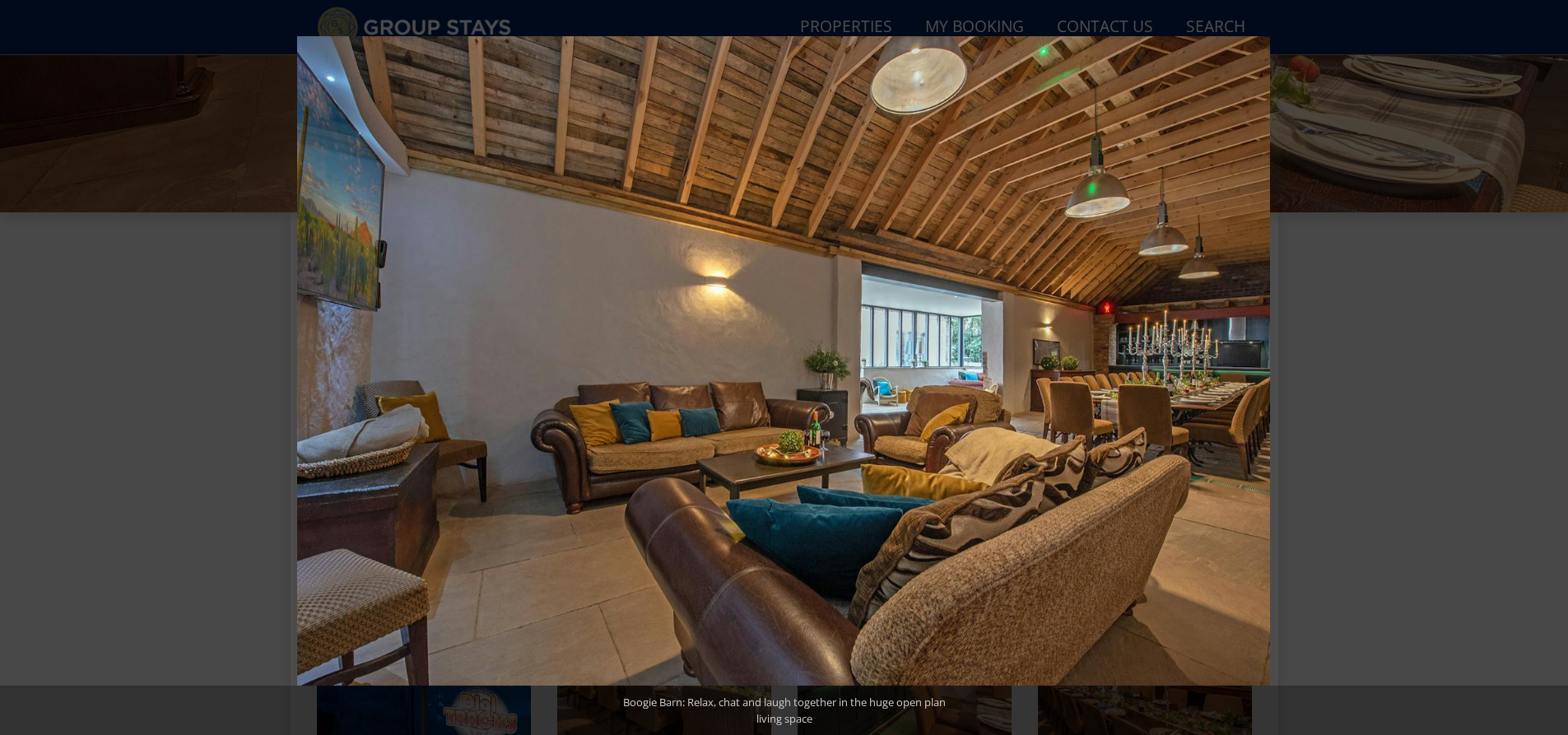
click at [1548, 373] on button at bounding box center [1538, 368] width 57 height 82
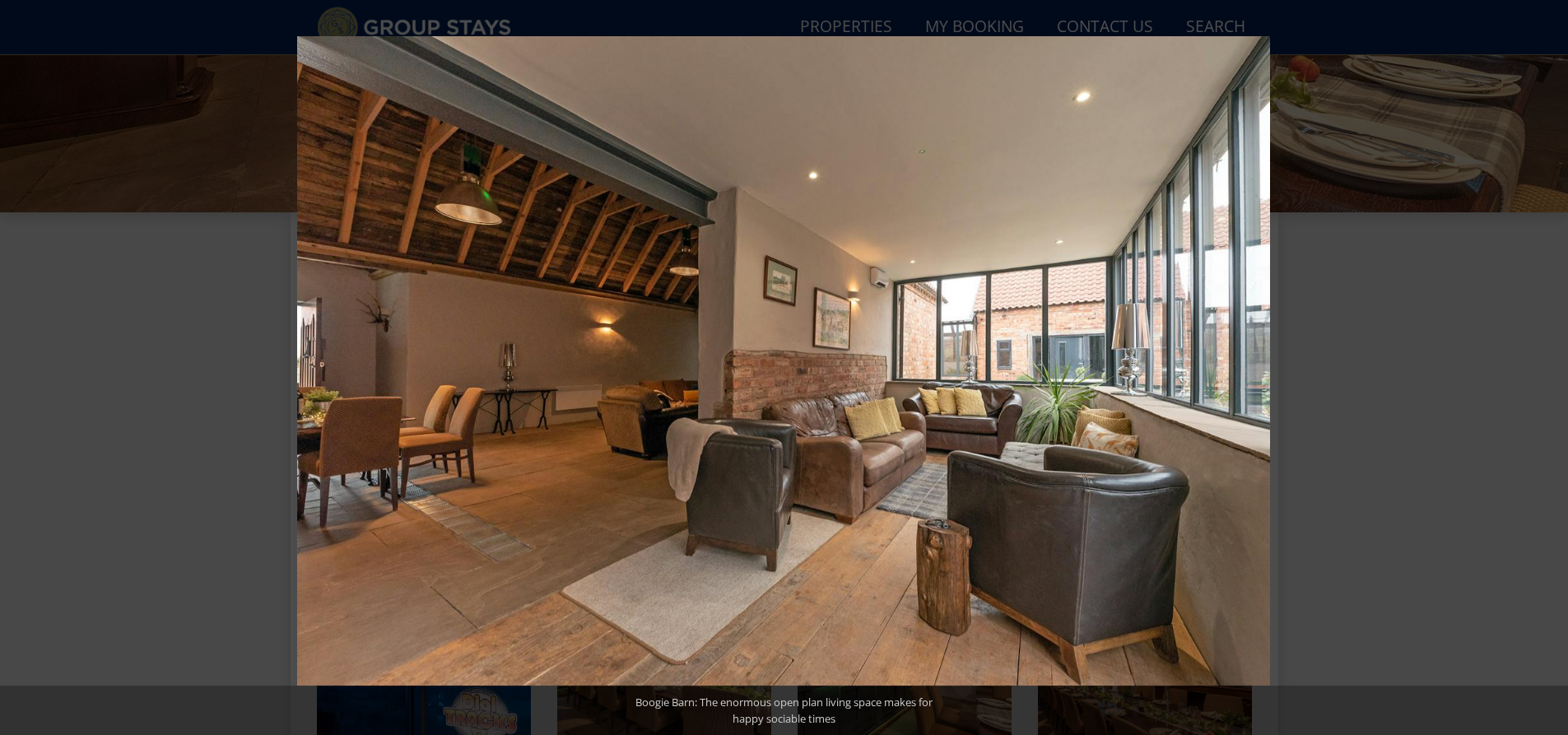
click at [1548, 373] on button at bounding box center [1538, 368] width 57 height 82
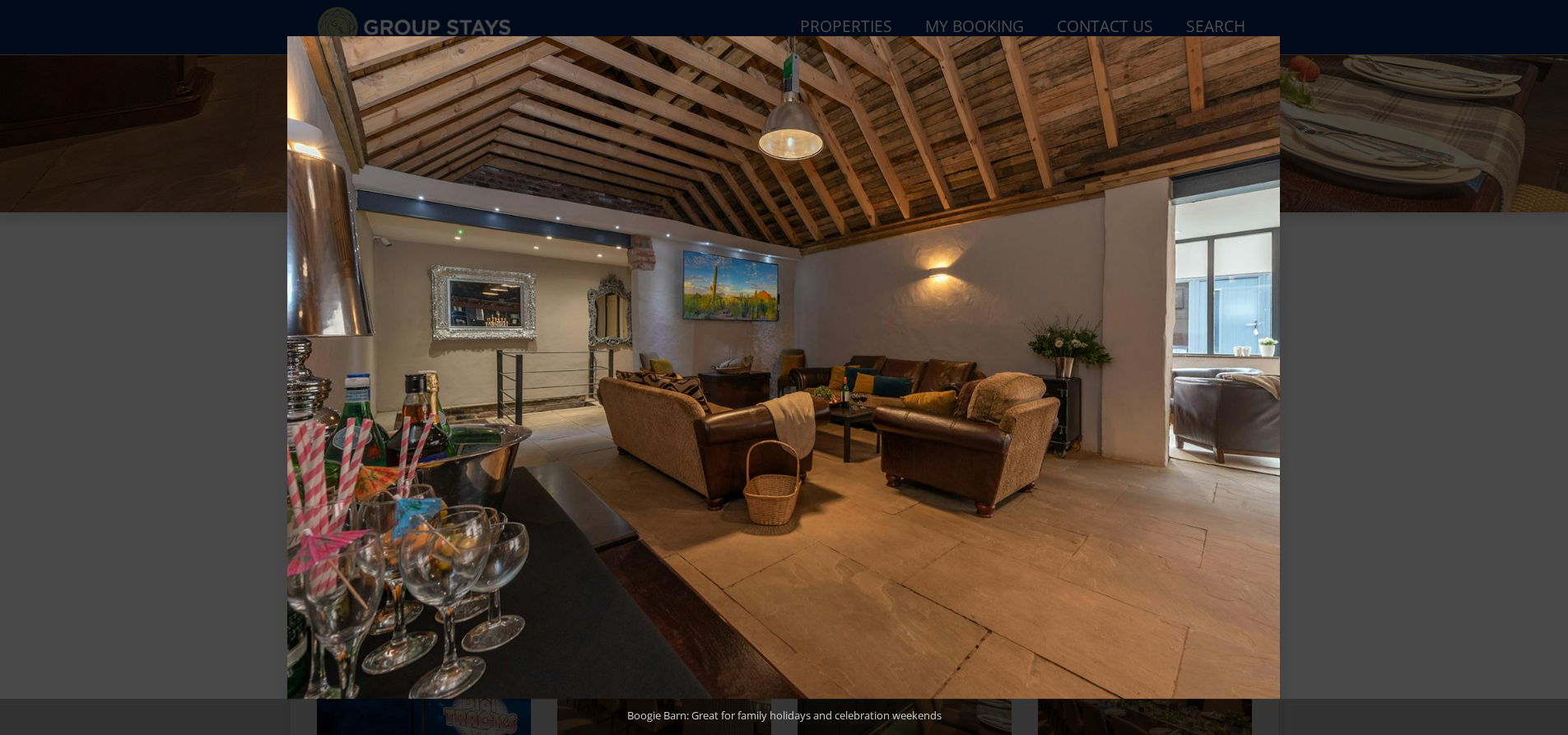
click at [1548, 373] on button at bounding box center [1538, 368] width 57 height 82
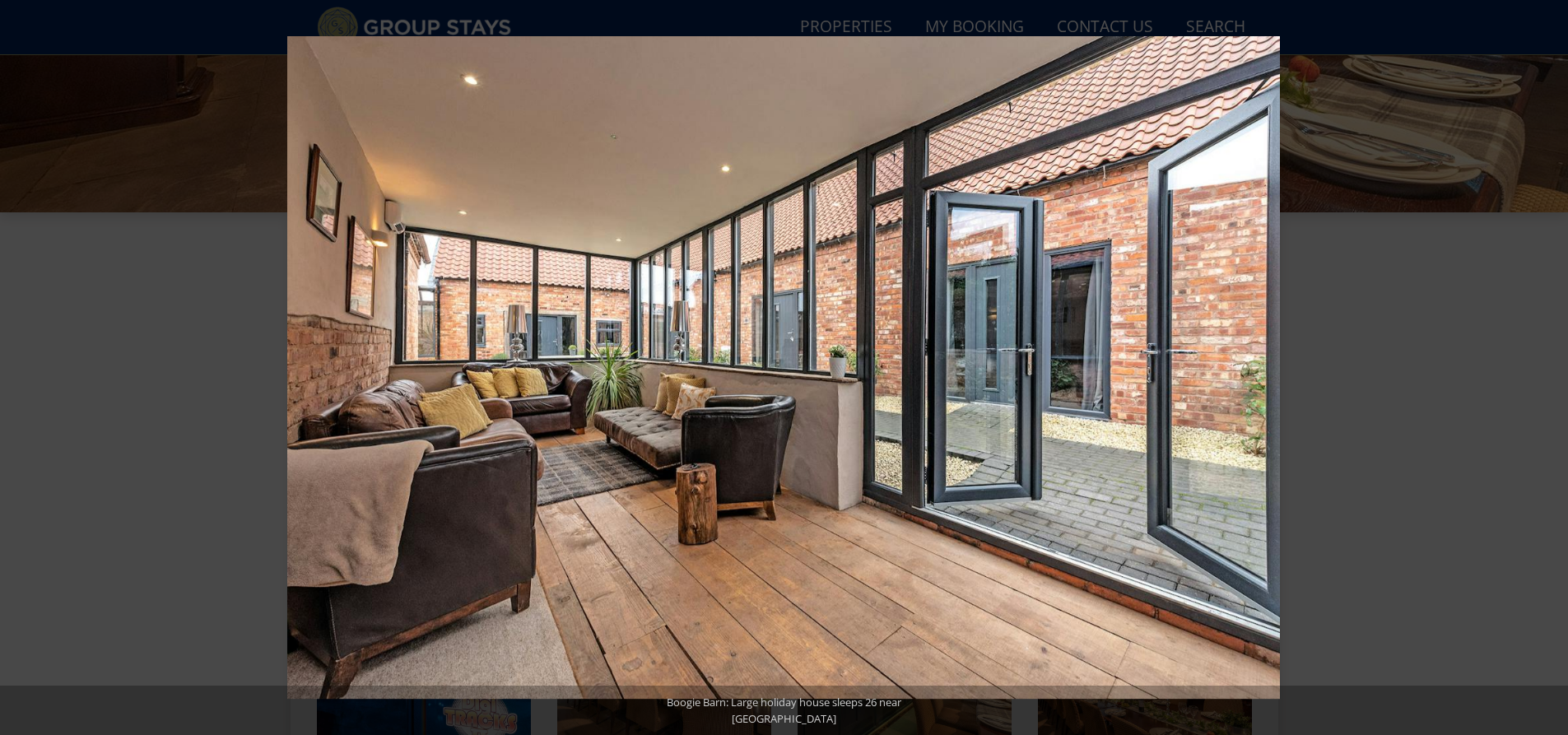
click at [1548, 373] on button at bounding box center [1538, 368] width 57 height 82
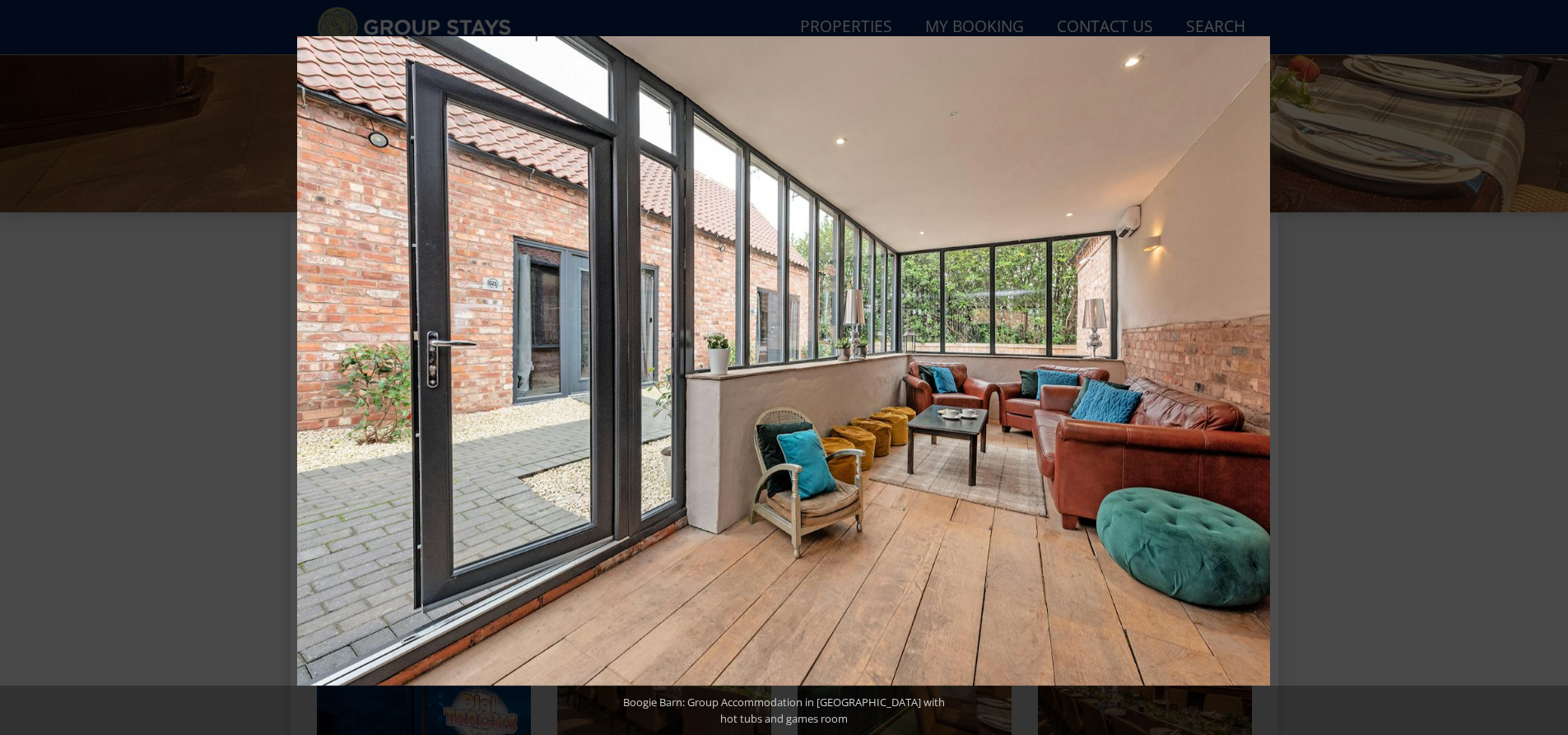
click at [1548, 373] on button at bounding box center [1538, 368] width 57 height 82
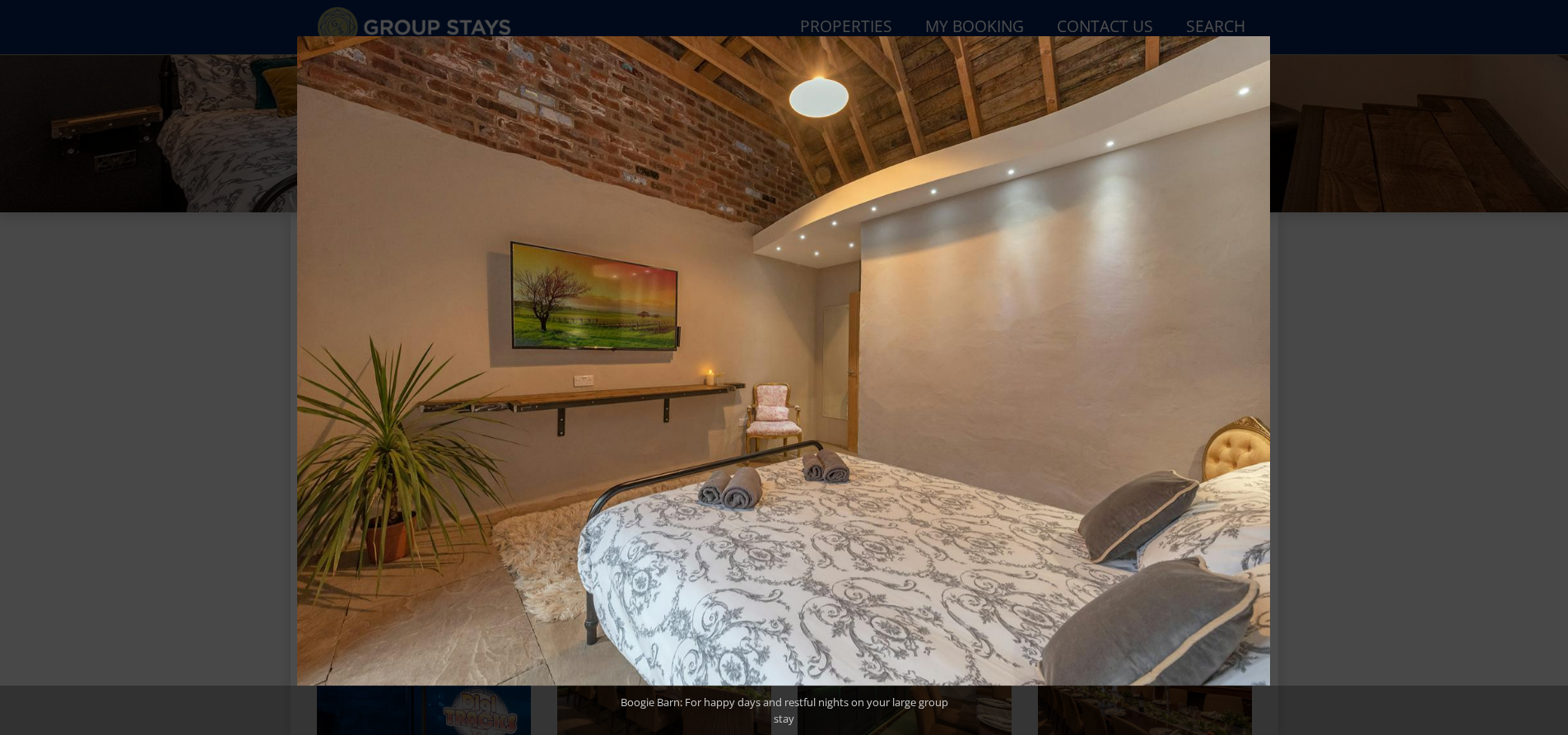
click at [1548, 373] on button at bounding box center [1538, 368] width 57 height 82
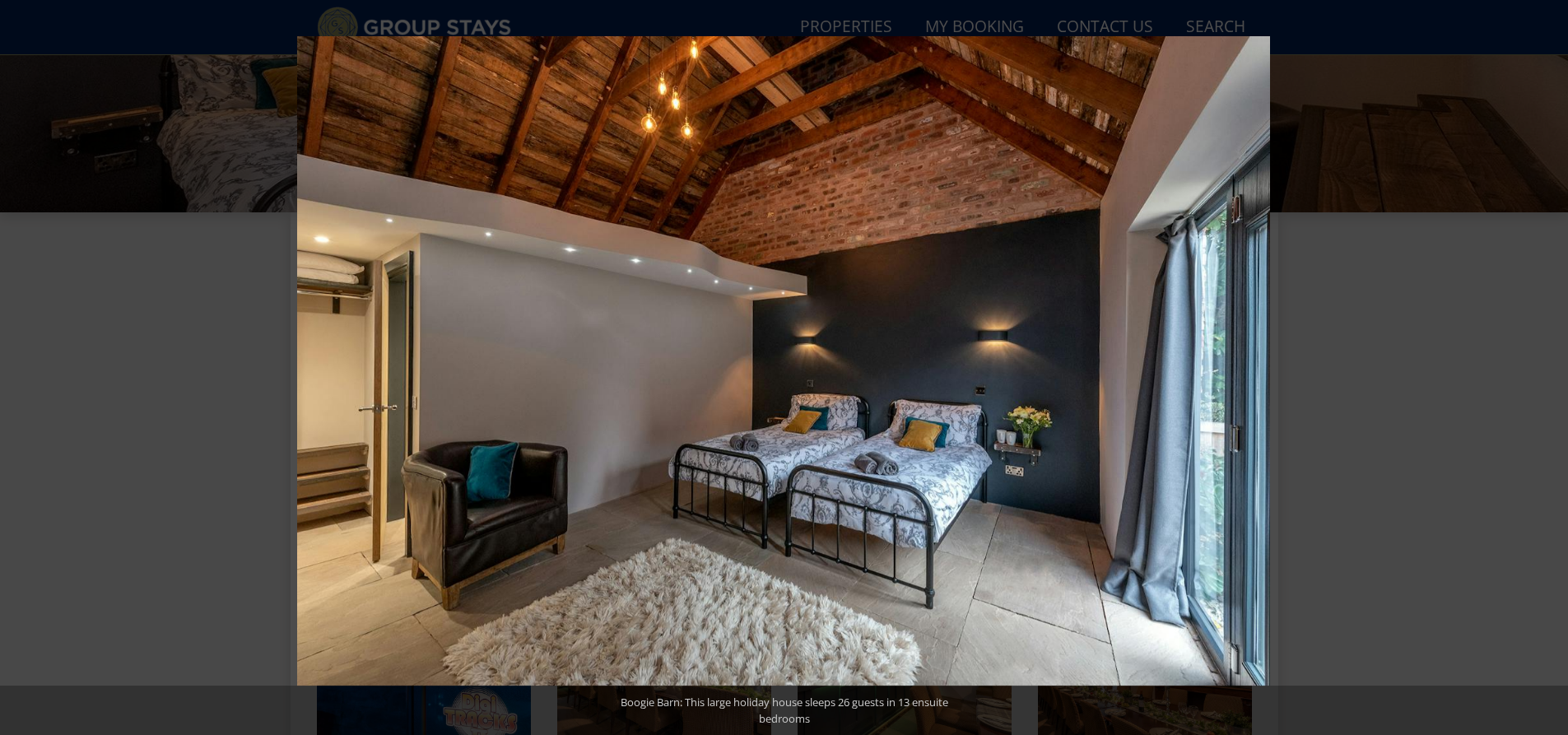
click at [1548, 373] on button at bounding box center [1538, 368] width 57 height 82
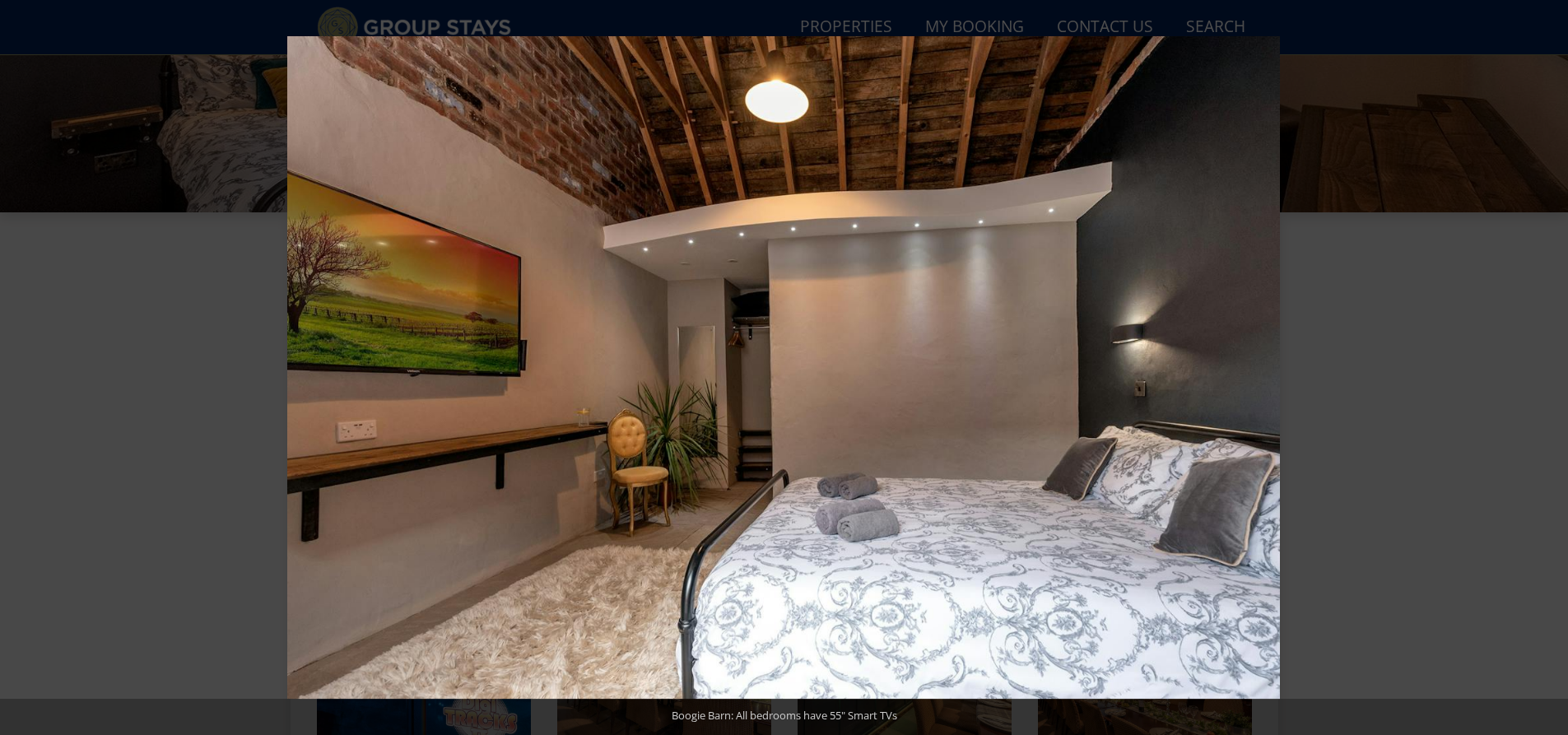
click at [1548, 373] on button at bounding box center [1538, 368] width 57 height 82
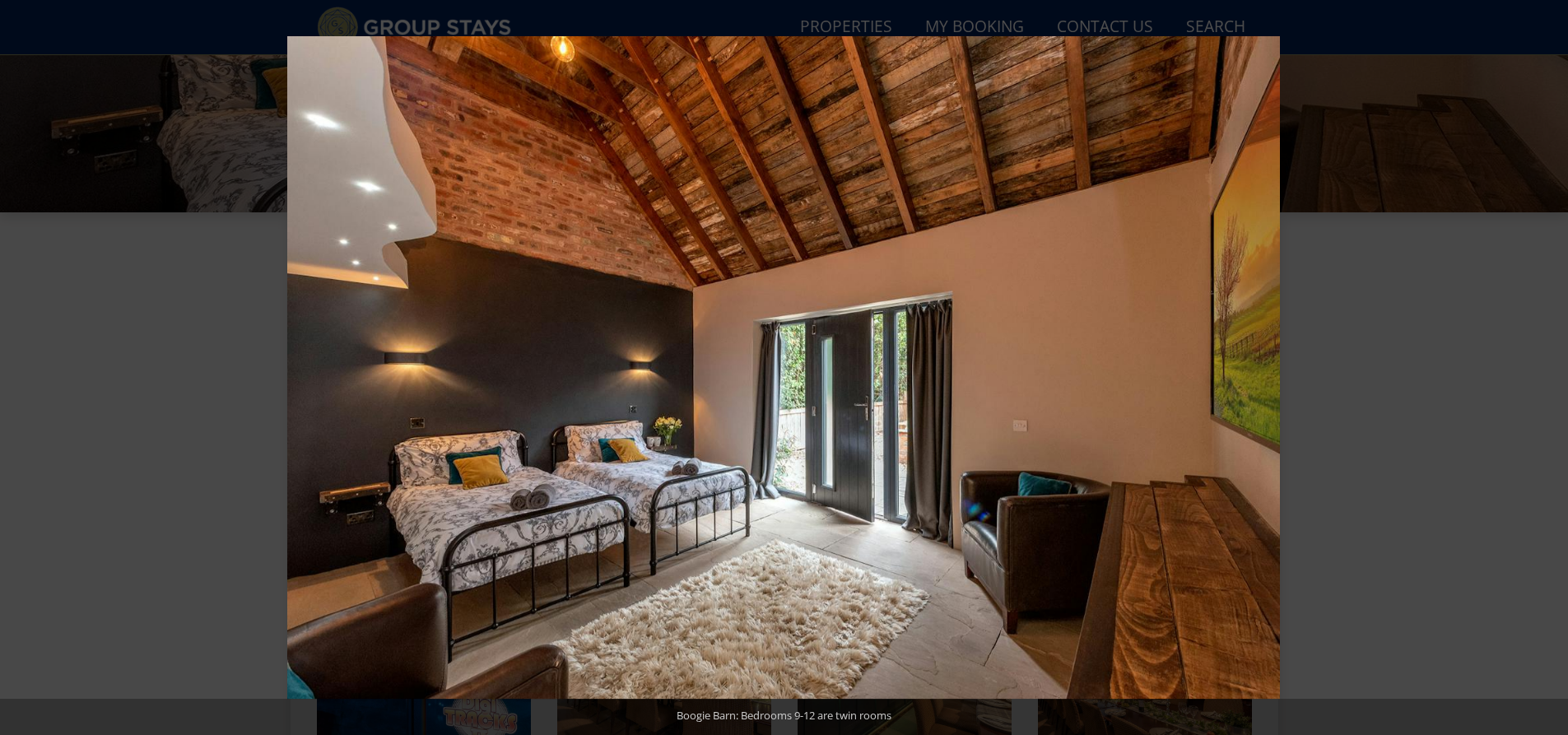
click at [1548, 373] on button at bounding box center [1538, 368] width 57 height 82
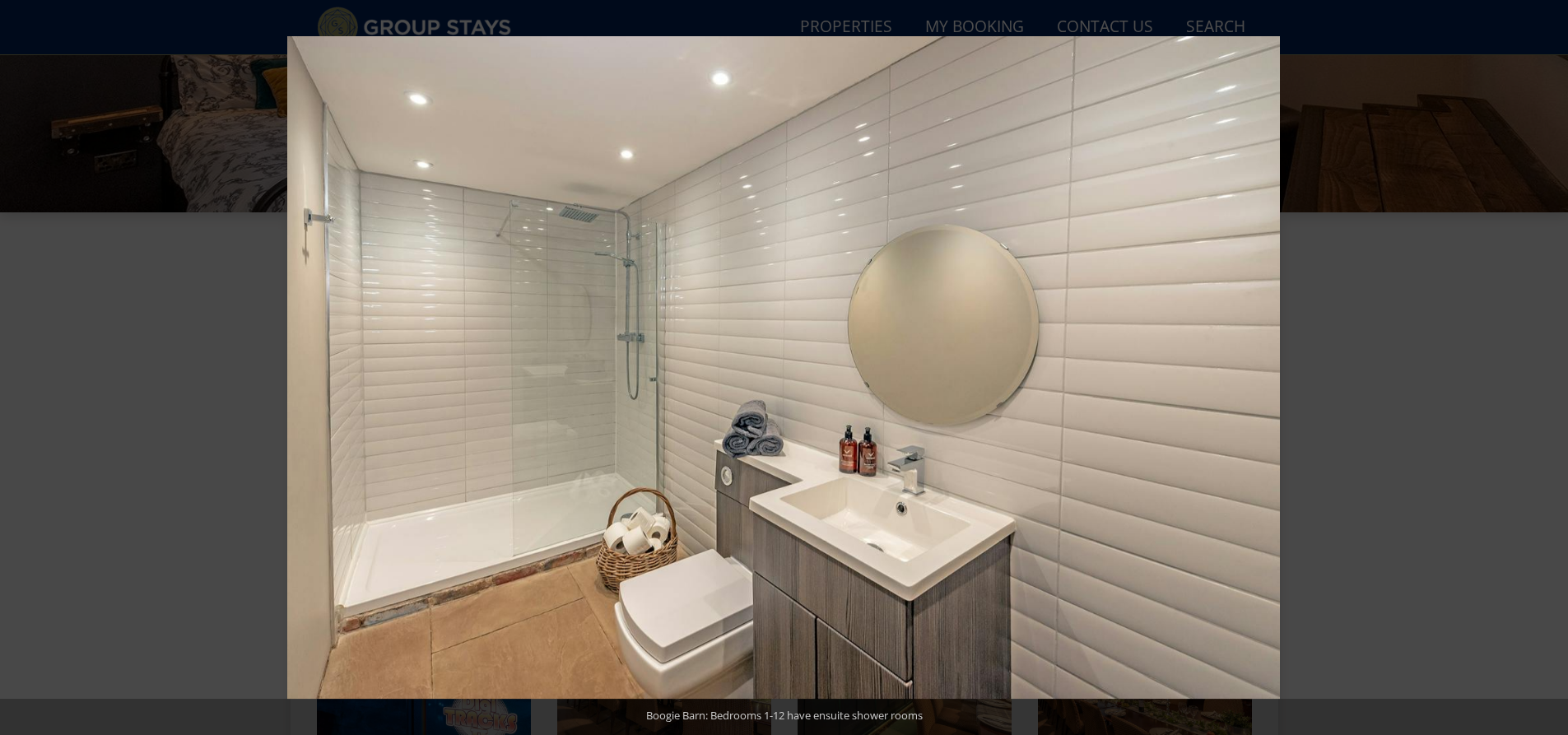
click at [1548, 373] on button at bounding box center [1538, 368] width 57 height 82
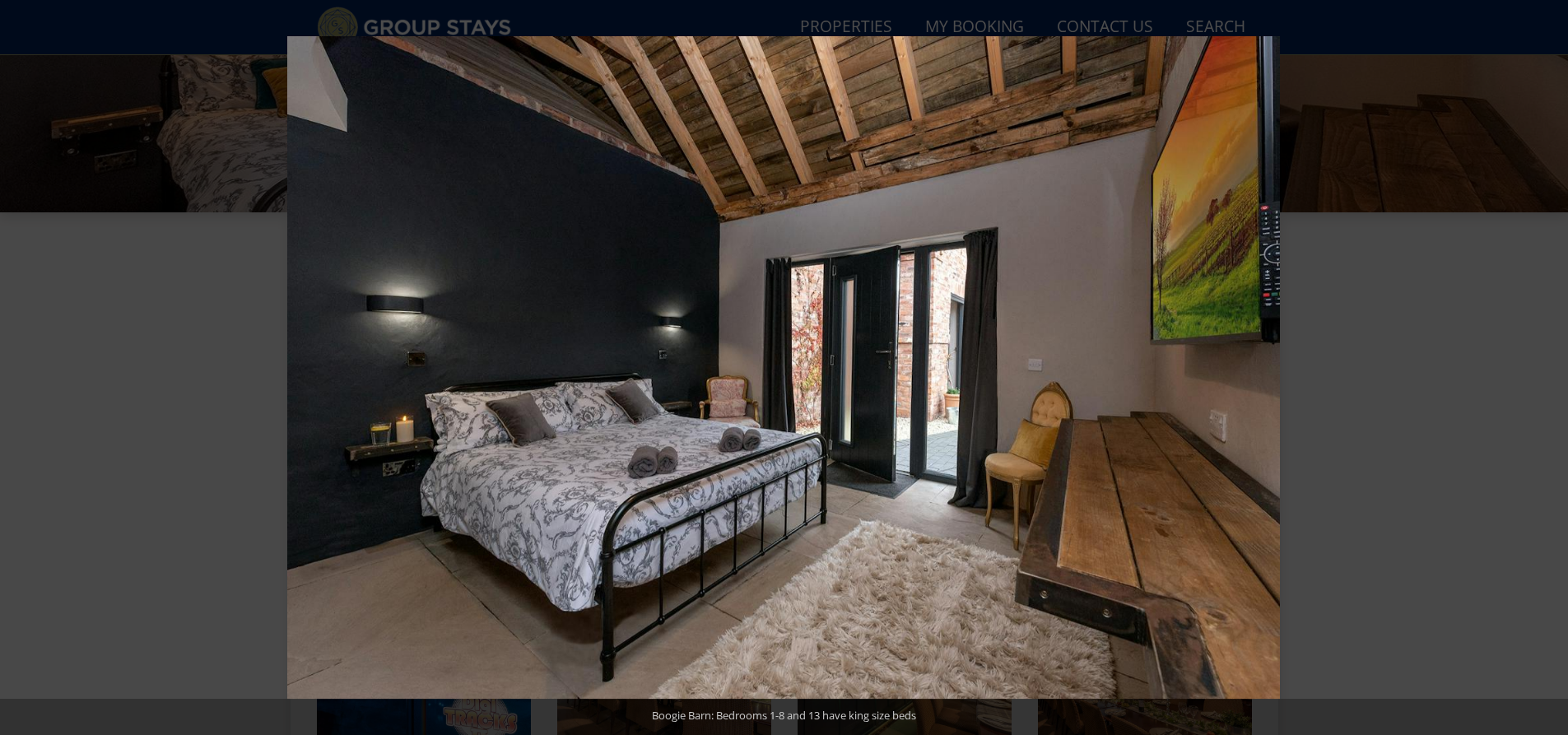
click at [1548, 373] on button at bounding box center [1538, 368] width 57 height 82
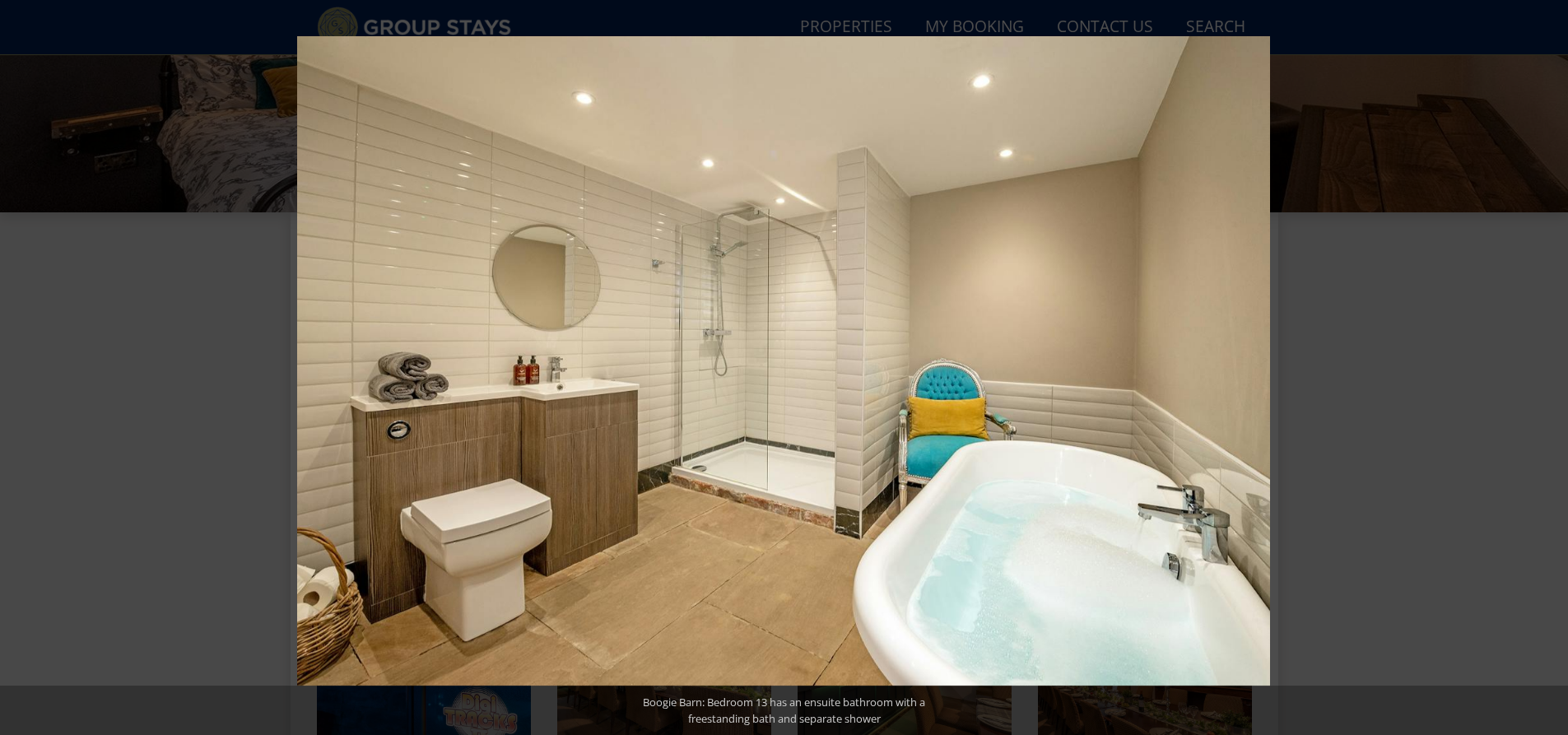
click at [1548, 373] on button at bounding box center [1538, 368] width 57 height 82
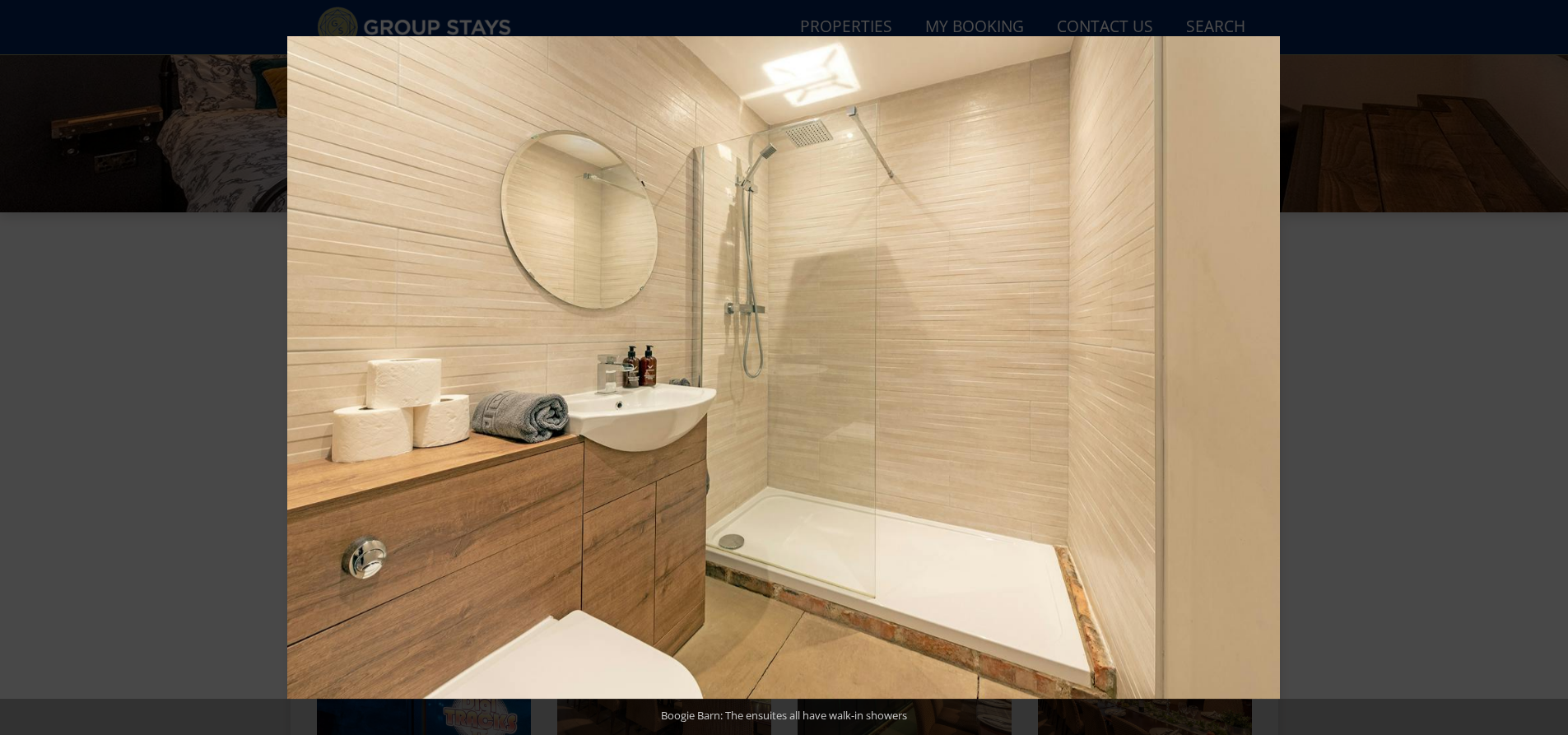
click at [1548, 373] on button at bounding box center [1538, 368] width 57 height 82
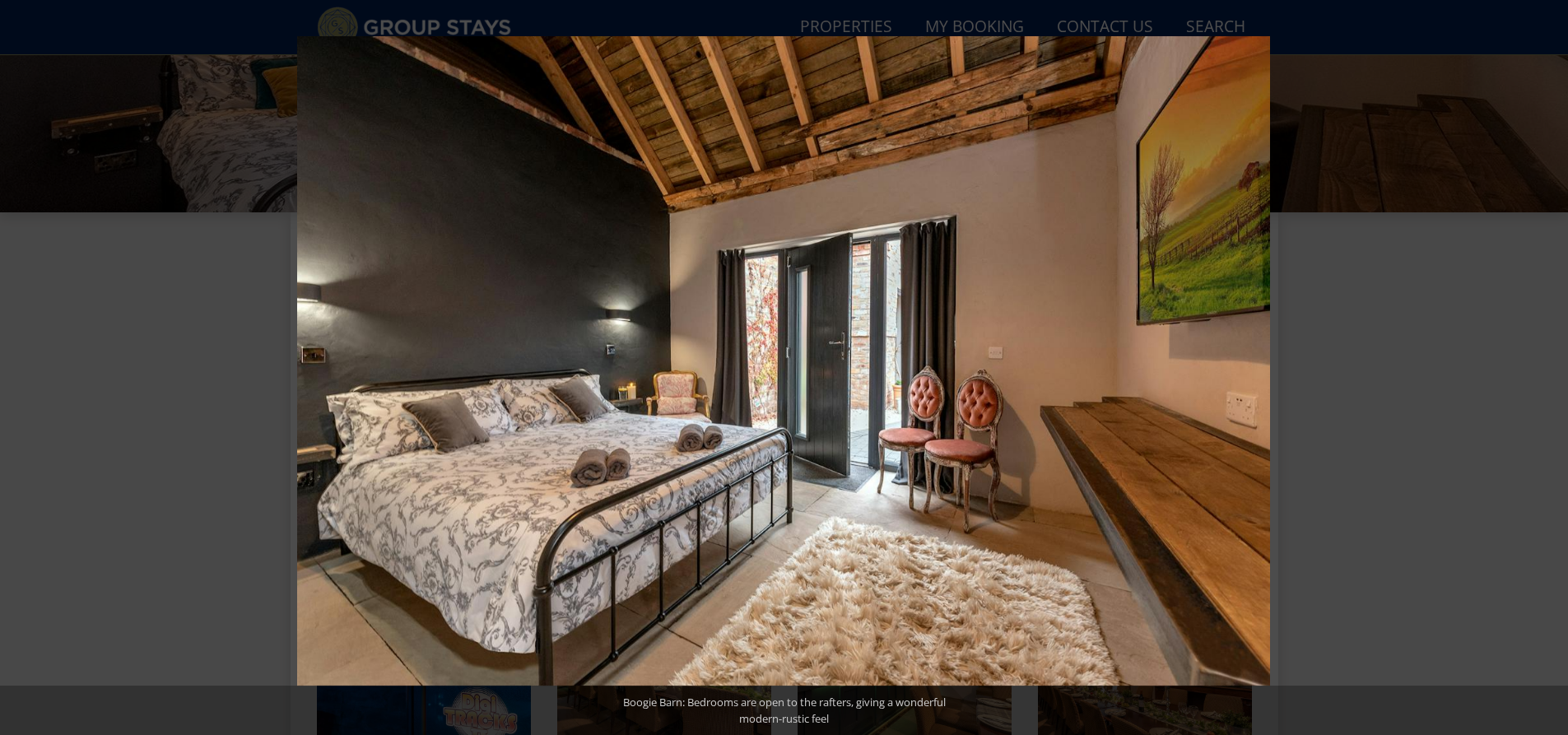
click at [1548, 373] on button at bounding box center [1538, 368] width 57 height 82
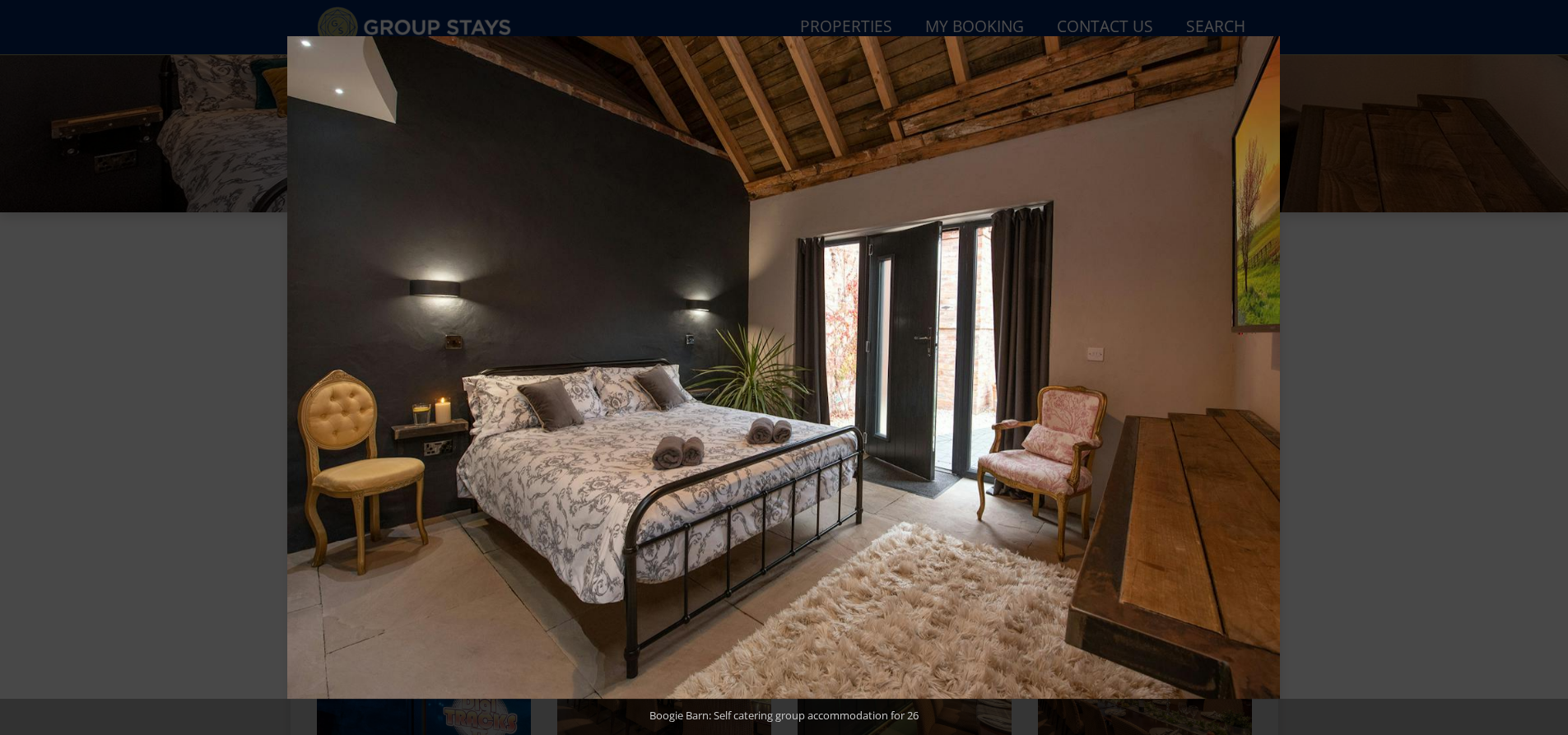
click at [1548, 373] on button at bounding box center [1538, 368] width 57 height 82
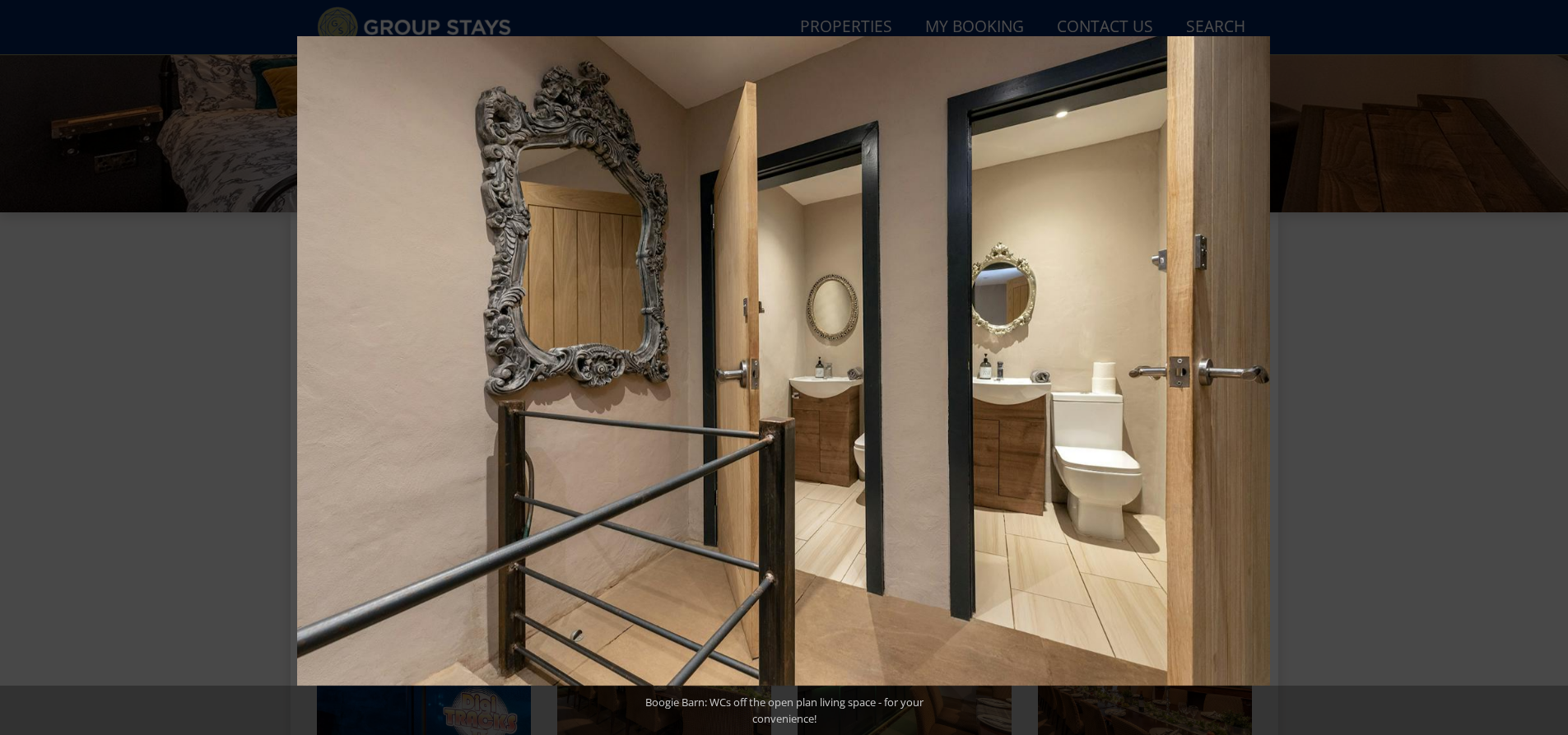
click at [1548, 373] on button at bounding box center [1538, 368] width 57 height 82
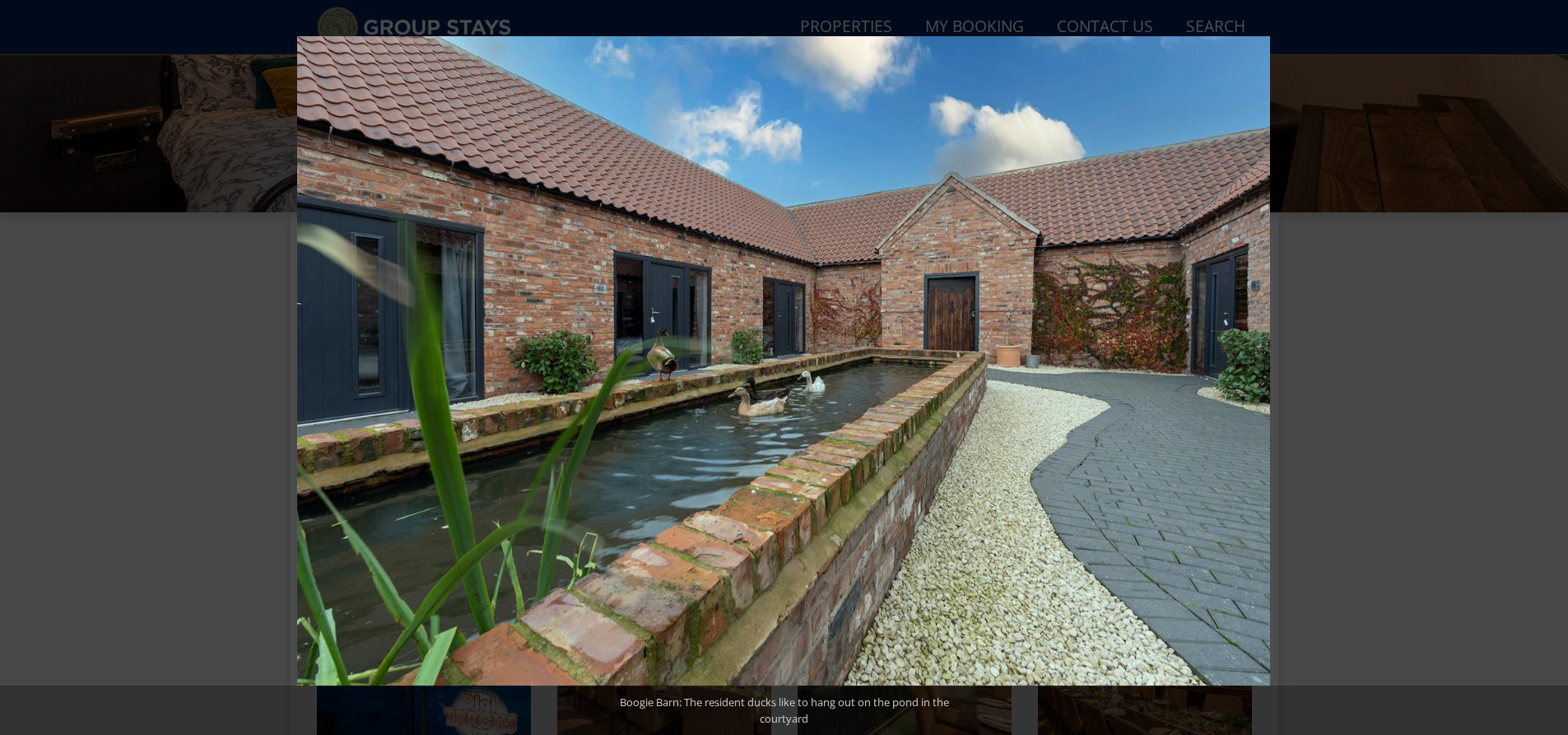
click at [1548, 373] on button at bounding box center [1538, 368] width 57 height 82
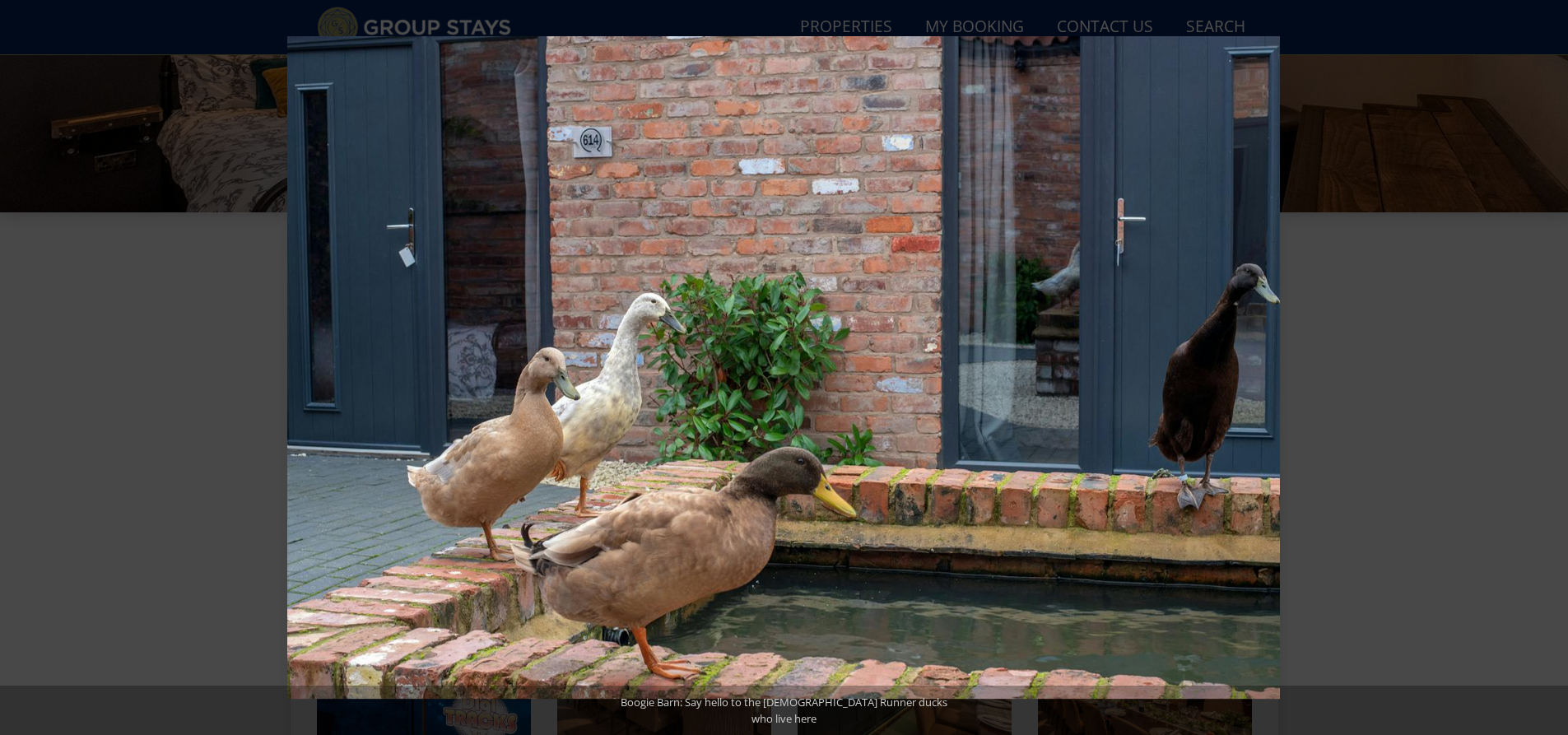
click at [1548, 373] on button at bounding box center [1538, 368] width 57 height 82
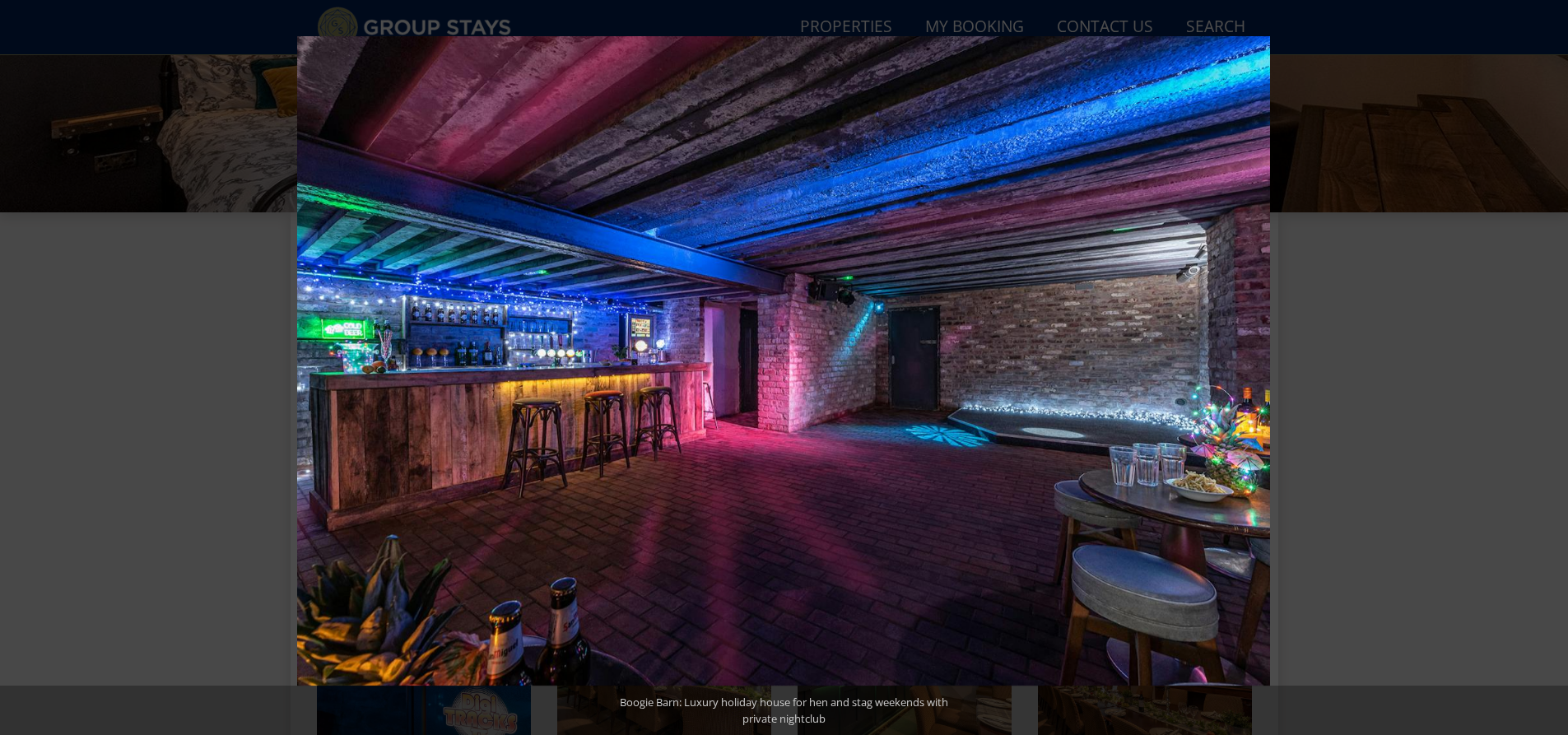
click at [1548, 373] on button at bounding box center [1538, 368] width 57 height 82
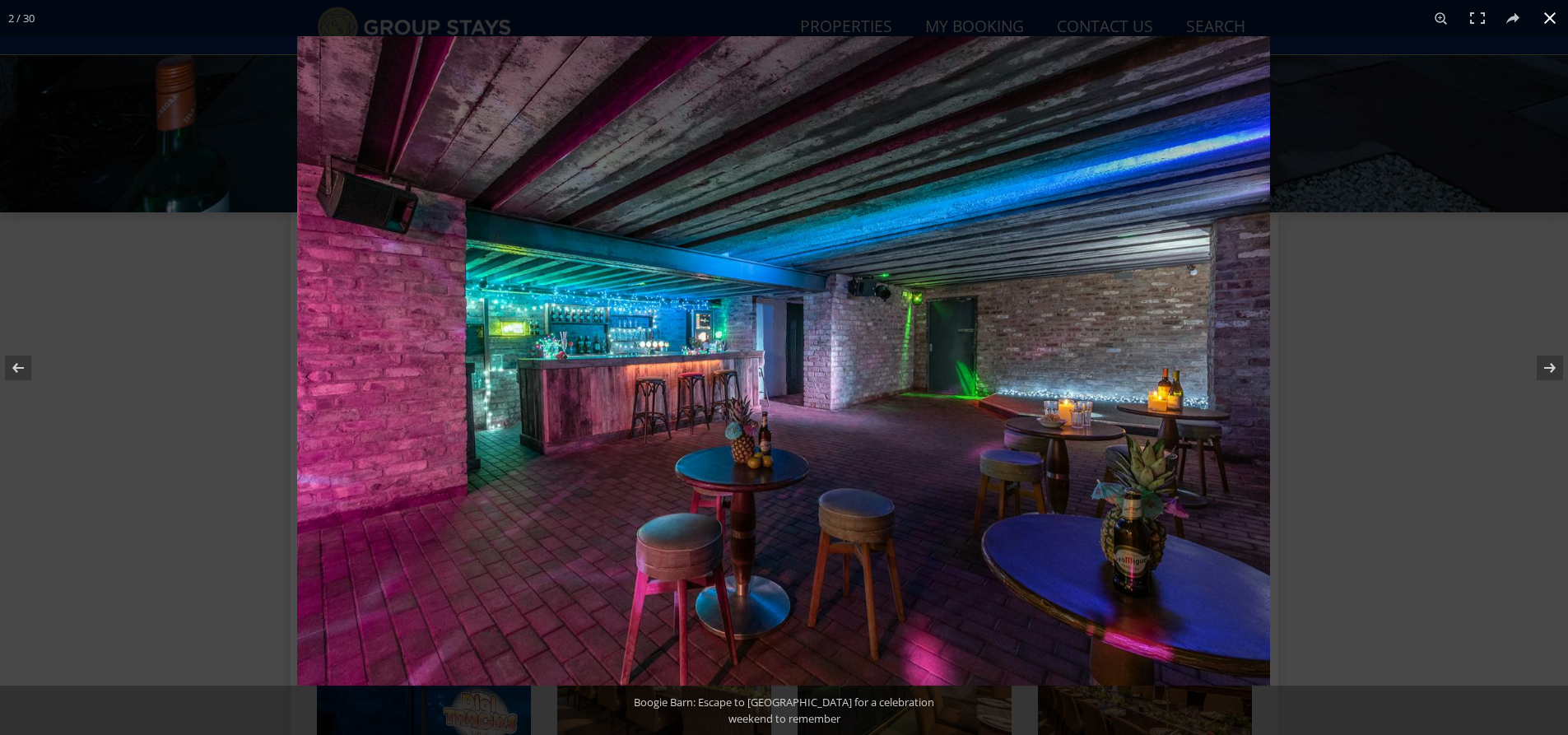
click at [1540, 29] on button at bounding box center [1549, 18] width 36 height 36
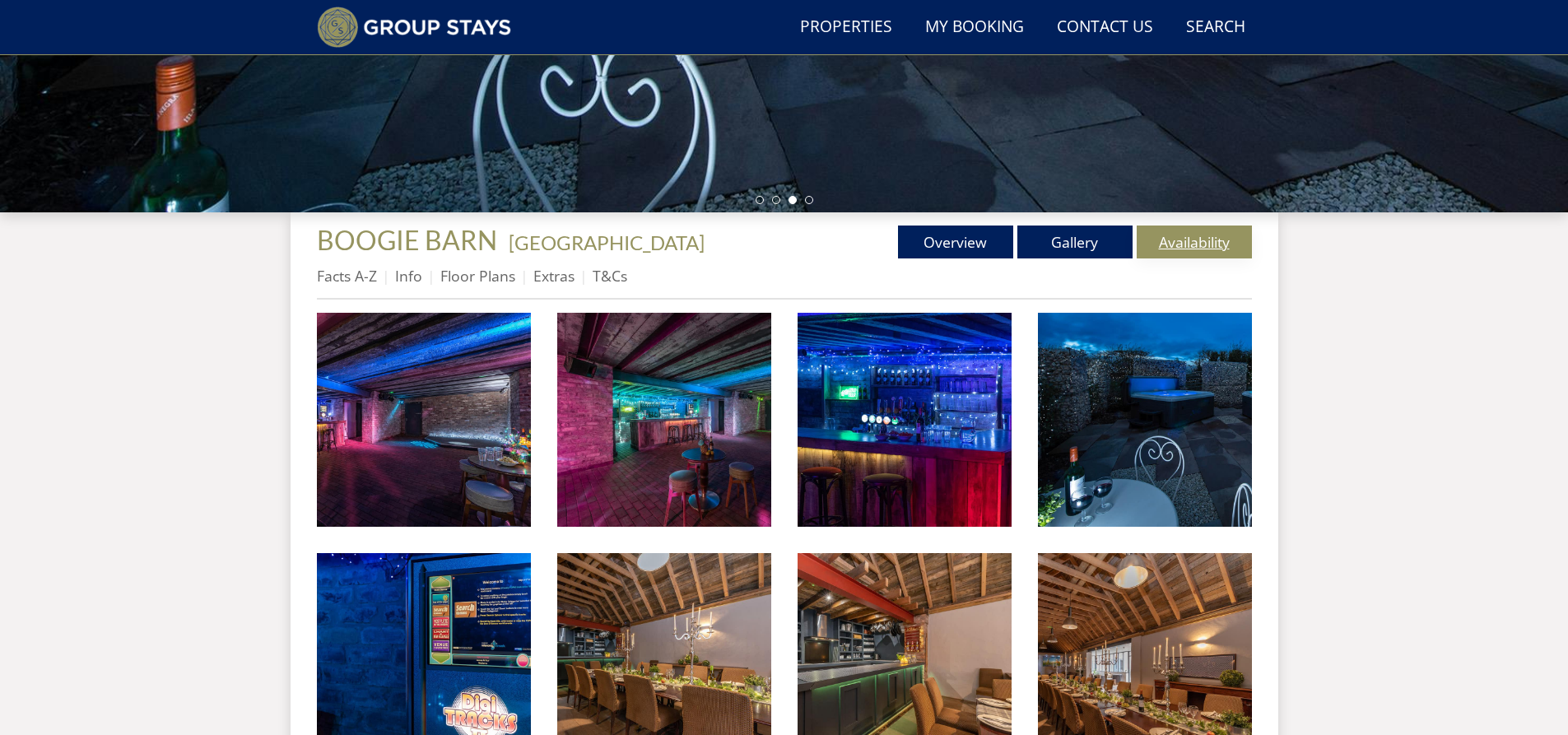
click at [1192, 244] on link "Availability" at bounding box center [1194, 242] width 115 height 33
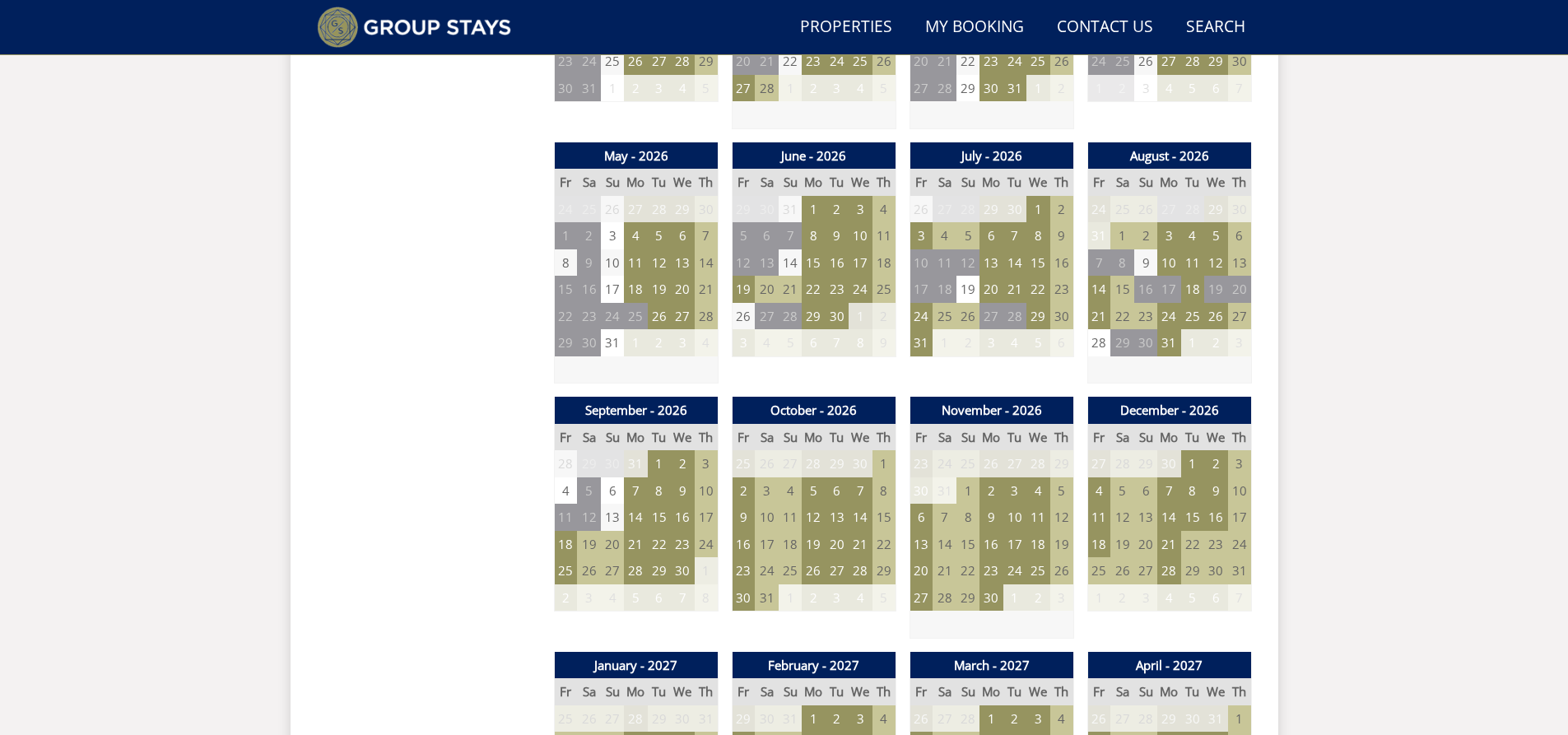
scroll to position [1137, 0]
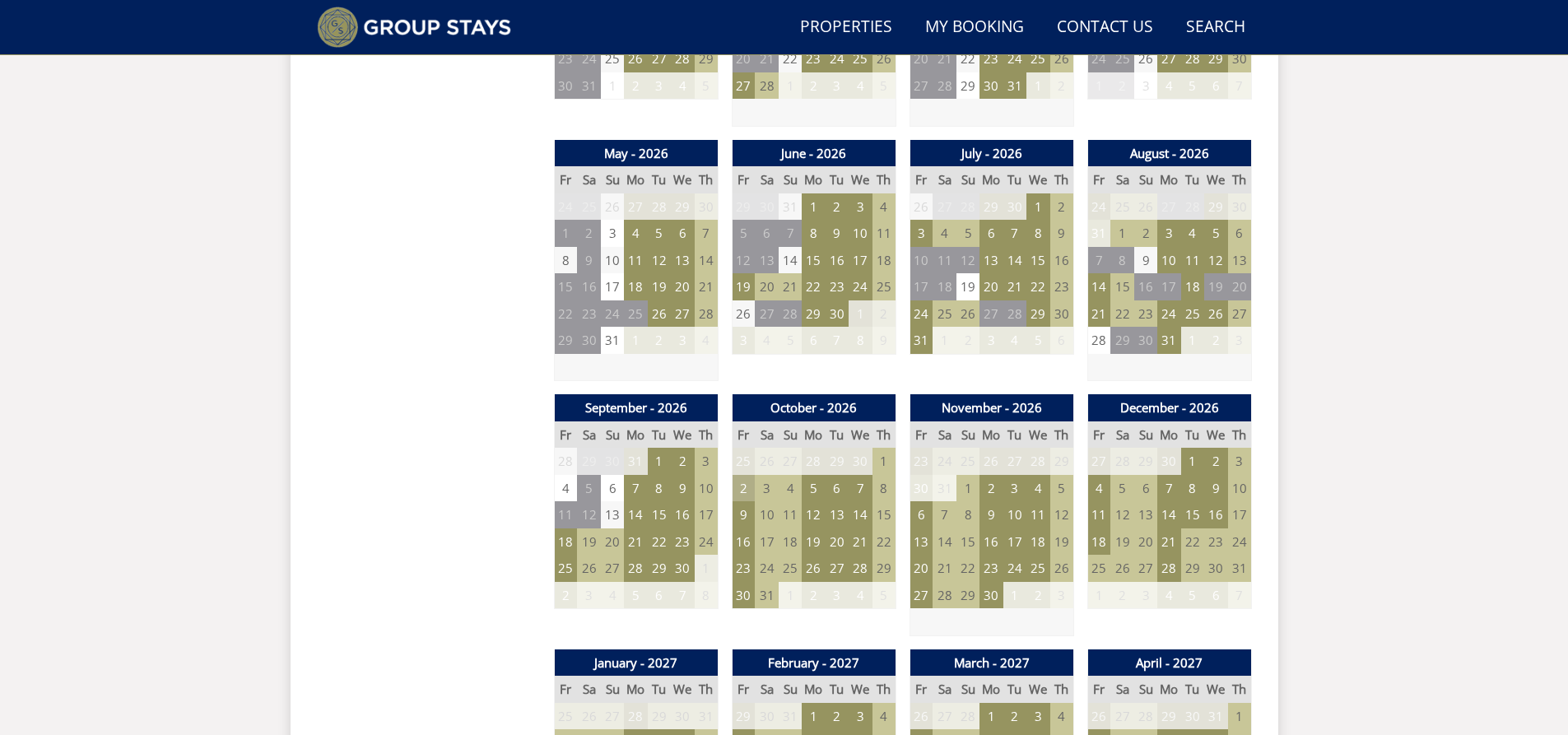
click at [740, 487] on td "2" at bounding box center [743, 488] width 23 height 27
